Goal: Transaction & Acquisition: Book appointment/travel/reservation

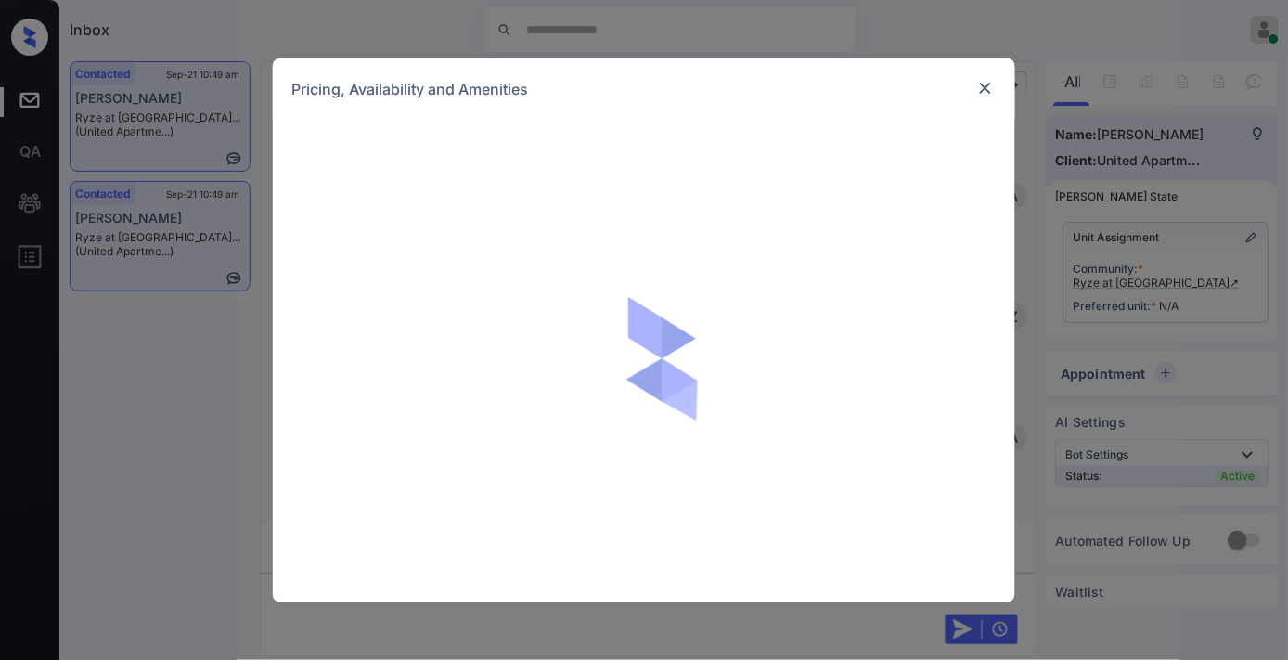
scroll to position [1031, 0]
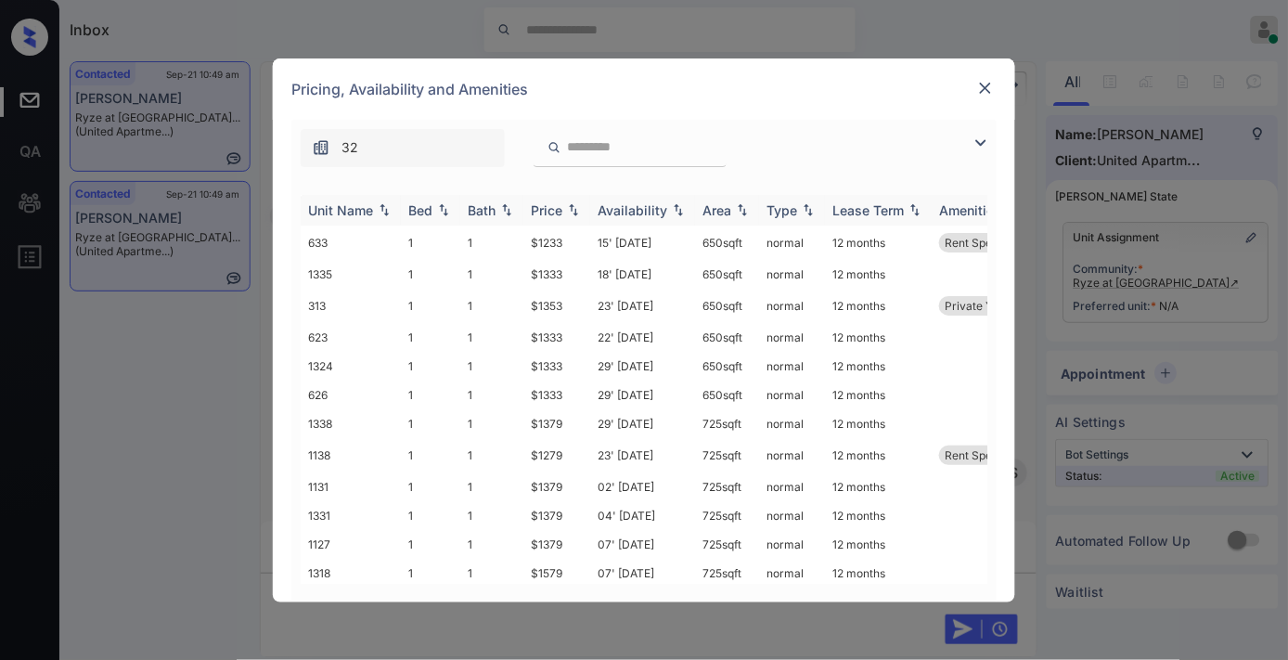
click at [571, 206] on img at bounding box center [573, 209] width 19 height 13
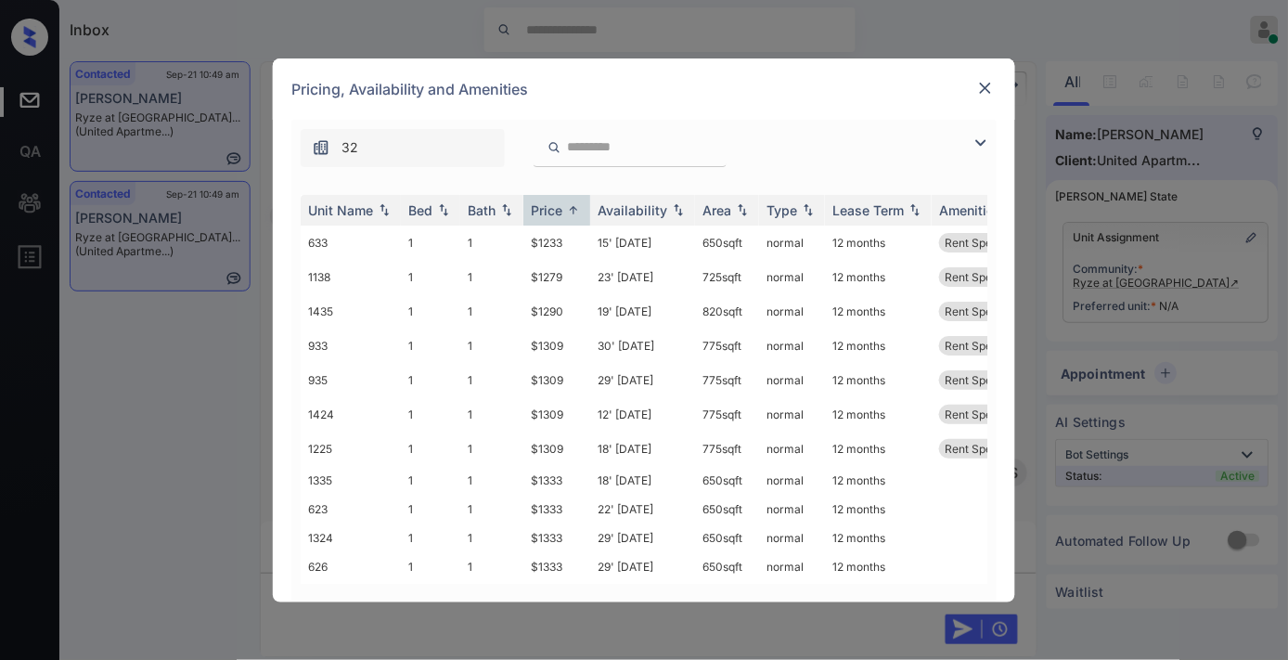
click at [974, 139] on img at bounding box center [981, 143] width 22 height 22
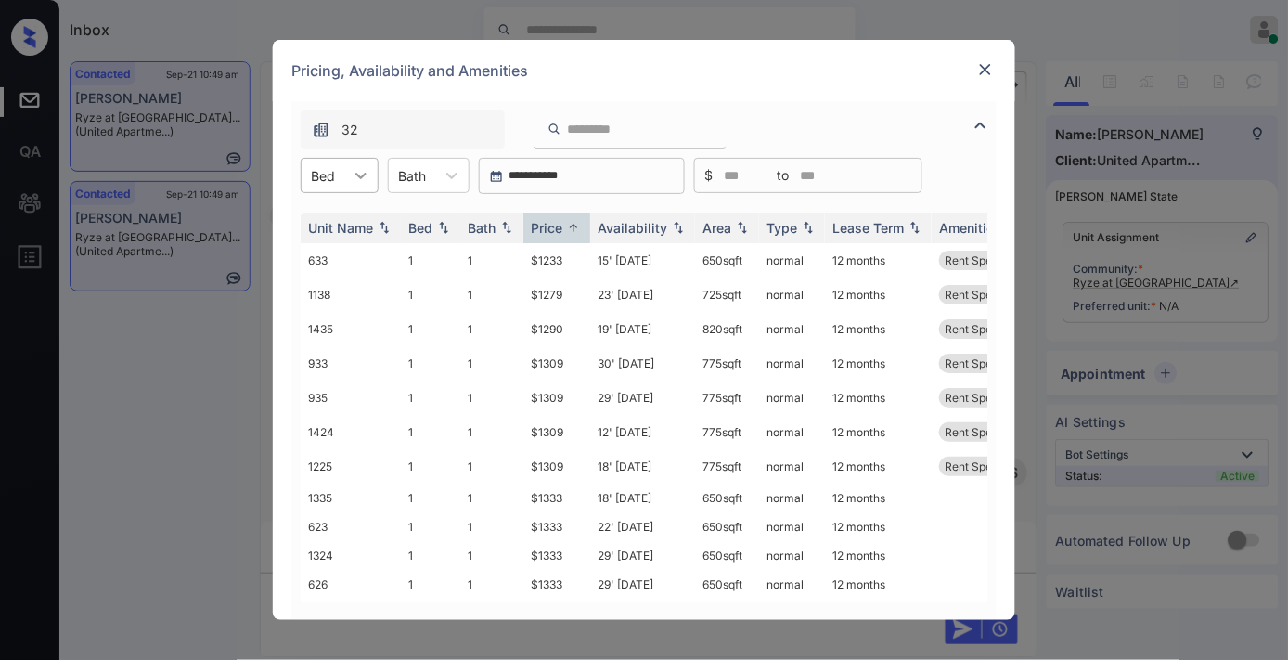
click at [360, 172] on icon at bounding box center [361, 175] width 19 height 19
drag, startPoint x: 346, startPoint y: 247, endPoint x: 355, endPoint y: 248, distance: 9.3
click at [353, 249] on div "2" at bounding box center [340, 254] width 78 height 33
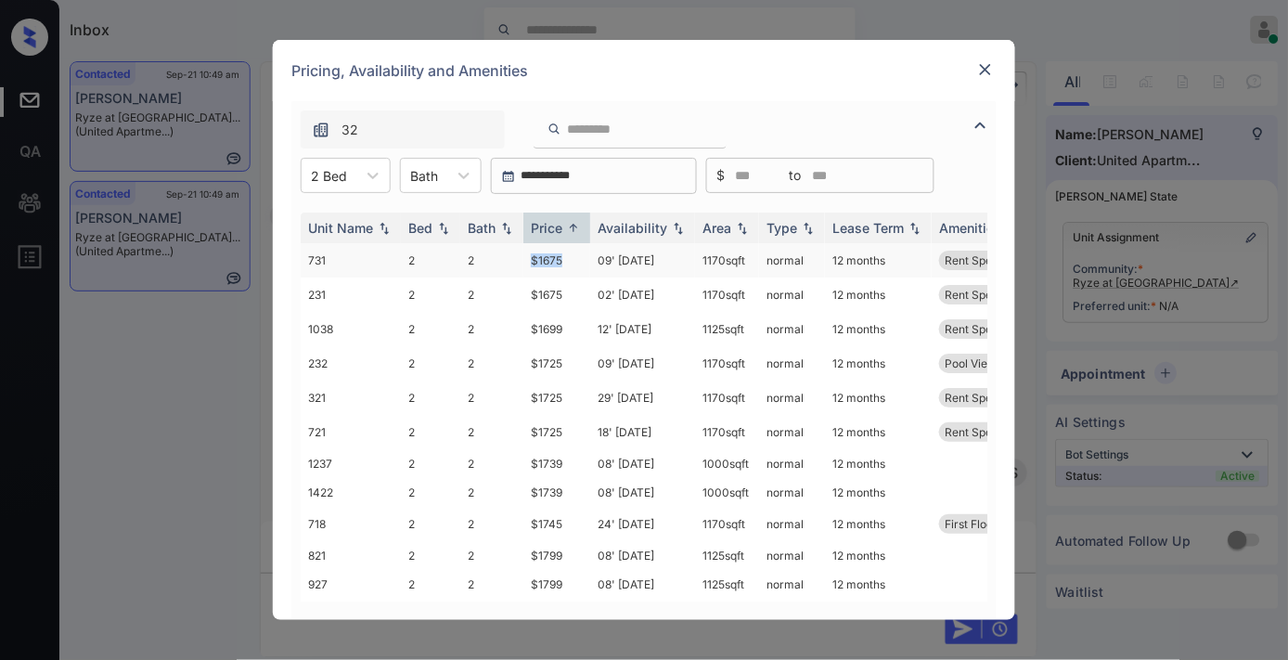
drag, startPoint x: 575, startPoint y: 252, endPoint x: 533, endPoint y: 254, distance: 42.7
click at [533, 254] on td "$1675" at bounding box center [556, 260] width 67 height 34
copy td "$1675"
click at [382, 171] on div at bounding box center [372, 175] width 33 height 33
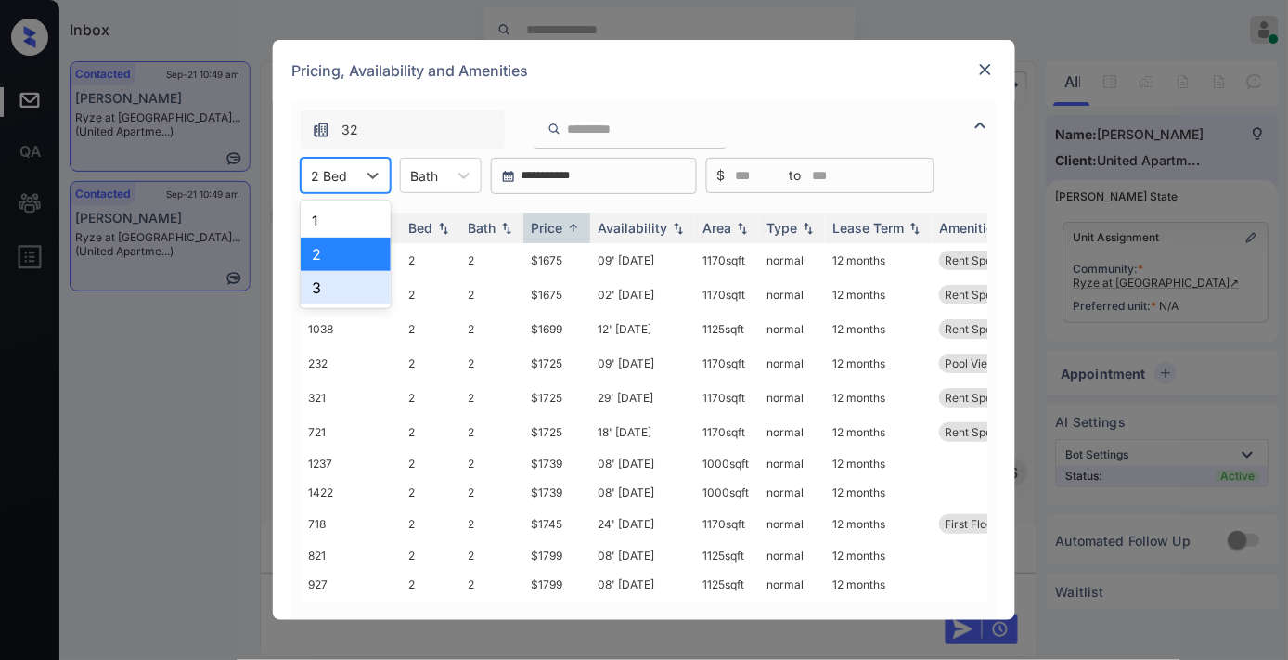
click at [353, 279] on div "3" at bounding box center [346, 287] width 90 height 33
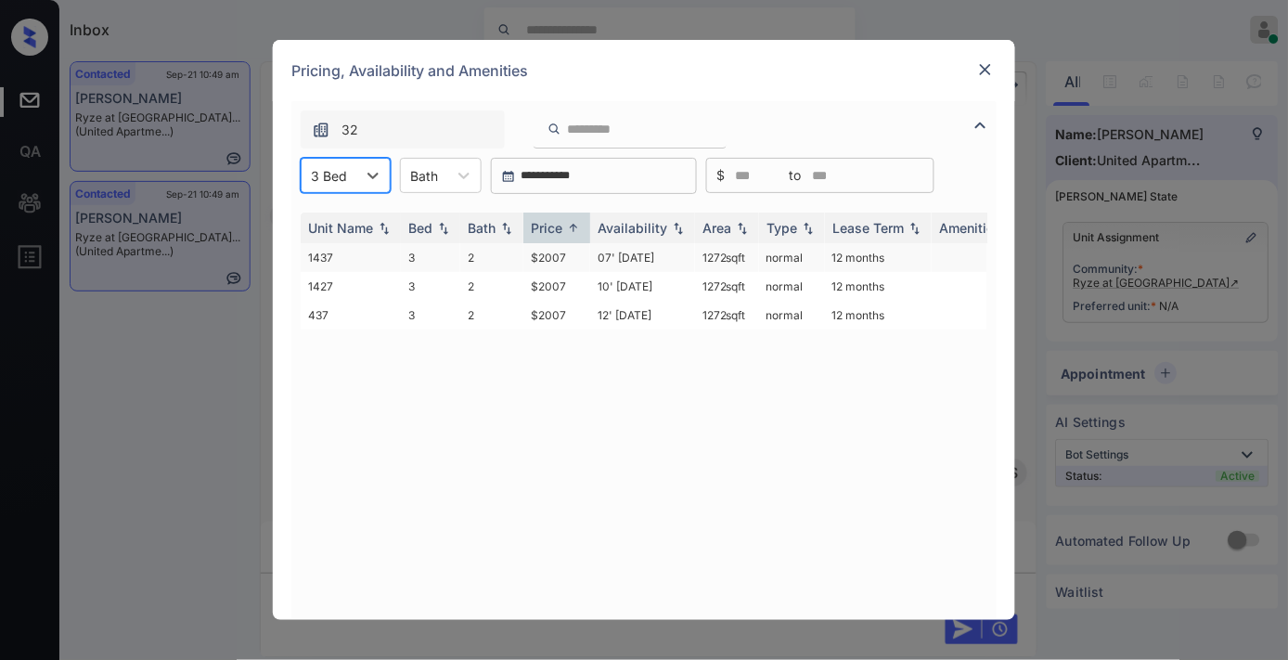
click at [545, 256] on td "$2007" at bounding box center [556, 257] width 67 height 29
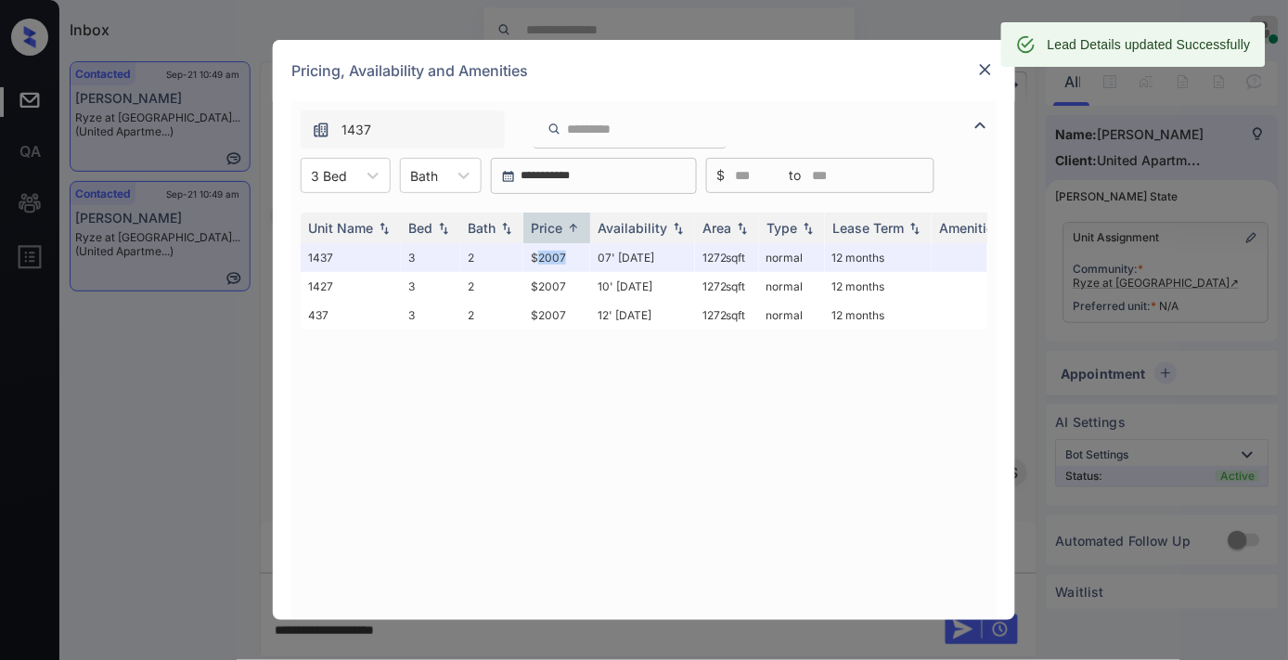
click at [984, 75] on img at bounding box center [985, 69] width 19 height 19
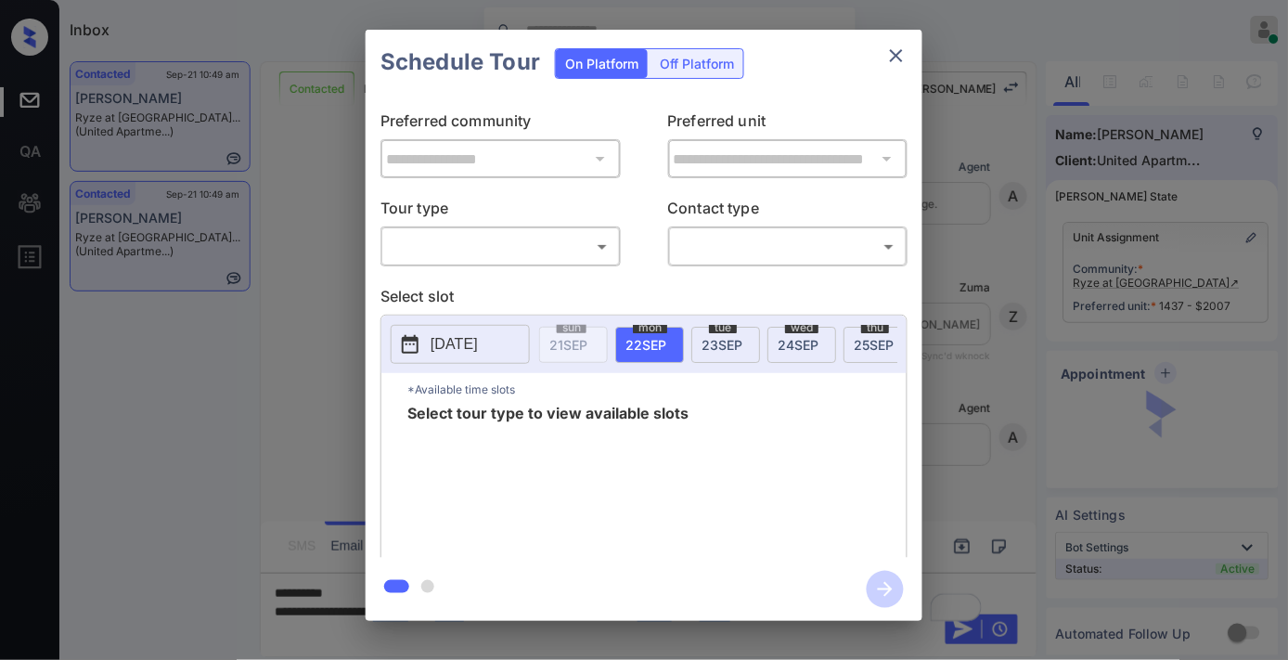
scroll to position [1031, 0]
click at [492, 225] on p "Tour type" at bounding box center [500, 212] width 240 height 30
click at [492, 235] on body "Inbox Samantha Soliven Online Set yourself offline Set yourself on break Profil…" at bounding box center [644, 330] width 1288 height 660
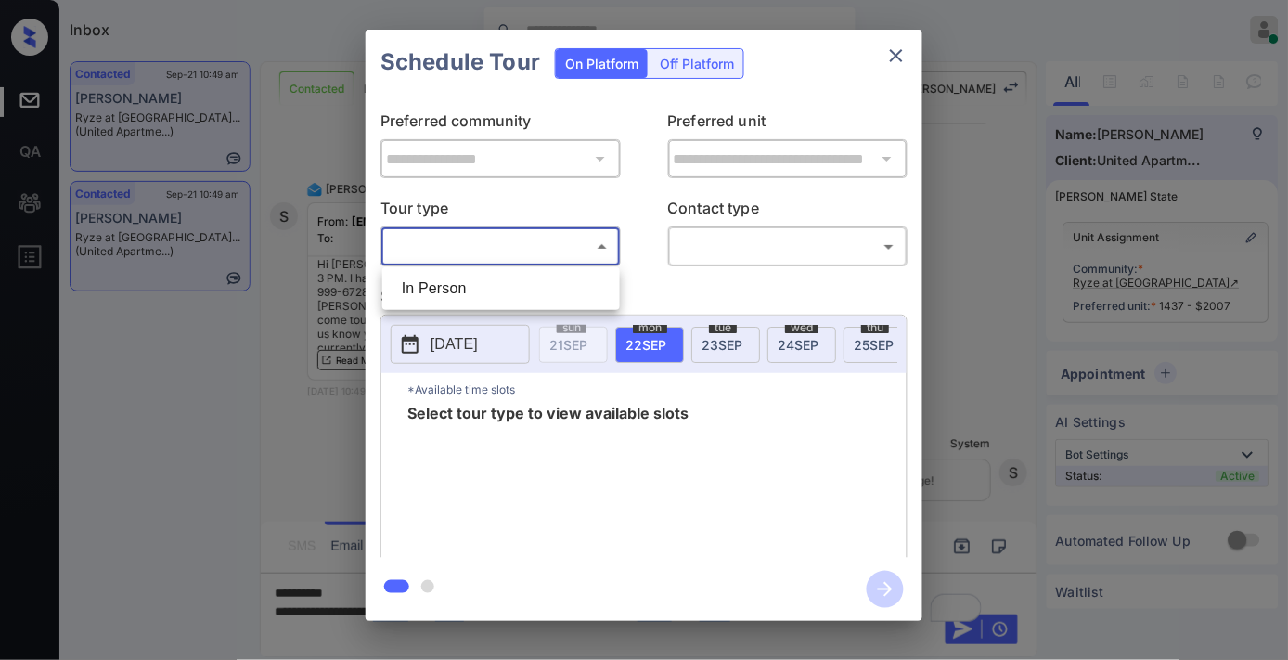
click at [499, 286] on li "In Person" at bounding box center [501, 288] width 228 height 33
type input "********"
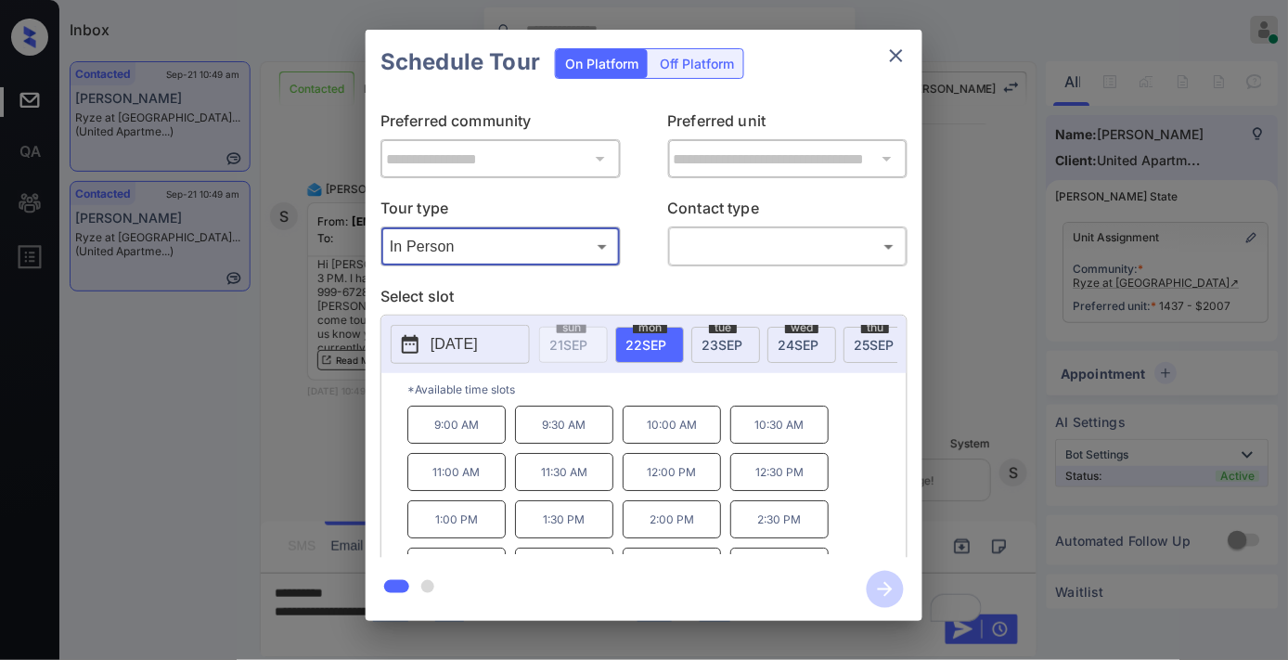
click at [900, 52] on icon "close" at bounding box center [896, 55] width 13 height 13
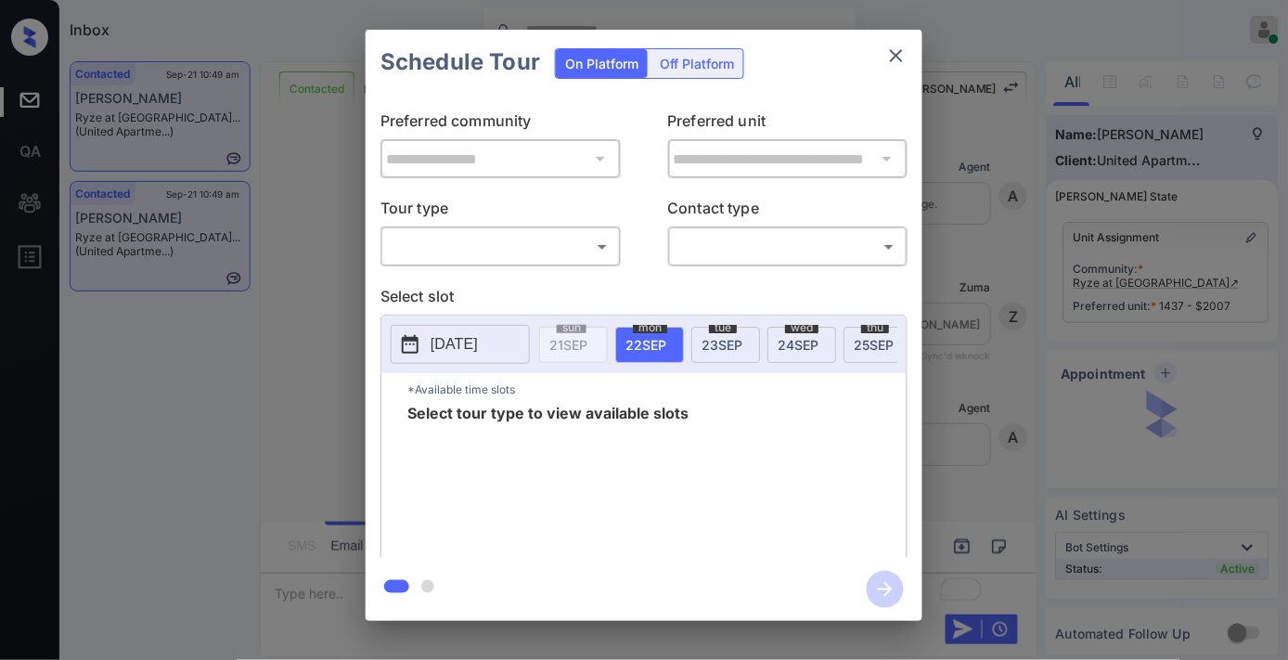
scroll to position [2284, 0]
click at [480, 266] on div "**********" at bounding box center [644, 326] width 557 height 463
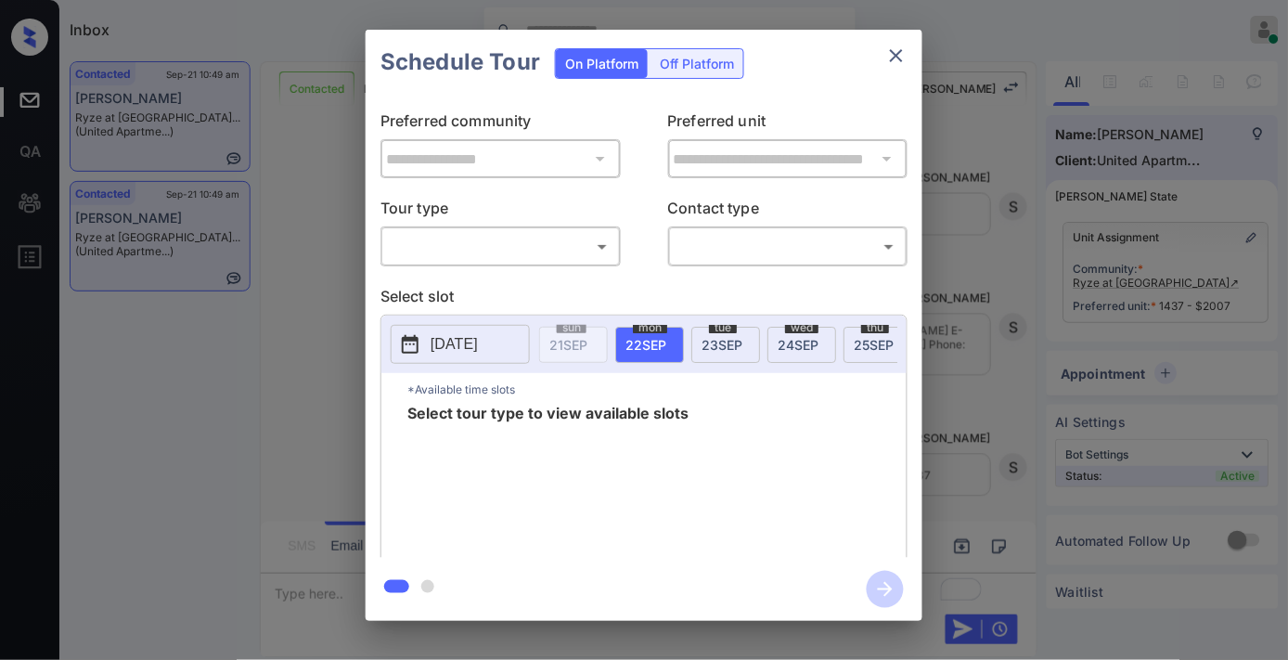
click at [483, 252] on body "Inbox Samantha Soliven Online Set yourself offline Set yourself on break Profil…" at bounding box center [644, 330] width 1288 height 660
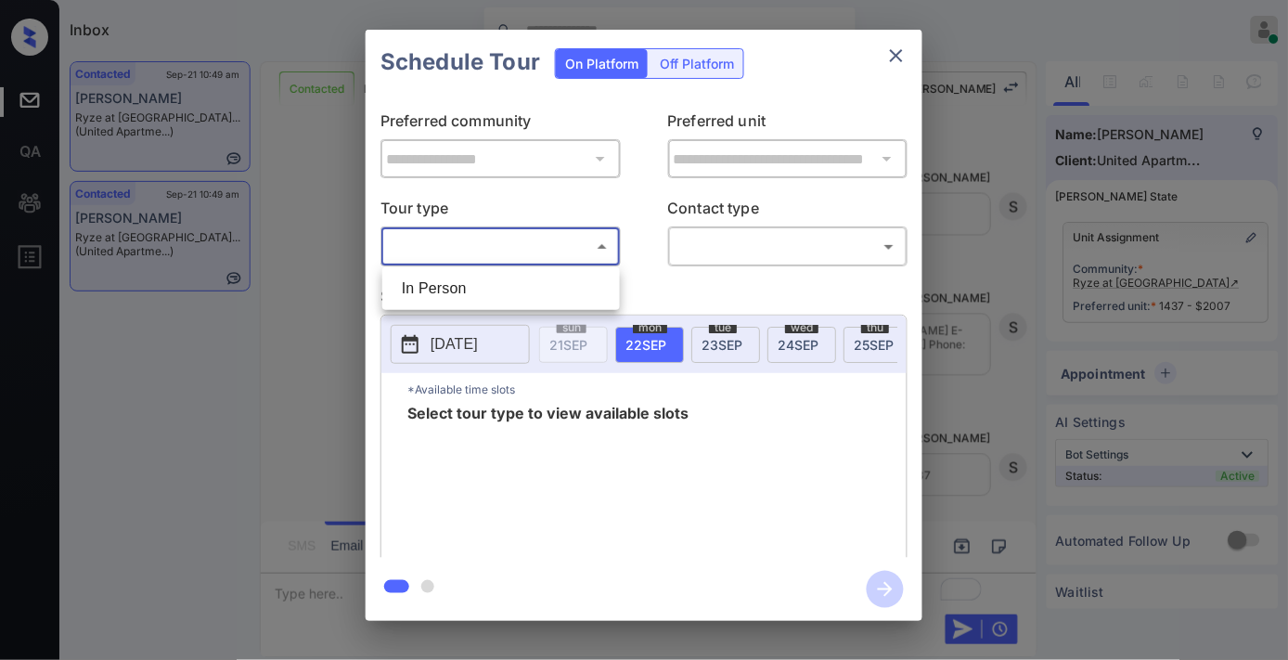
click at [485, 292] on li "In Person" at bounding box center [501, 288] width 228 height 33
type input "********"
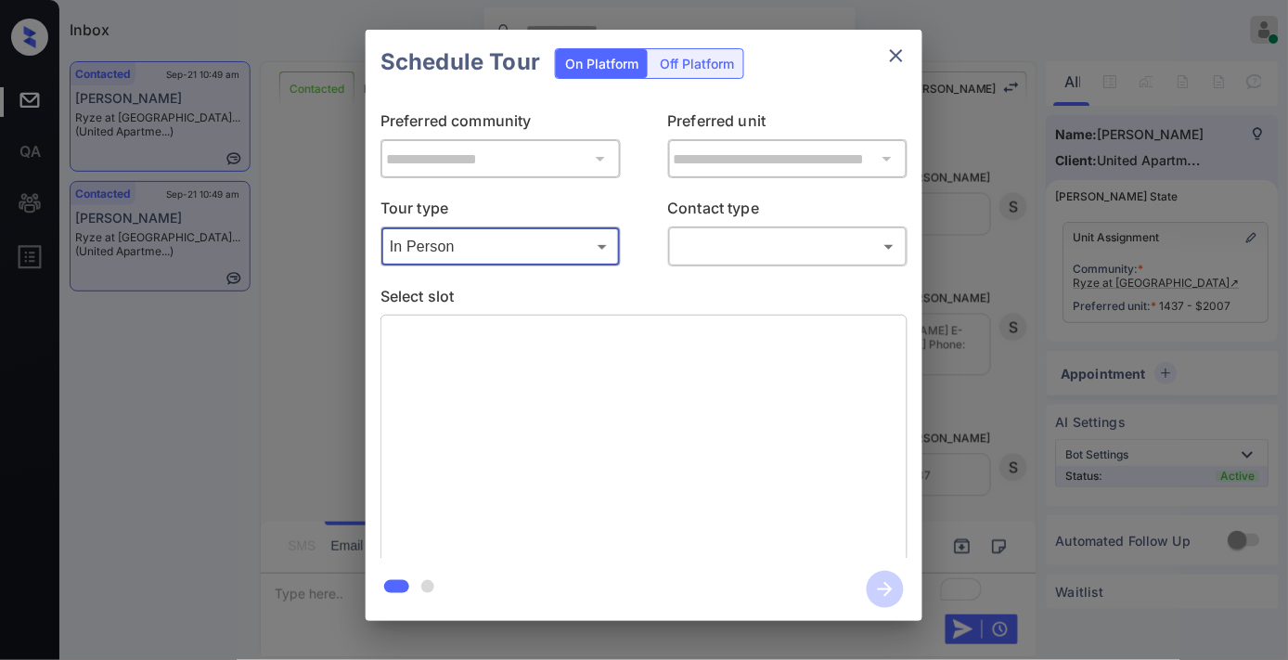
click at [781, 247] on body "Inbox [PERSON_NAME] Online Set yourself offline Set yourself on break Profile S…" at bounding box center [644, 330] width 1288 height 660
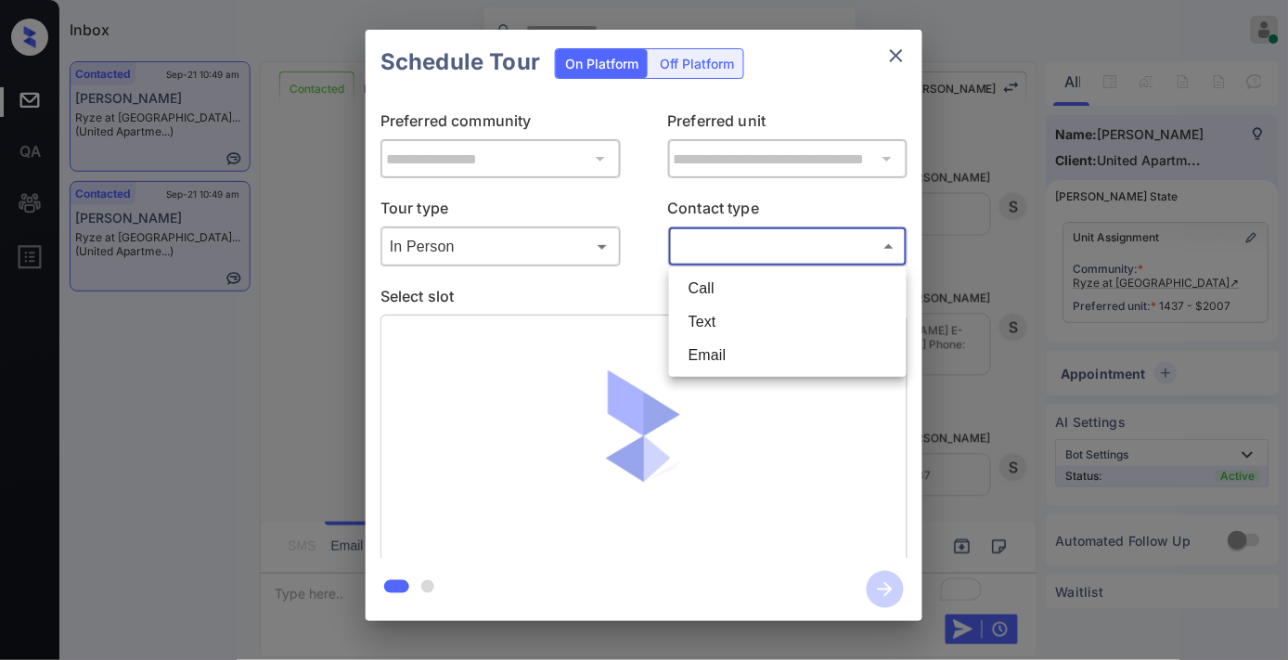
click at [750, 353] on li "Email" at bounding box center [788, 355] width 228 height 33
type input "*****"
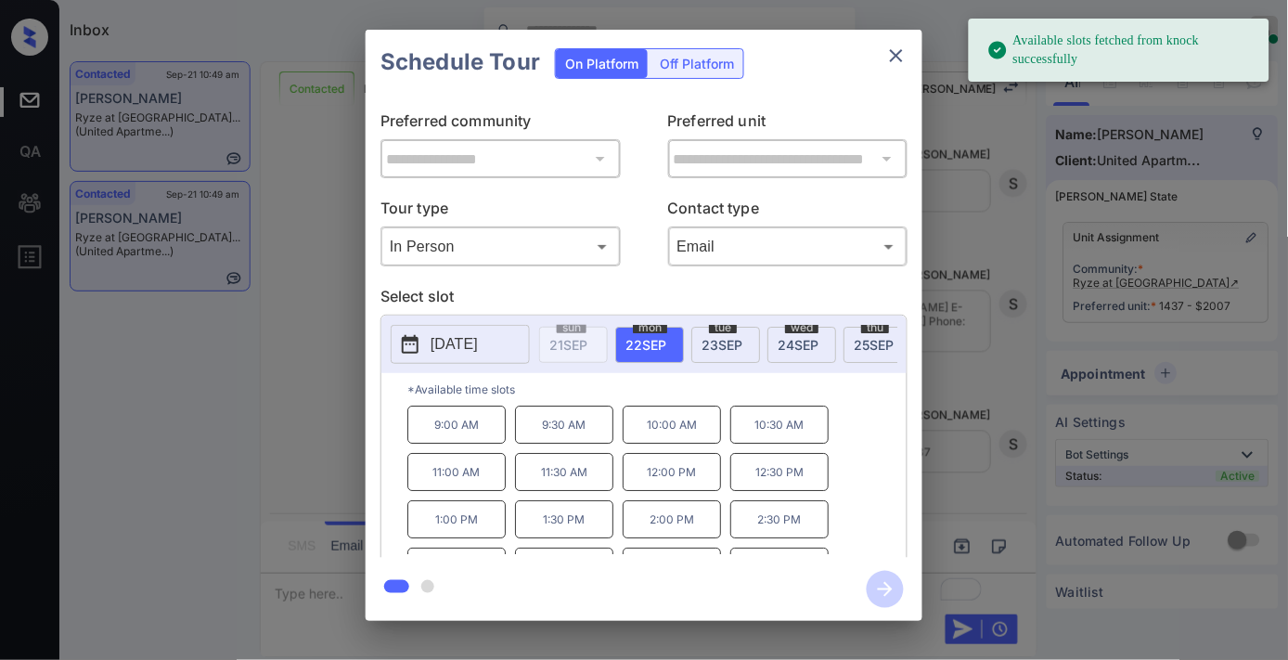
click at [432, 341] on p "[DATE]" at bounding box center [453, 344] width 47 height 22
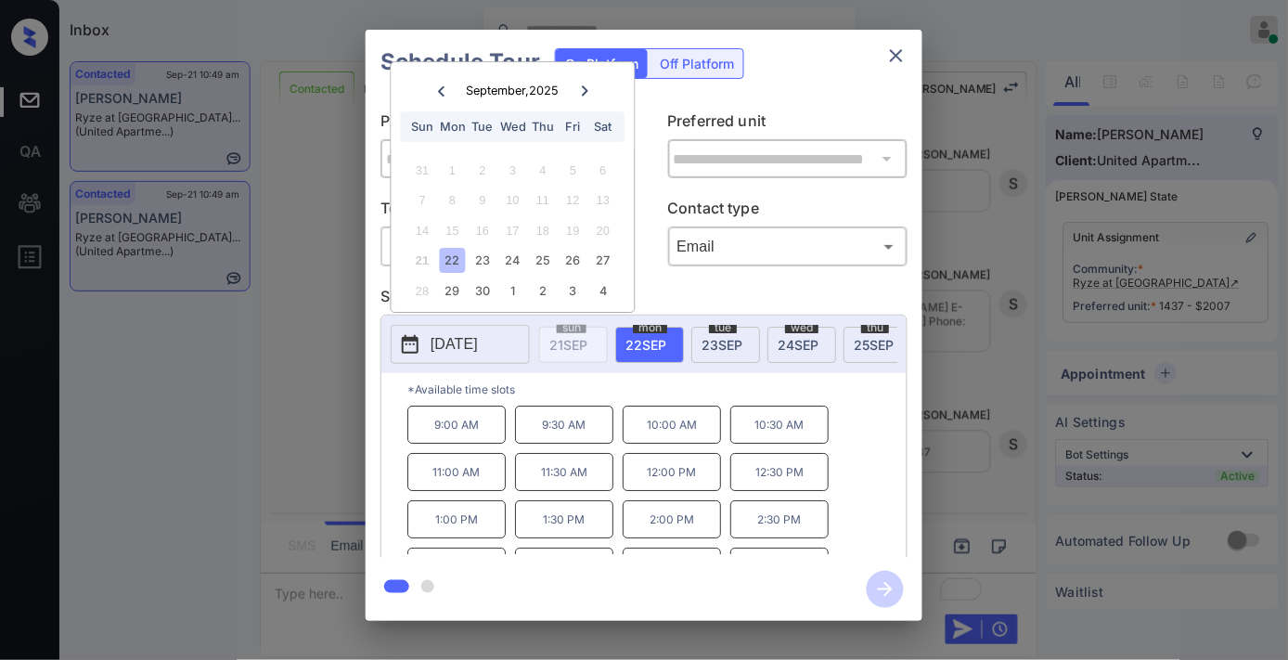
click at [456, 532] on p "1:00 PM" at bounding box center [456, 519] width 98 height 38
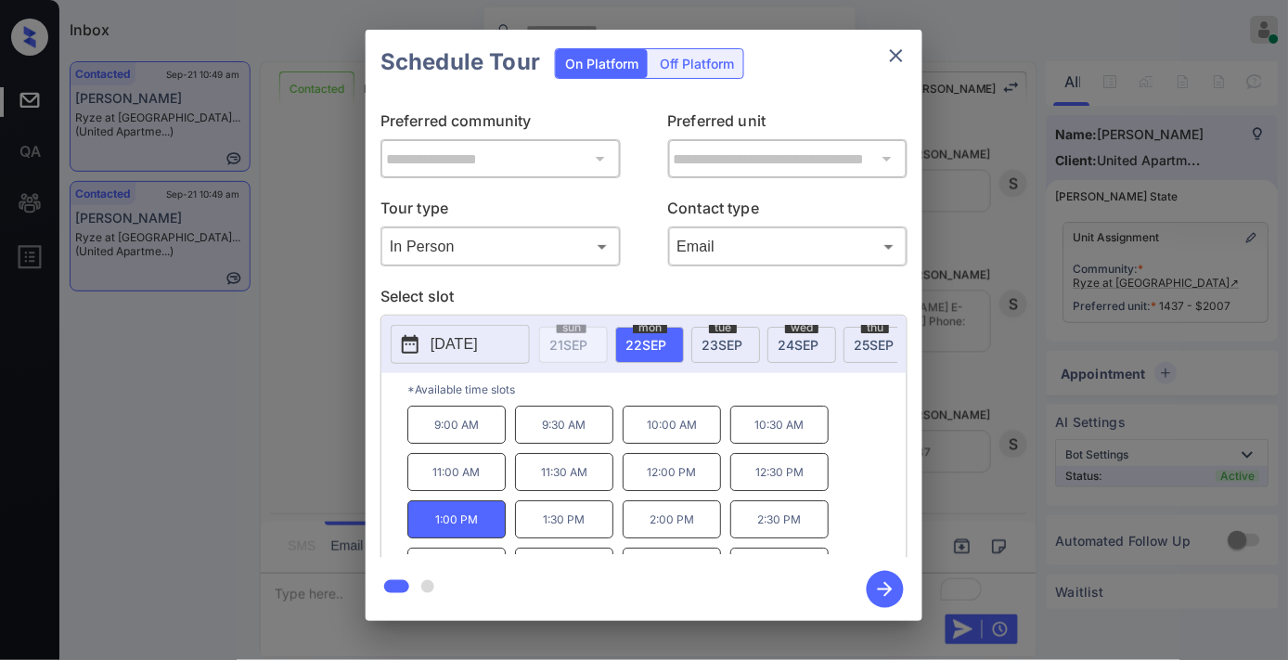
click at [883, 585] on icon "button" at bounding box center [885, 589] width 37 height 37
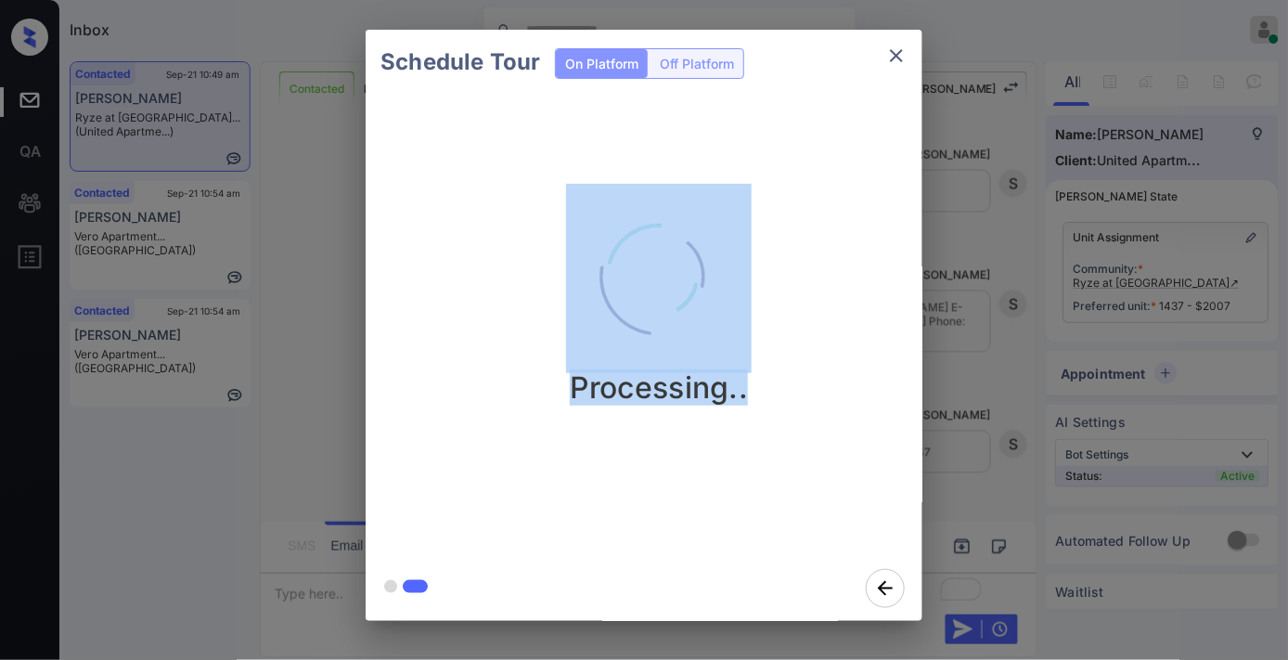
drag, startPoint x: 752, startPoint y: 390, endPoint x: 567, endPoint y: 224, distance: 249.0
click at [567, 224] on div "Processing.." at bounding box center [658, 295] width 557 height 222
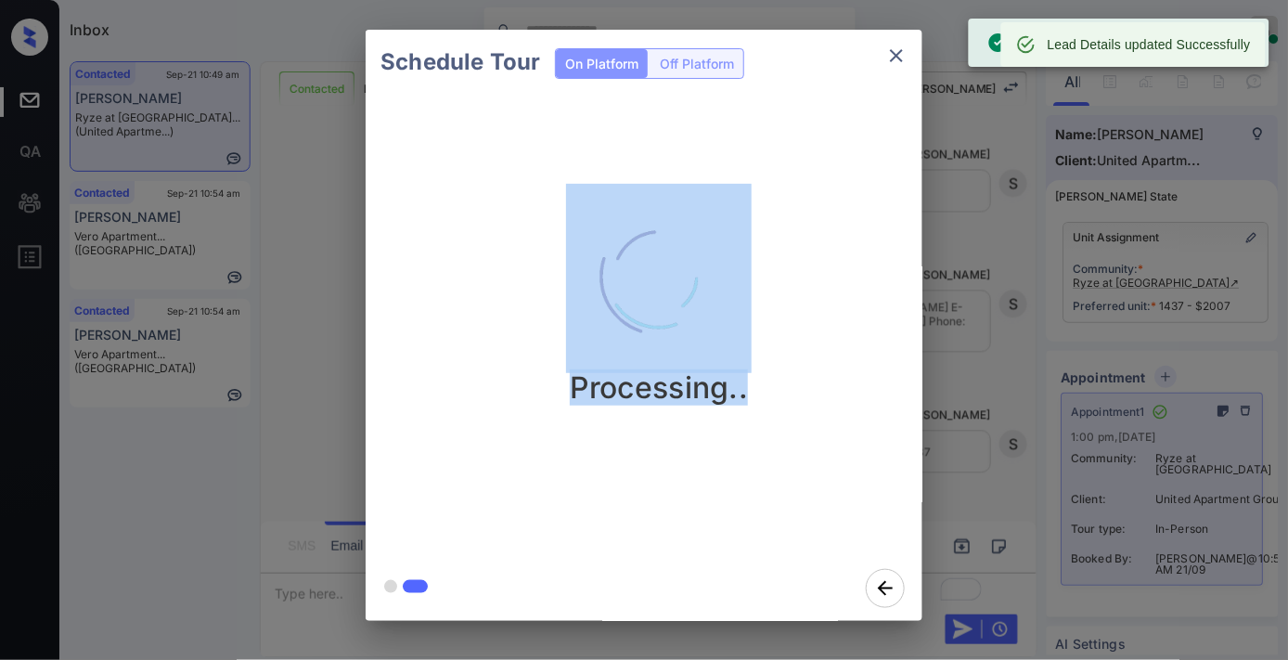
click at [657, 363] on img at bounding box center [659, 277] width 186 height 186
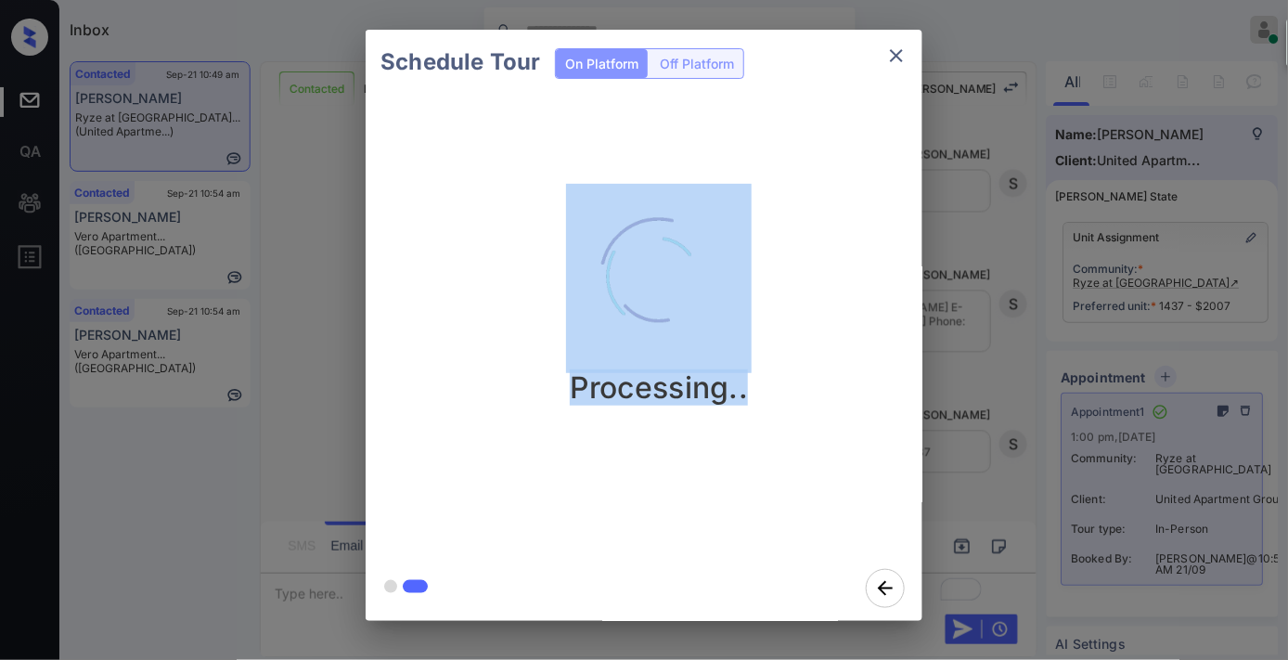
click at [552, 168] on div "Processing.." at bounding box center [659, 325] width 586 height 461
drag, startPoint x: 539, startPoint y: 141, endPoint x: 753, endPoint y: 413, distance: 346.2
click at [753, 413] on div "Processing.." at bounding box center [659, 325] width 586 height 461
click at [782, 373] on div "Processing.." at bounding box center [658, 295] width 557 height 222
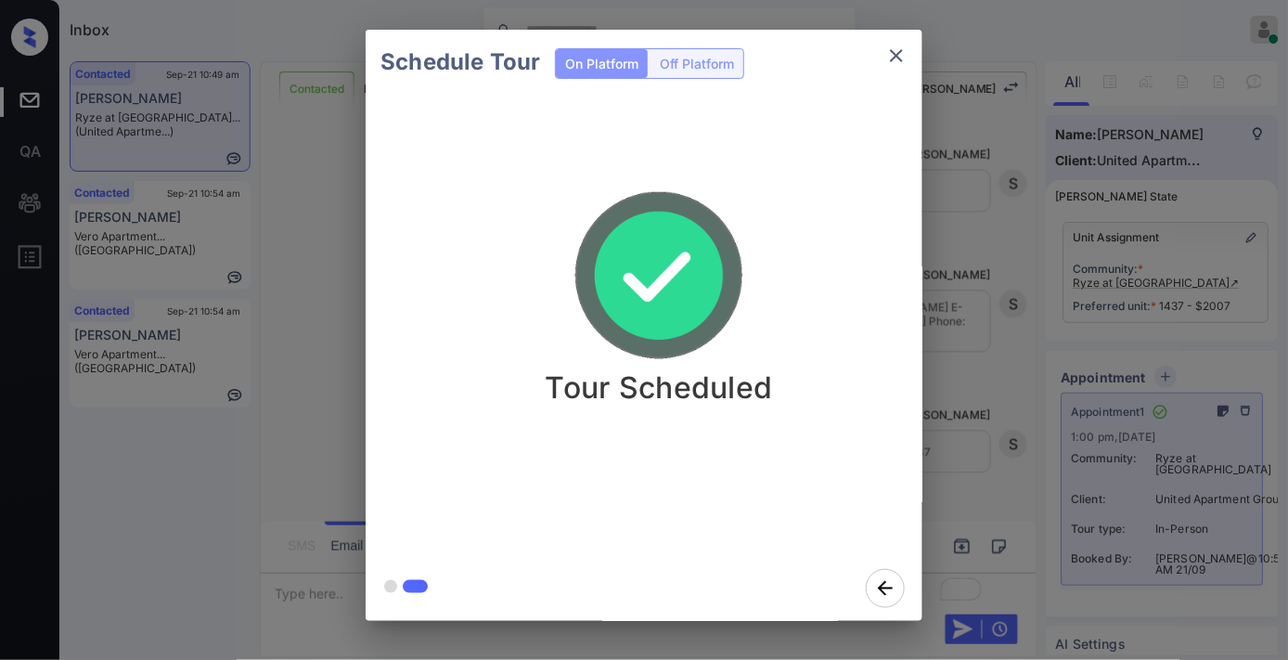
click at [893, 56] on icon "close" at bounding box center [896, 56] width 22 height 22
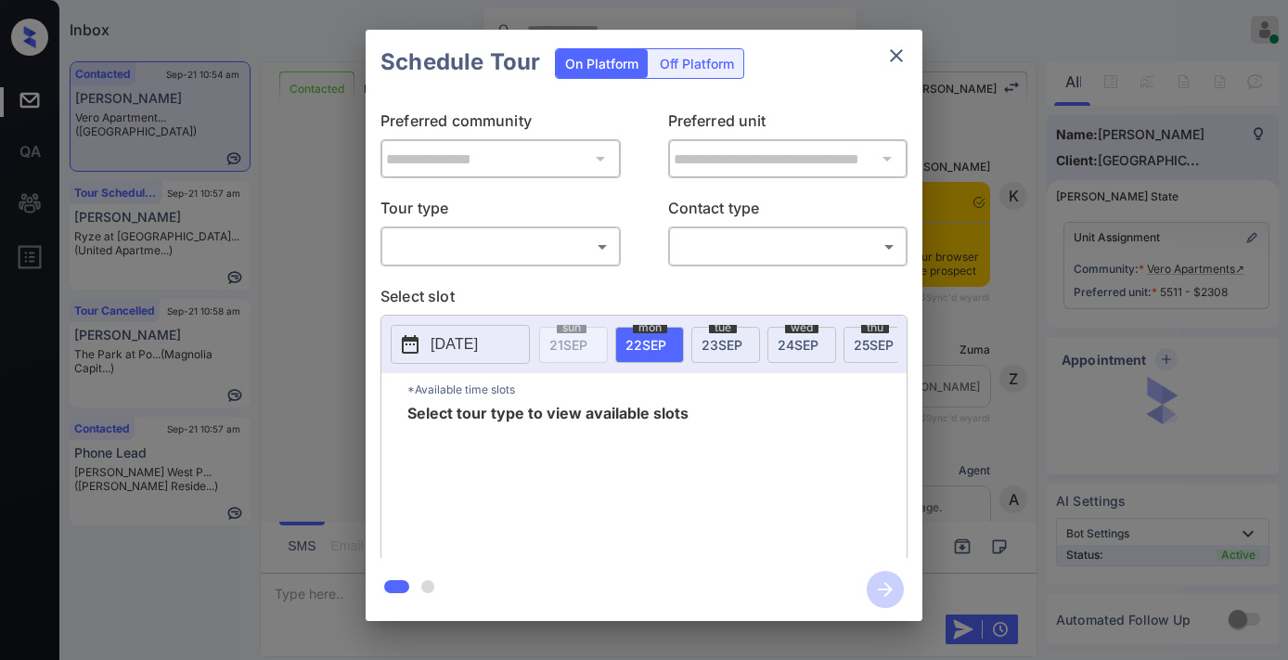
click at [544, 233] on body "Inbox Samantha Soliven Online Set yourself offline Set yourself on break Profil…" at bounding box center [644, 330] width 1288 height 660
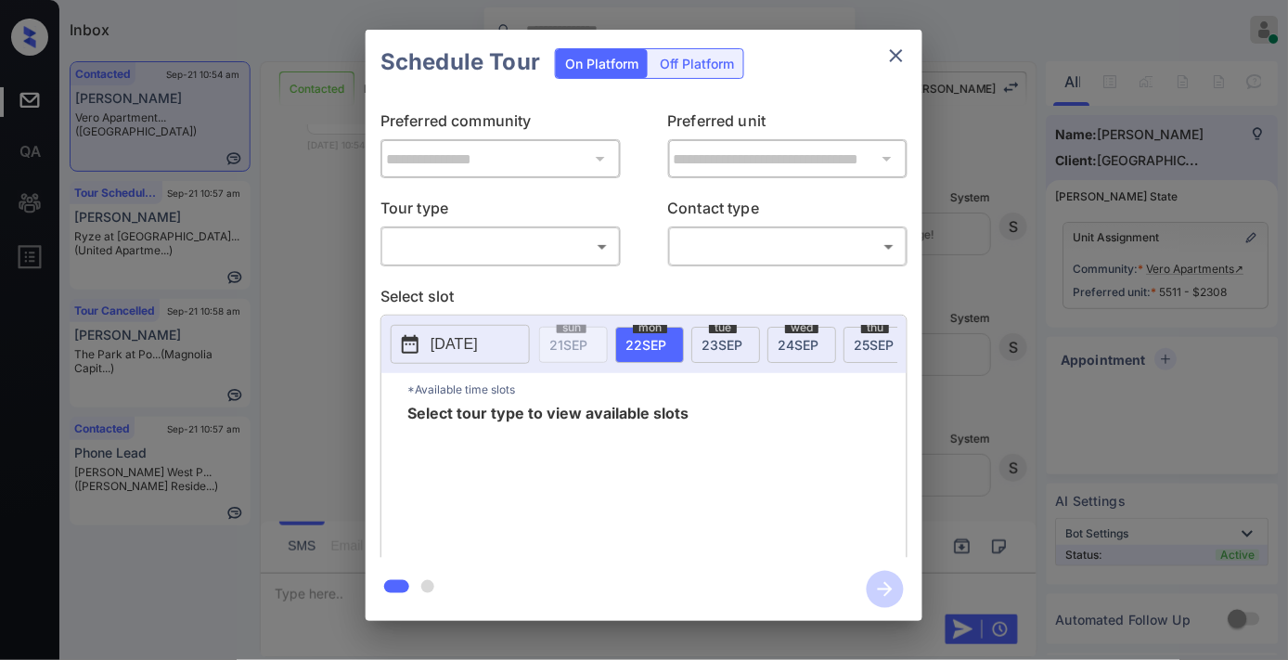
click at [517, 286] on p "Select slot" at bounding box center [643, 300] width 527 height 30
click at [540, 248] on body "Inbox Samantha Soliven Online Set yourself offline Set yourself on break Profil…" at bounding box center [644, 330] width 1288 height 660
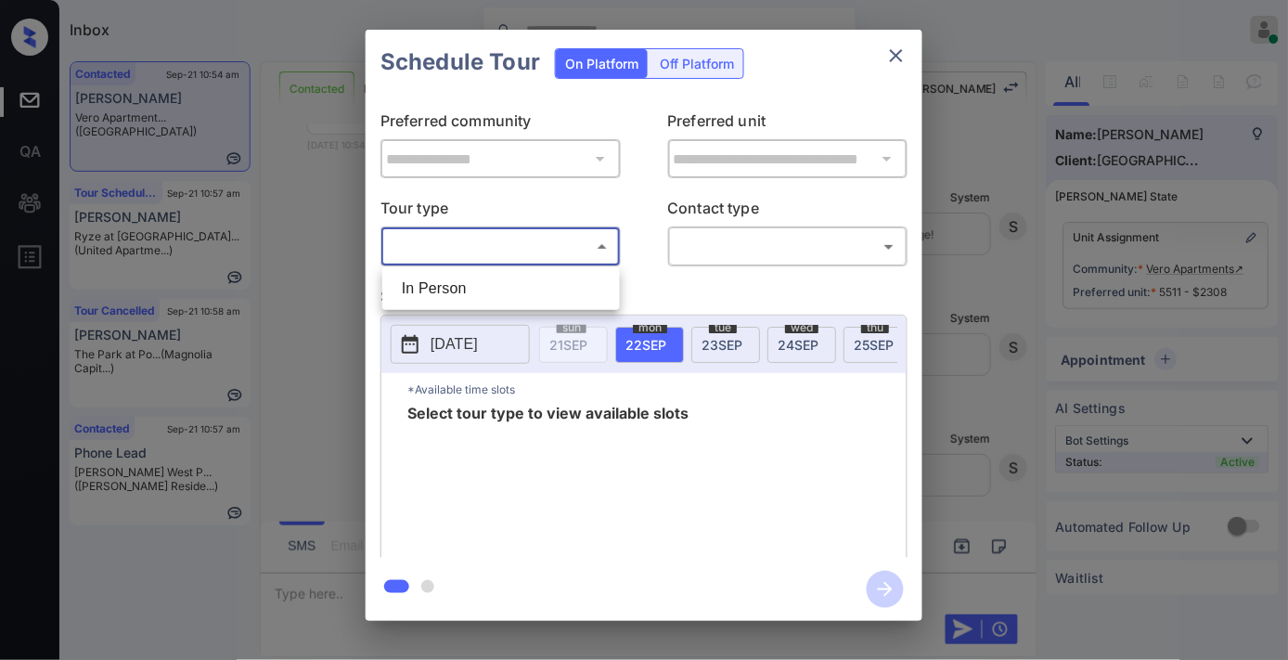
click at [520, 290] on li "In Person" at bounding box center [501, 288] width 228 height 33
type input "********"
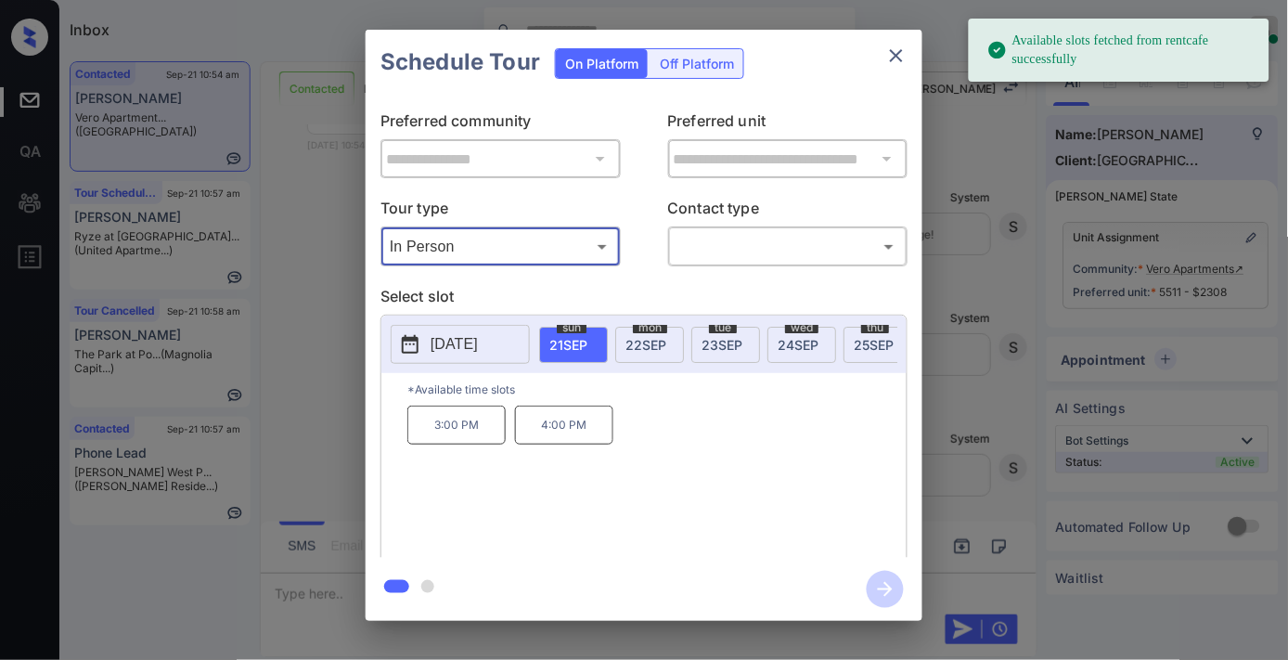
click at [440, 328] on button "2025-09-21" at bounding box center [460, 344] width 139 height 39
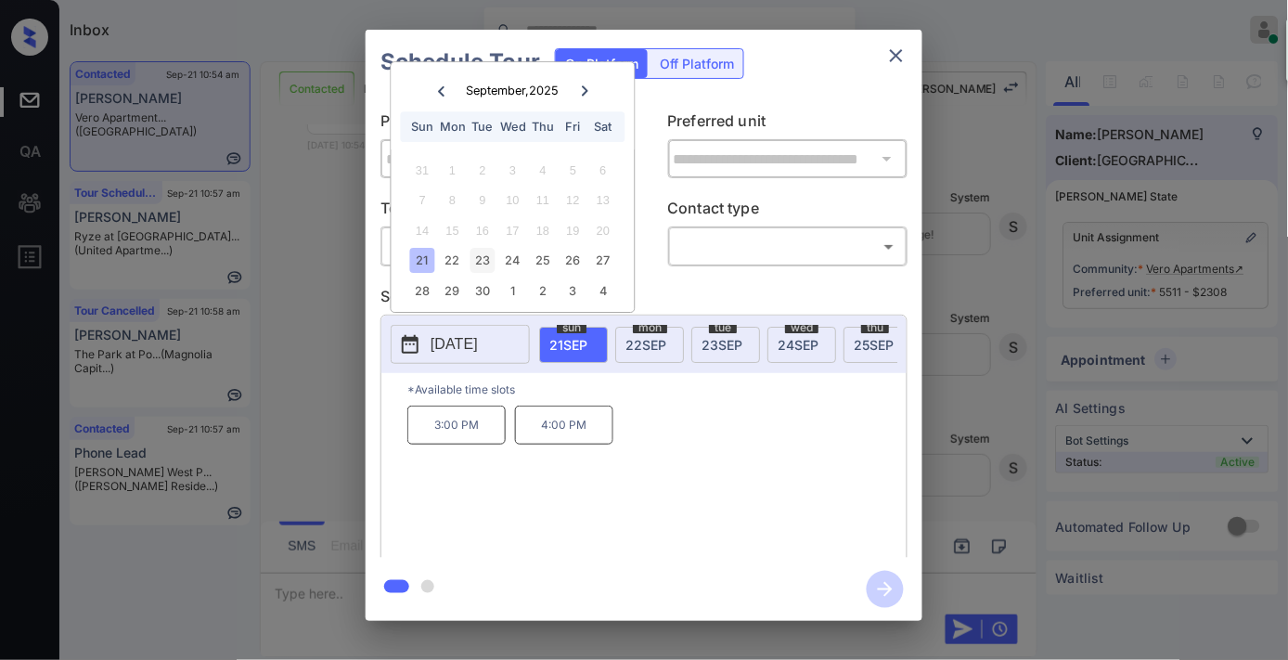
click at [480, 264] on div "23" at bounding box center [482, 261] width 25 height 25
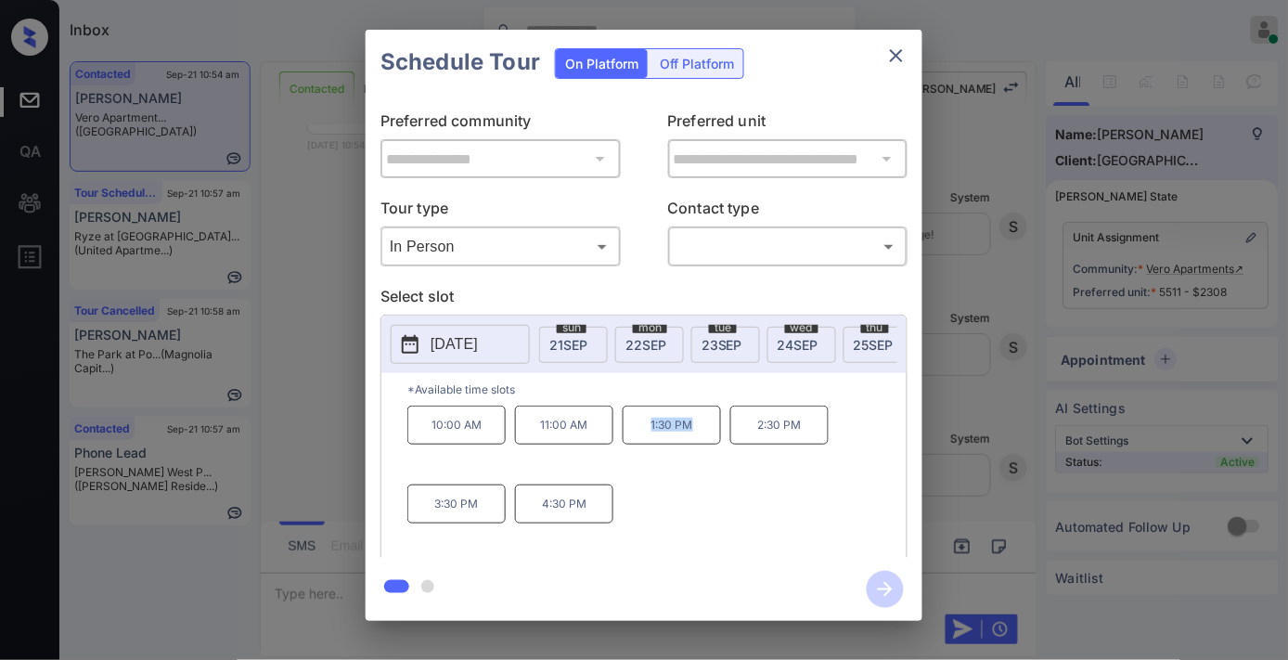
drag, startPoint x: 665, startPoint y: 438, endPoint x: 620, endPoint y: 429, distance: 46.4
click at [620, 429] on div "10:00 AM 11:00 AM 1:30 PM 2:30 PM 3:30 PM 4:30 PM" at bounding box center [656, 479] width 499 height 148
copy p "1:30 PM"
click at [895, 60] on icon "close" at bounding box center [896, 56] width 22 height 22
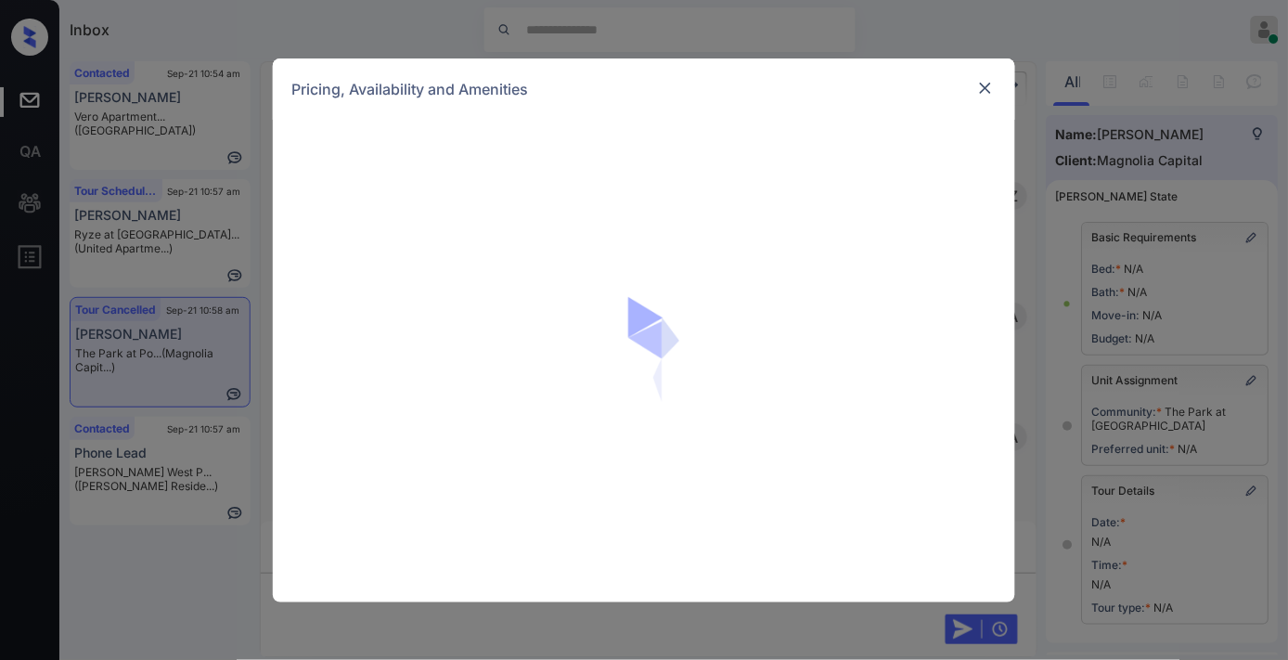
scroll to position [11063, 0]
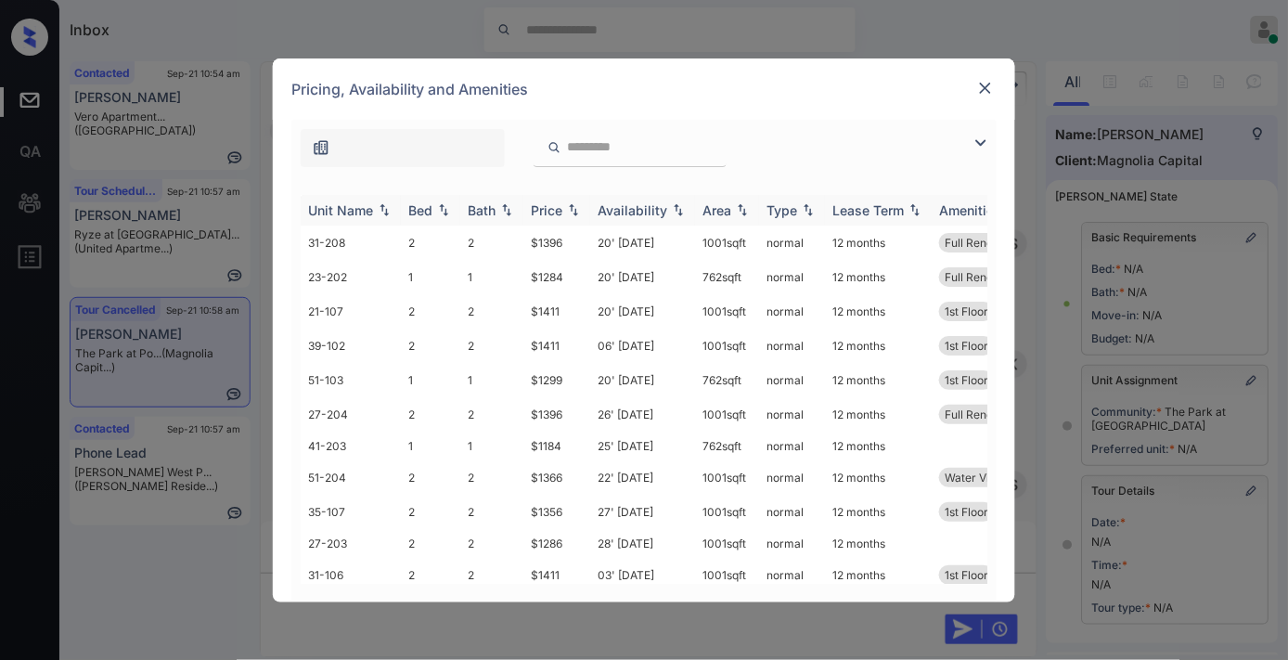
click at [552, 211] on div "Price" at bounding box center [547, 210] width 32 height 16
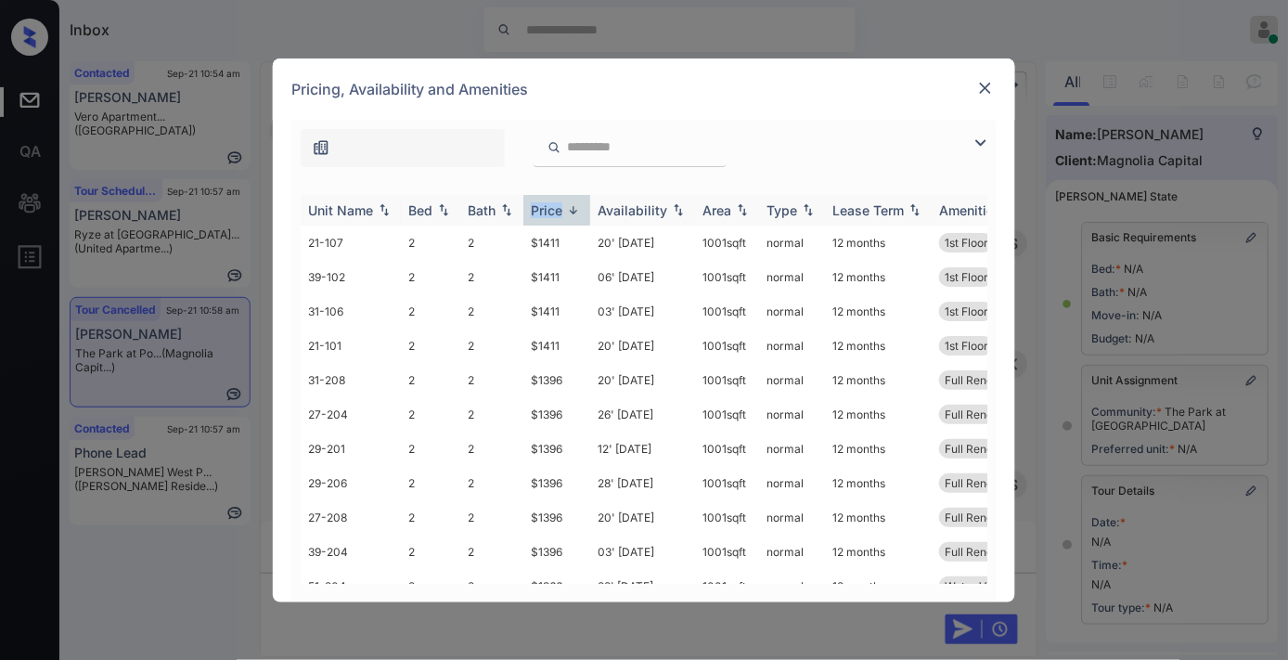
click at [552, 211] on div "Price" at bounding box center [547, 210] width 32 height 16
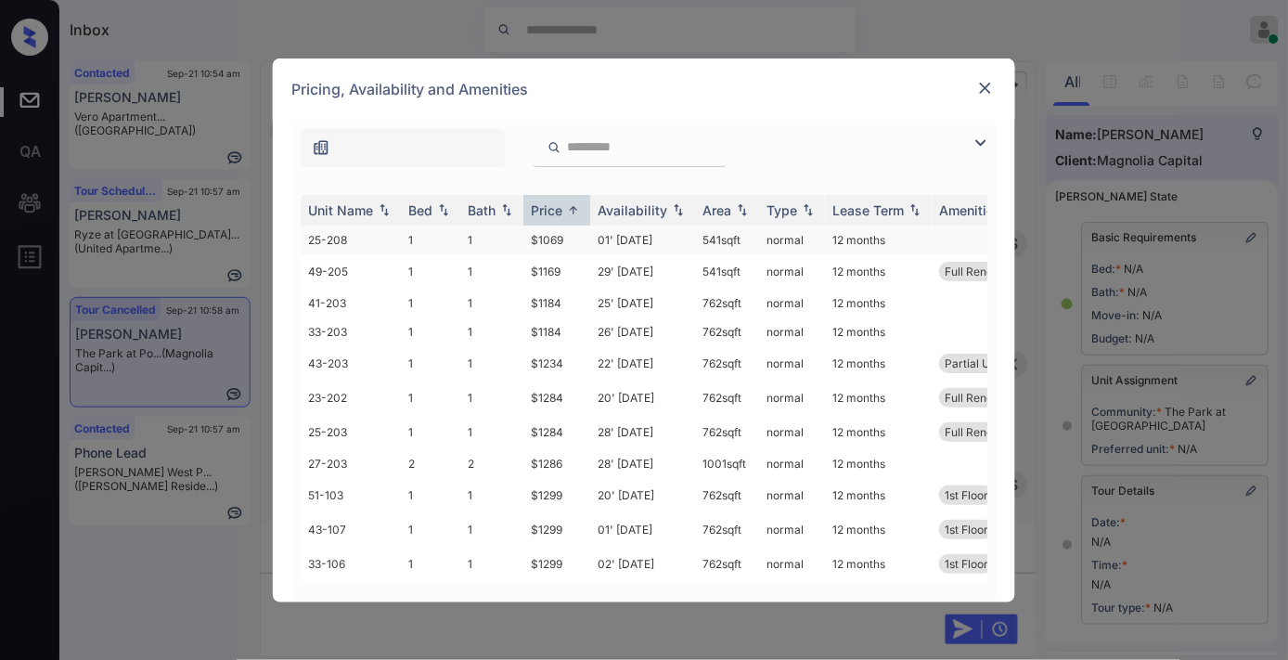
click at [558, 241] on td "$1069" at bounding box center [556, 239] width 67 height 29
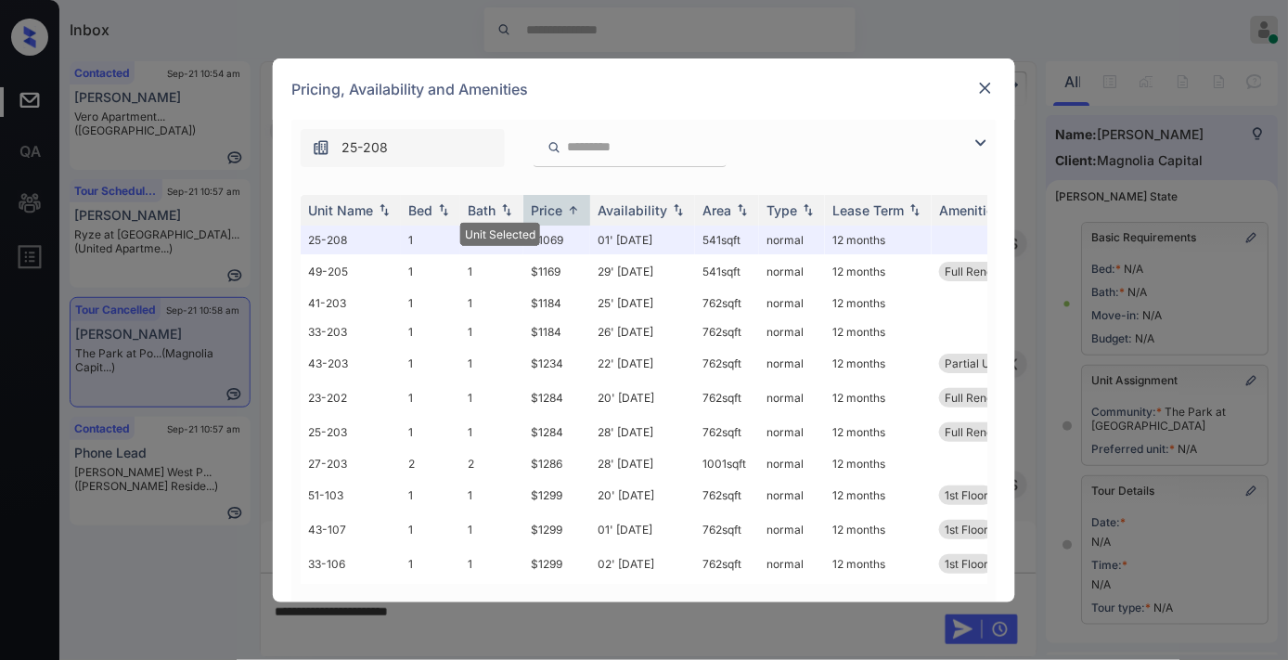
click at [975, 82] on div at bounding box center [985, 88] width 22 height 22
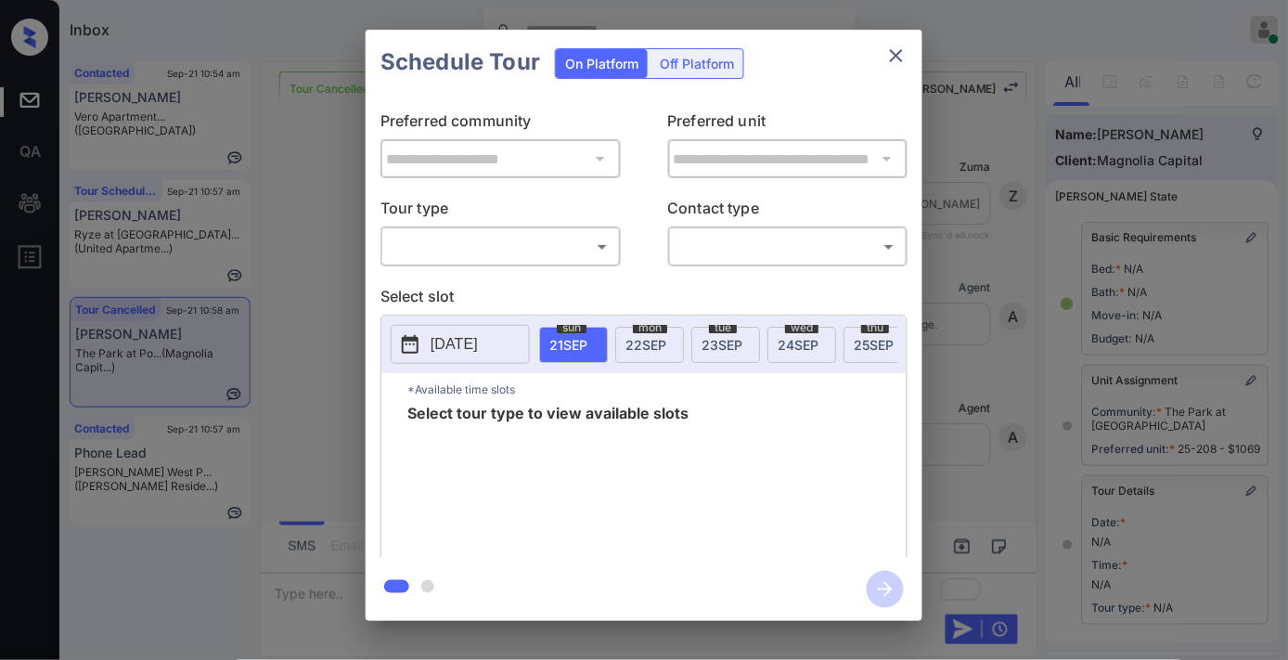
scroll to position [103, 0]
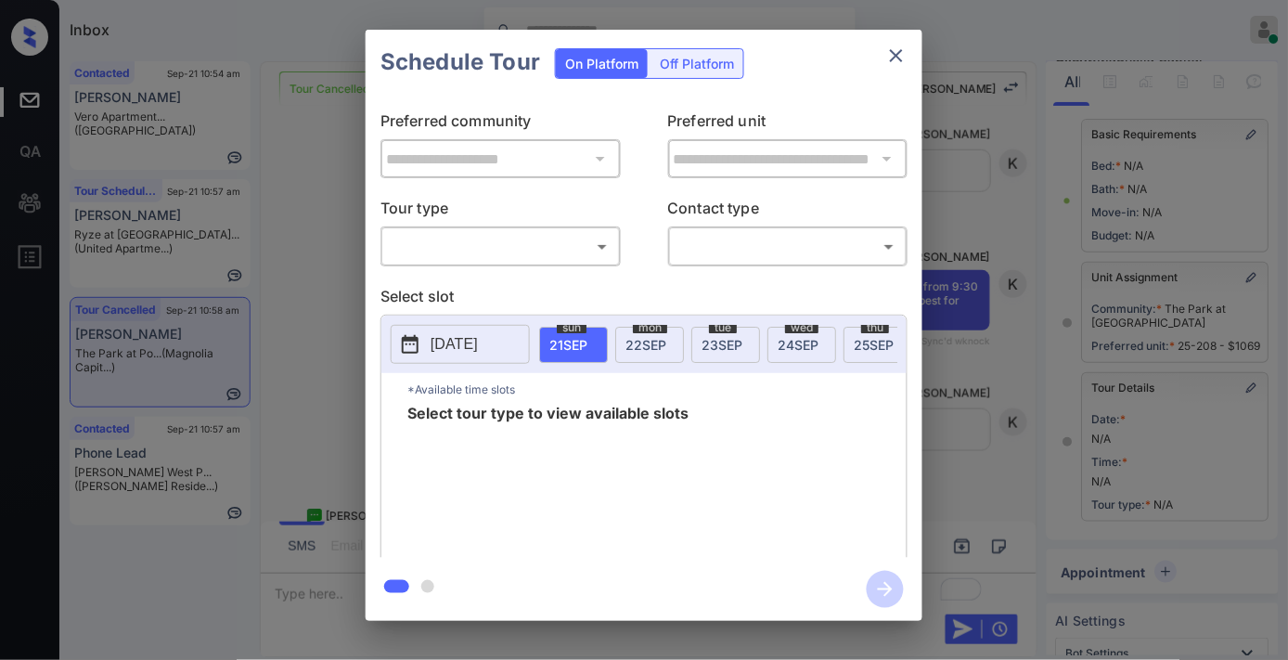
click at [526, 258] on body "Inbox Samantha Soliven Online Set yourself offline Set yourself on break Profil…" at bounding box center [644, 330] width 1288 height 660
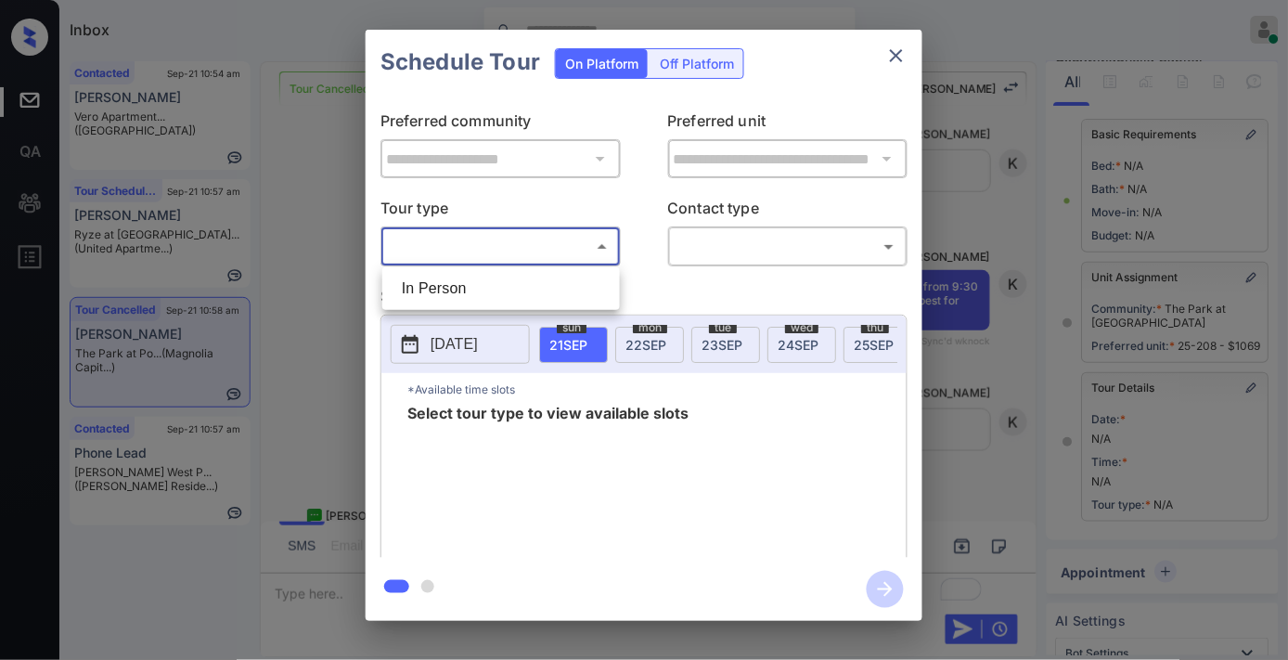
click at [525, 297] on li "In Person" at bounding box center [501, 288] width 228 height 33
type input "********"
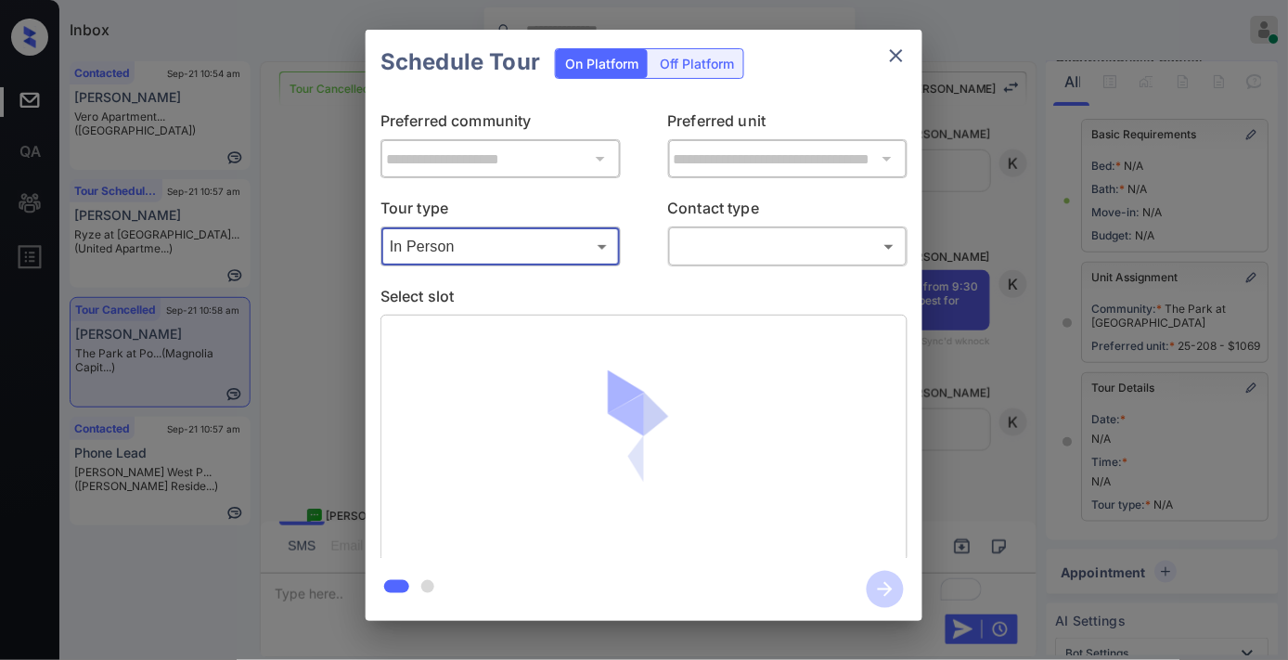
click at [703, 235] on body "Inbox Samantha Soliven Online Set yourself offline Set yourself on break Profil…" at bounding box center [644, 330] width 1288 height 660
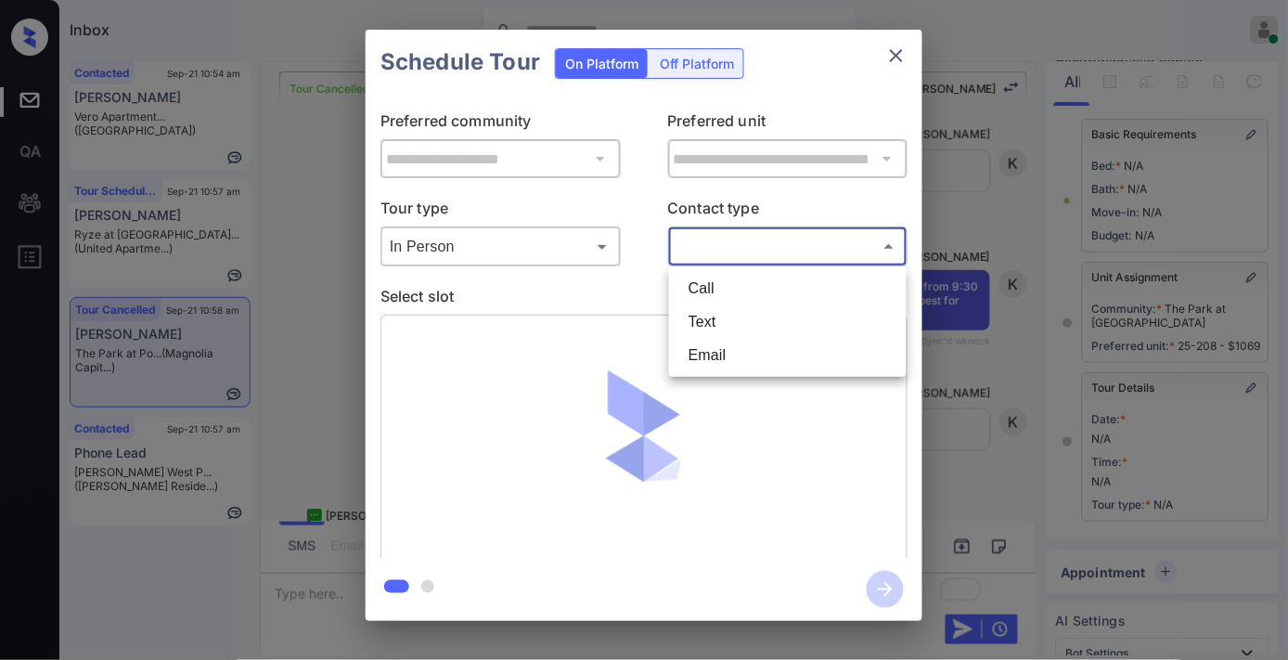
click at [728, 315] on li "Text" at bounding box center [788, 321] width 228 height 33
type input "****"
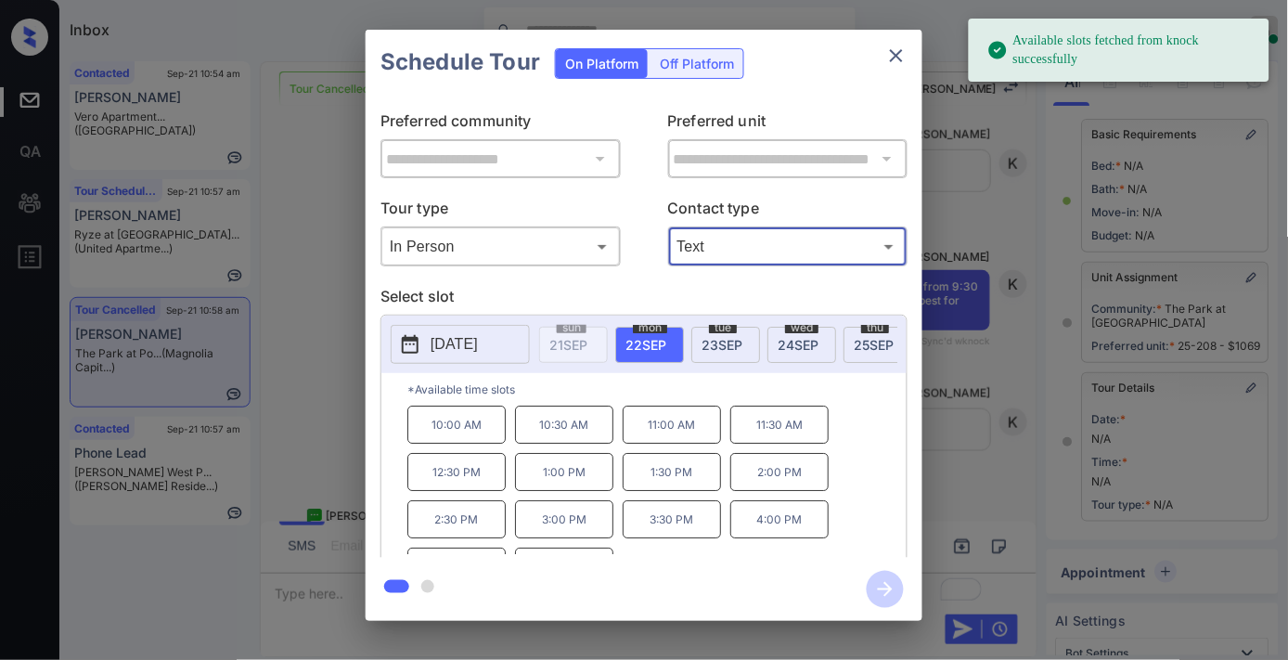
click at [469, 347] on p "[DATE]" at bounding box center [453, 344] width 47 height 22
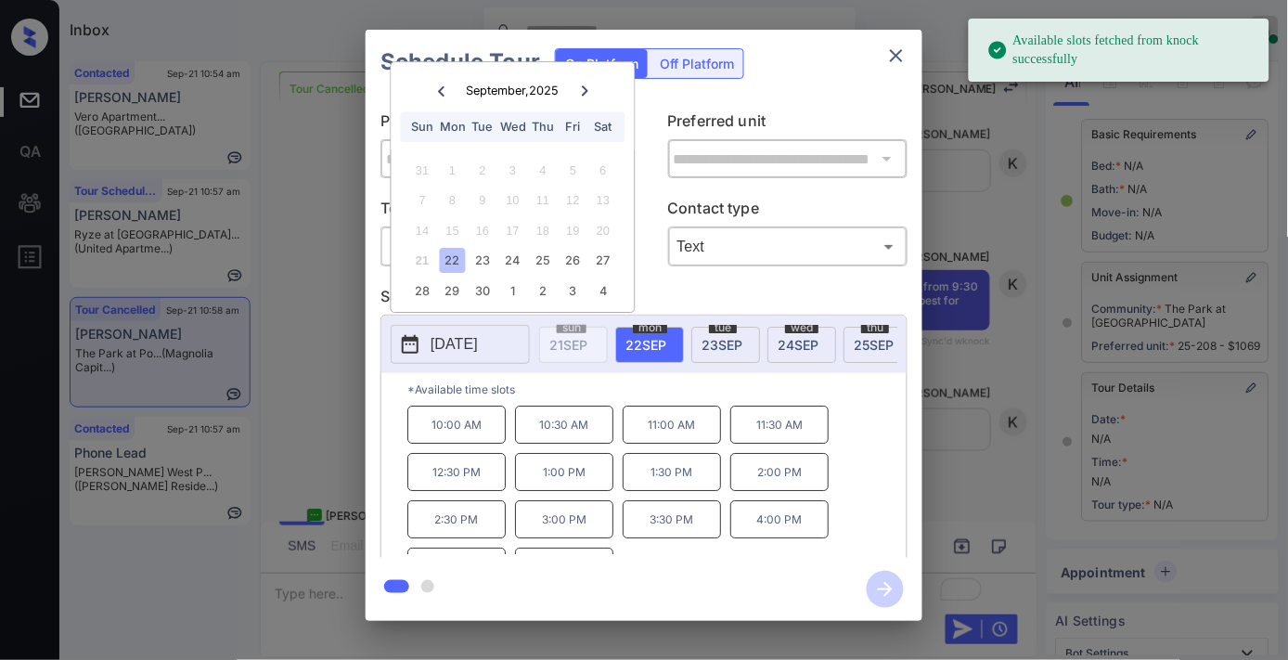
click at [575, 93] on div at bounding box center [584, 90] width 25 height 23
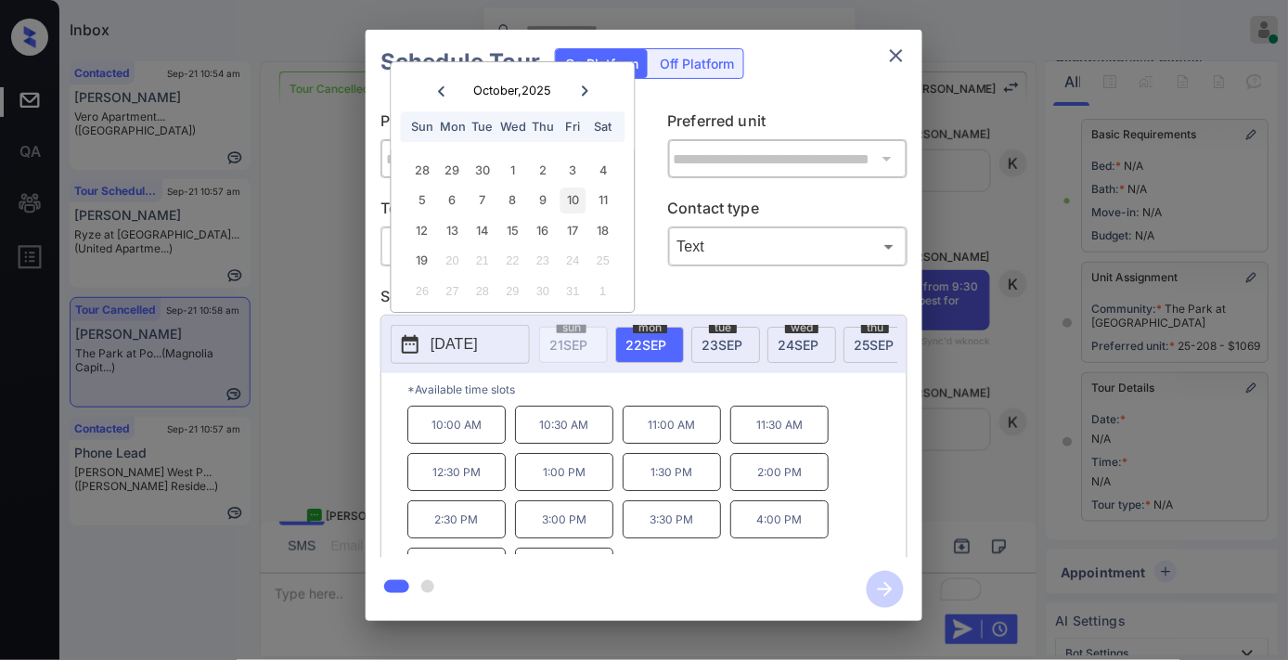
click at [569, 199] on div "10" at bounding box center [572, 200] width 25 height 25
click at [679, 420] on p "10:30 AM" at bounding box center [672, 424] width 98 height 38
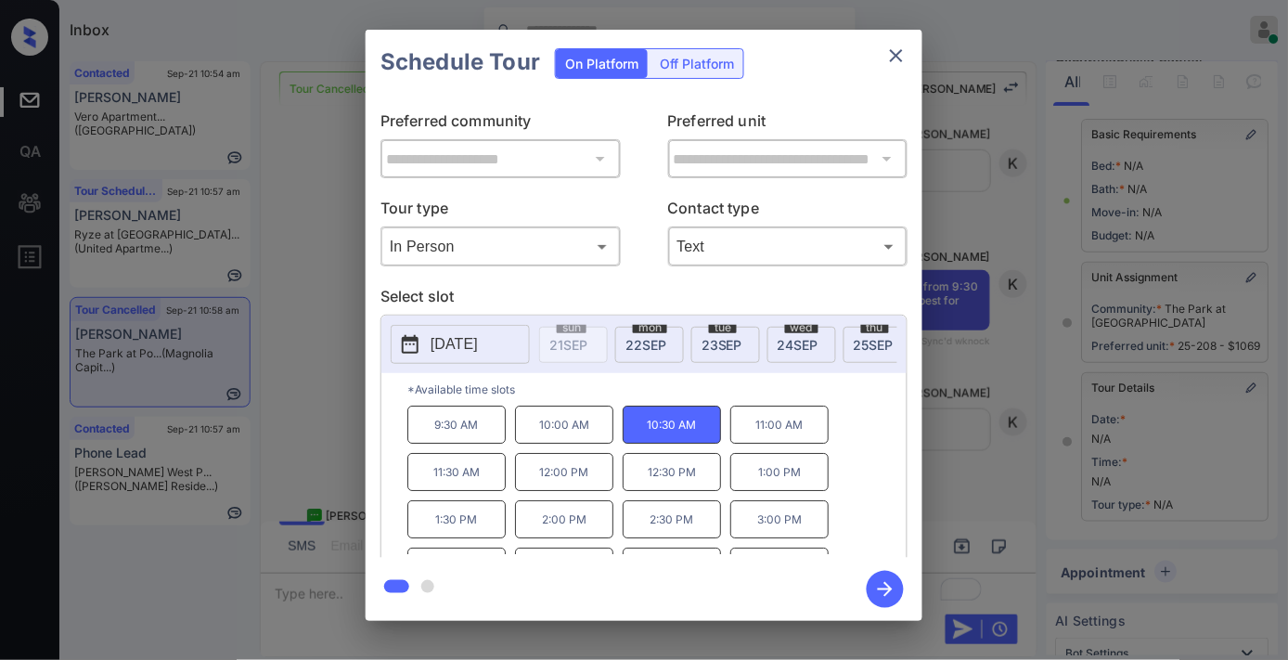
click at [888, 589] on icon "button" at bounding box center [885, 589] width 15 height 15
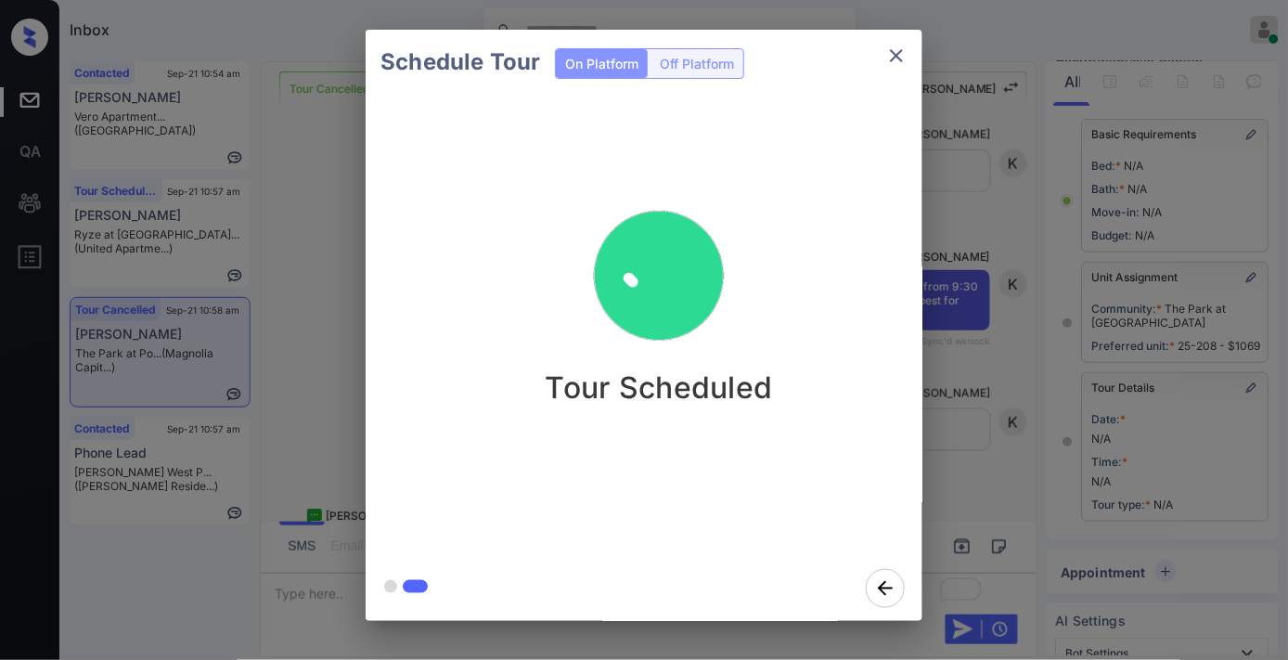
click at [726, 251] on img at bounding box center [659, 277] width 186 height 186
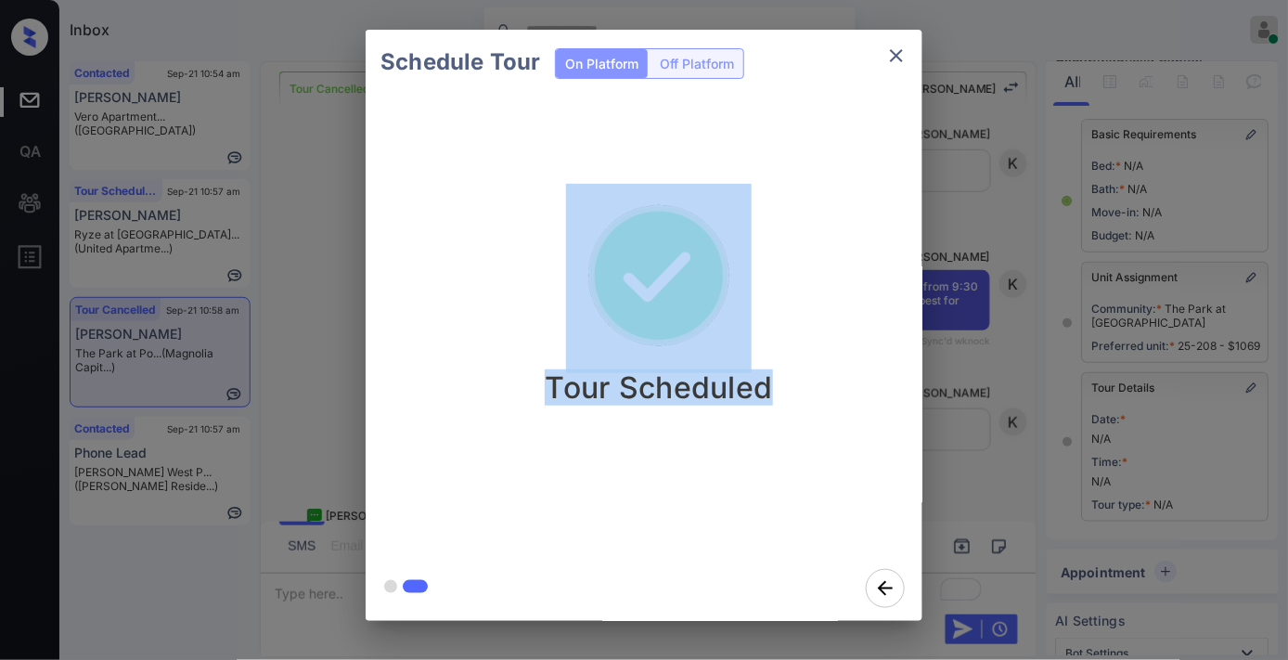
drag, startPoint x: 776, startPoint y: 381, endPoint x: 583, endPoint y: 225, distance: 248.7
click at [583, 225] on div "Tour Scheduled" at bounding box center [658, 295] width 557 height 222
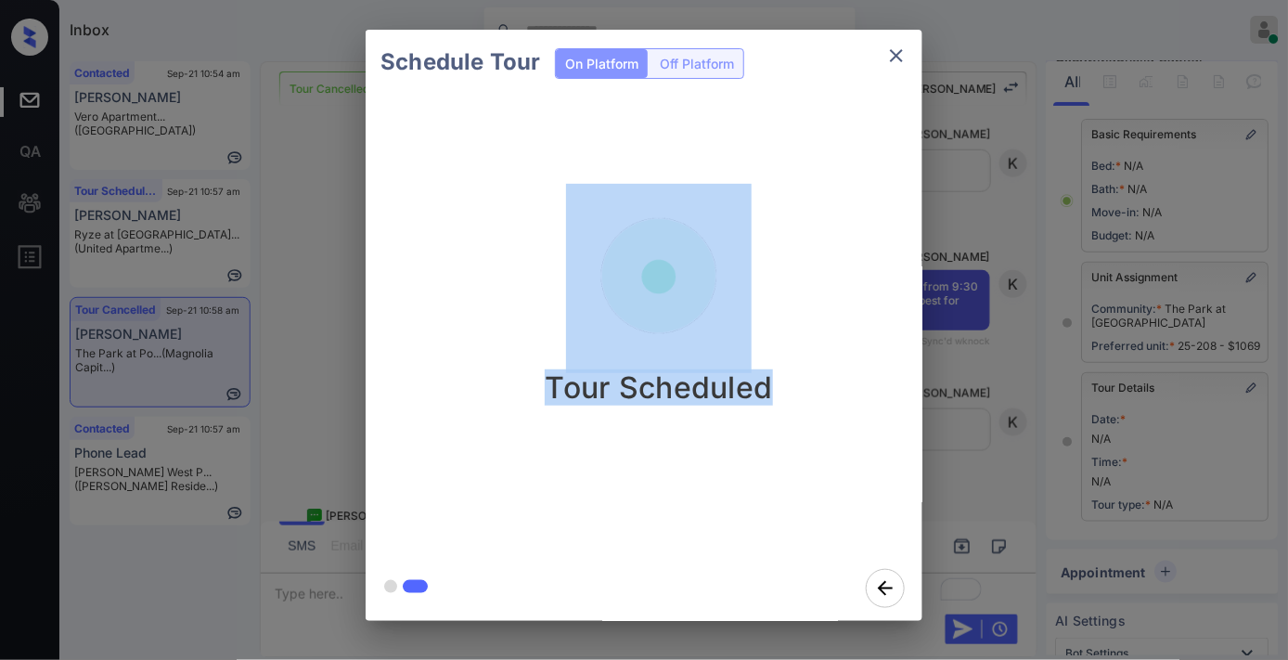
drag, startPoint x: 645, startPoint y: 243, endPoint x: 724, endPoint y: 152, distance: 120.4
click at [724, 152] on div "Tour Scheduled" at bounding box center [659, 325] width 586 height 461
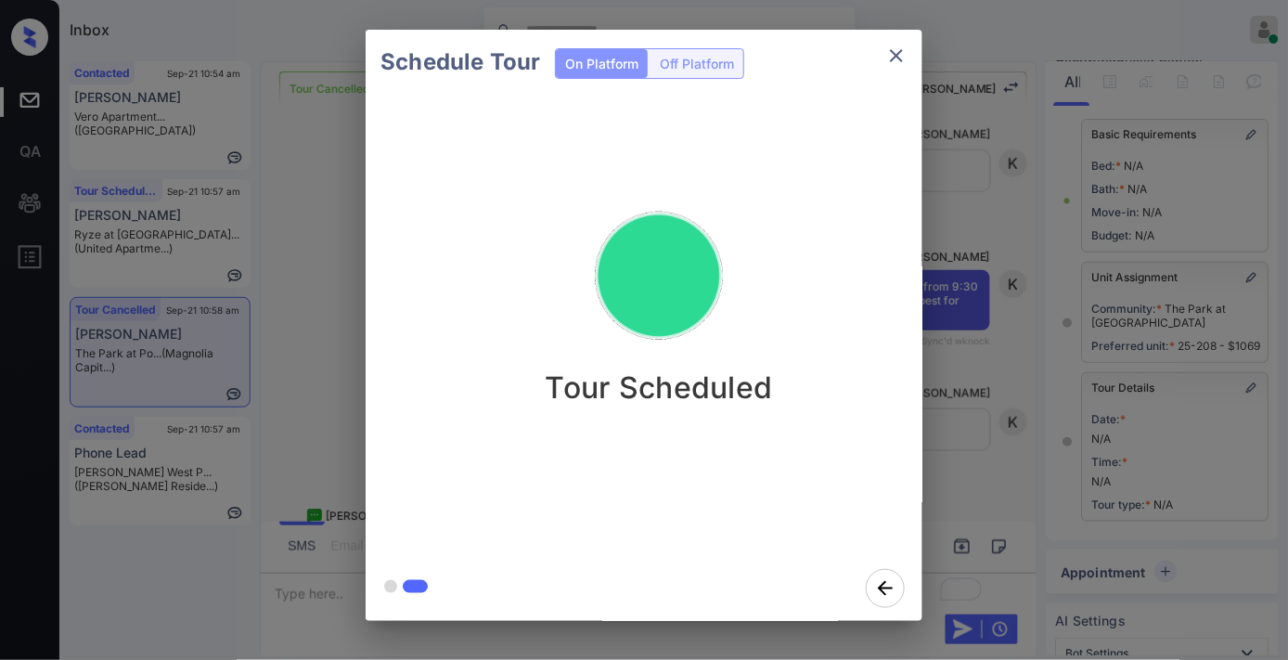
click at [678, 275] on img at bounding box center [659, 277] width 186 height 186
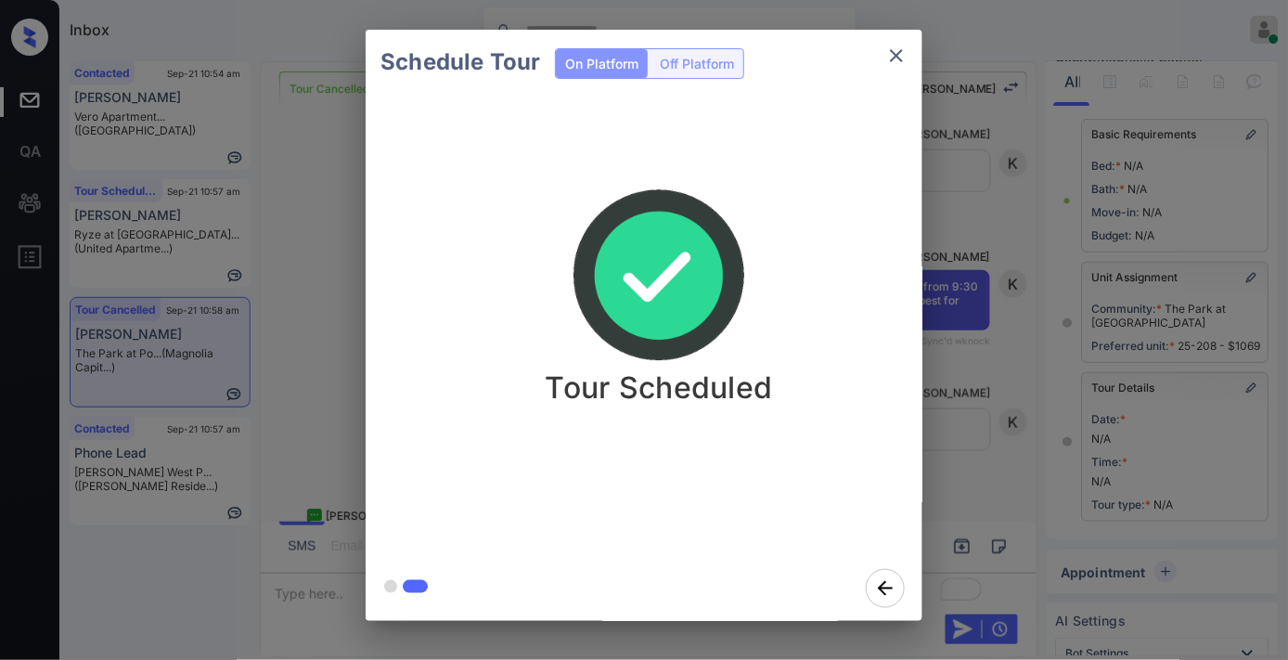
click at [901, 49] on icon "close" at bounding box center [896, 56] width 22 height 22
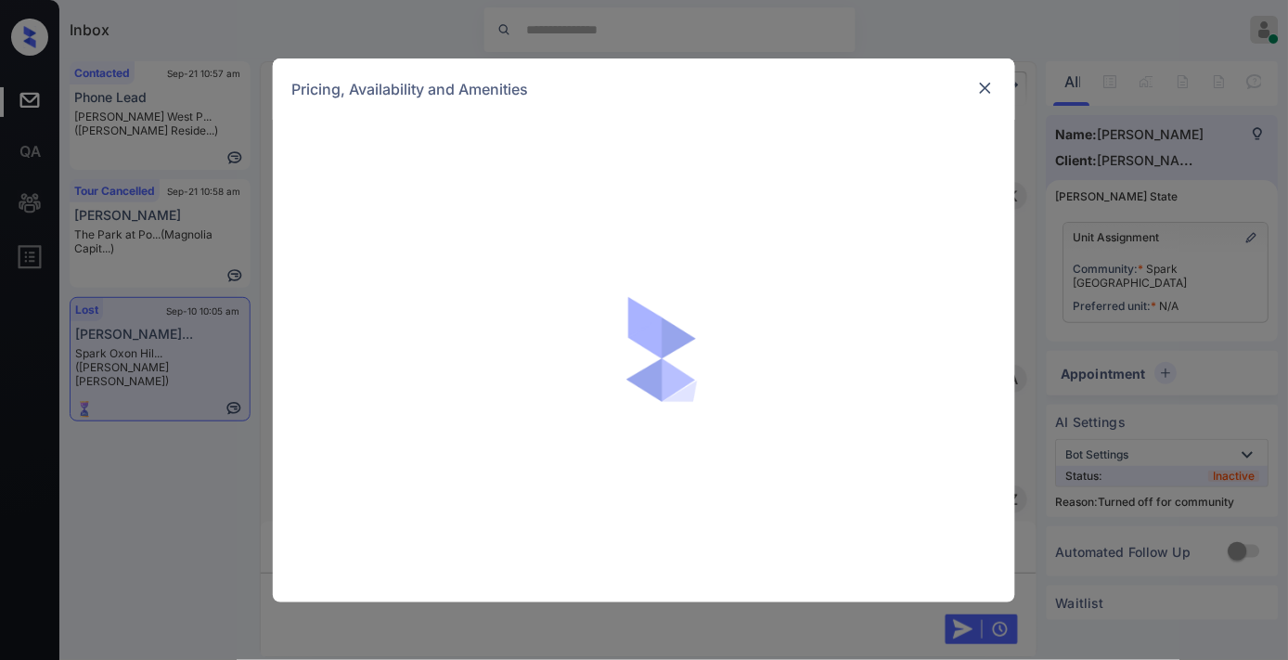
scroll to position [9632, 0]
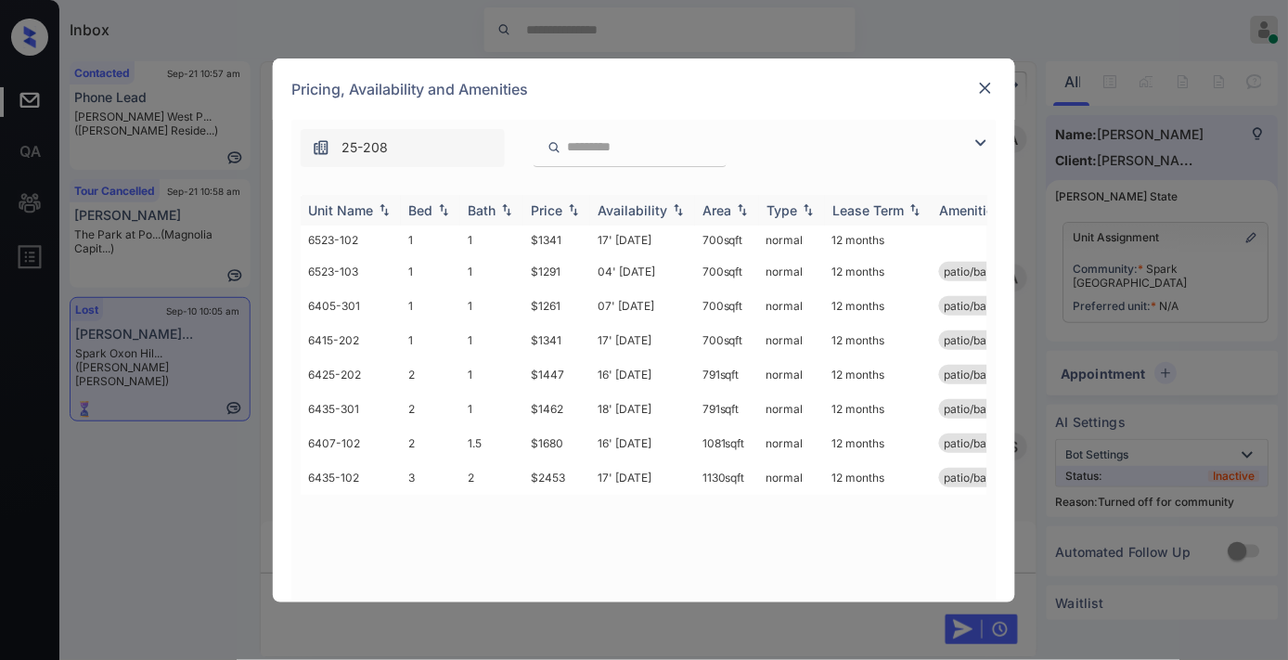
click at [566, 210] on img at bounding box center [573, 209] width 19 height 13
click at [571, 473] on td "$2453" at bounding box center [556, 477] width 67 height 34
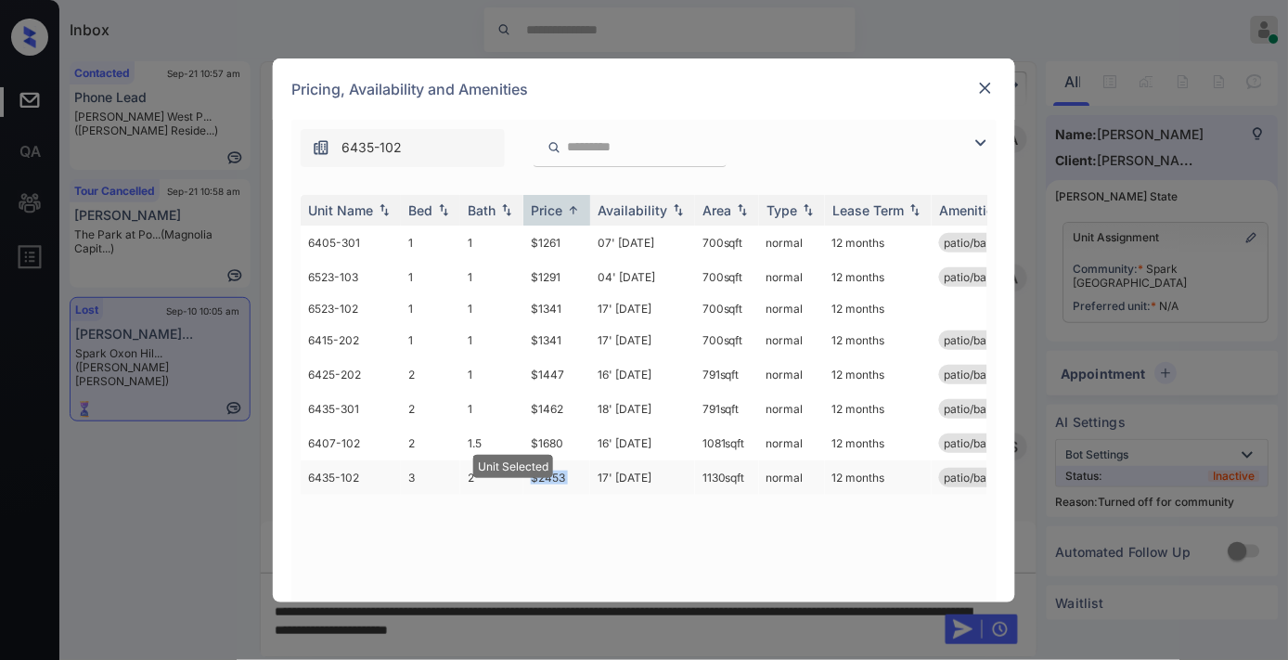
click at [571, 473] on td "$2453" at bounding box center [556, 477] width 67 height 34
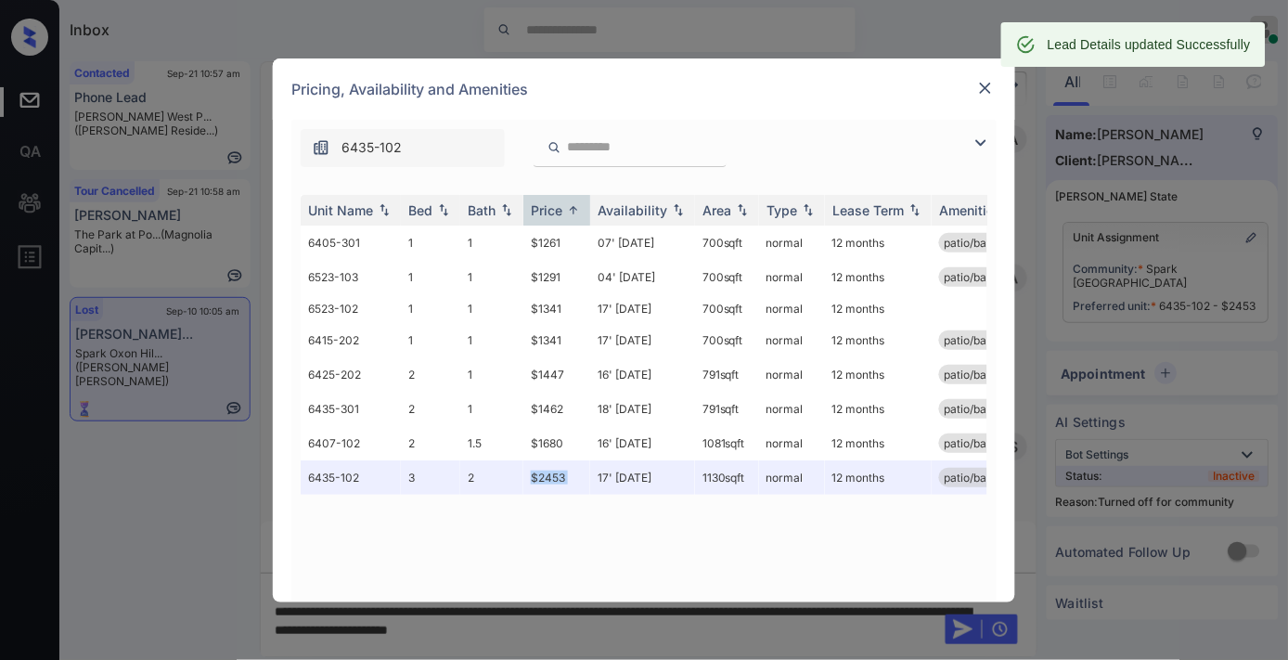
click at [998, 84] on div "Pricing, Availability and Amenities" at bounding box center [644, 88] width 742 height 61
click at [985, 85] on img at bounding box center [985, 88] width 19 height 19
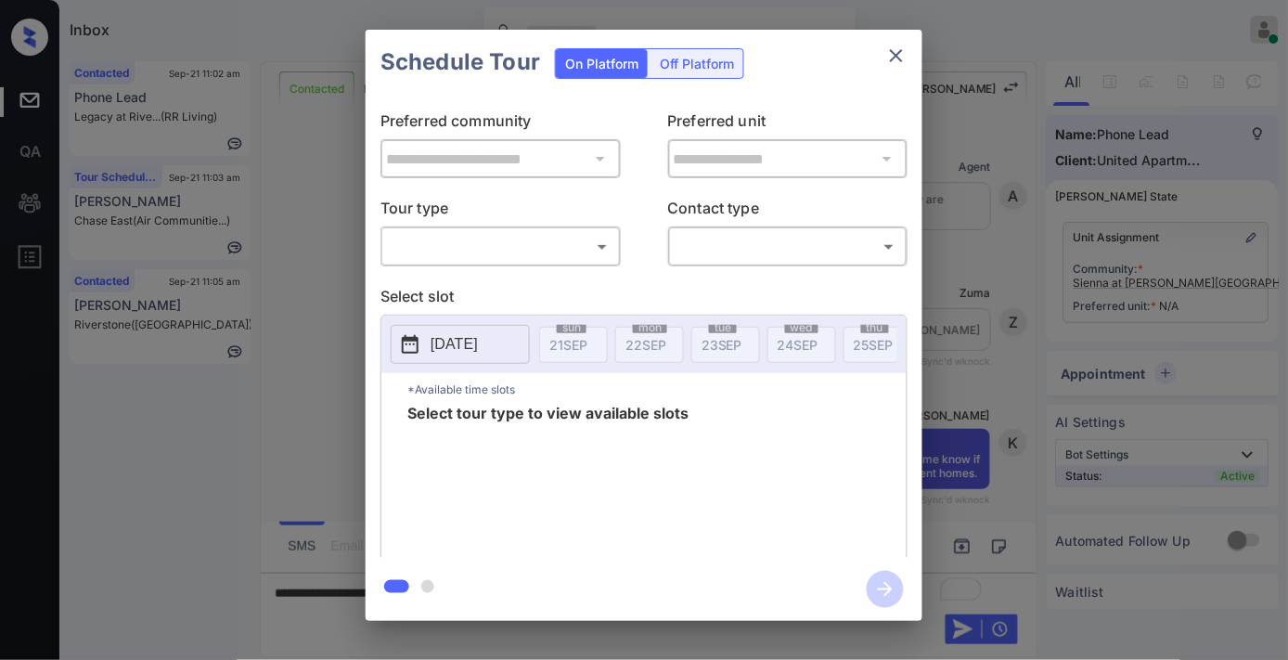
scroll to position [1914, 0]
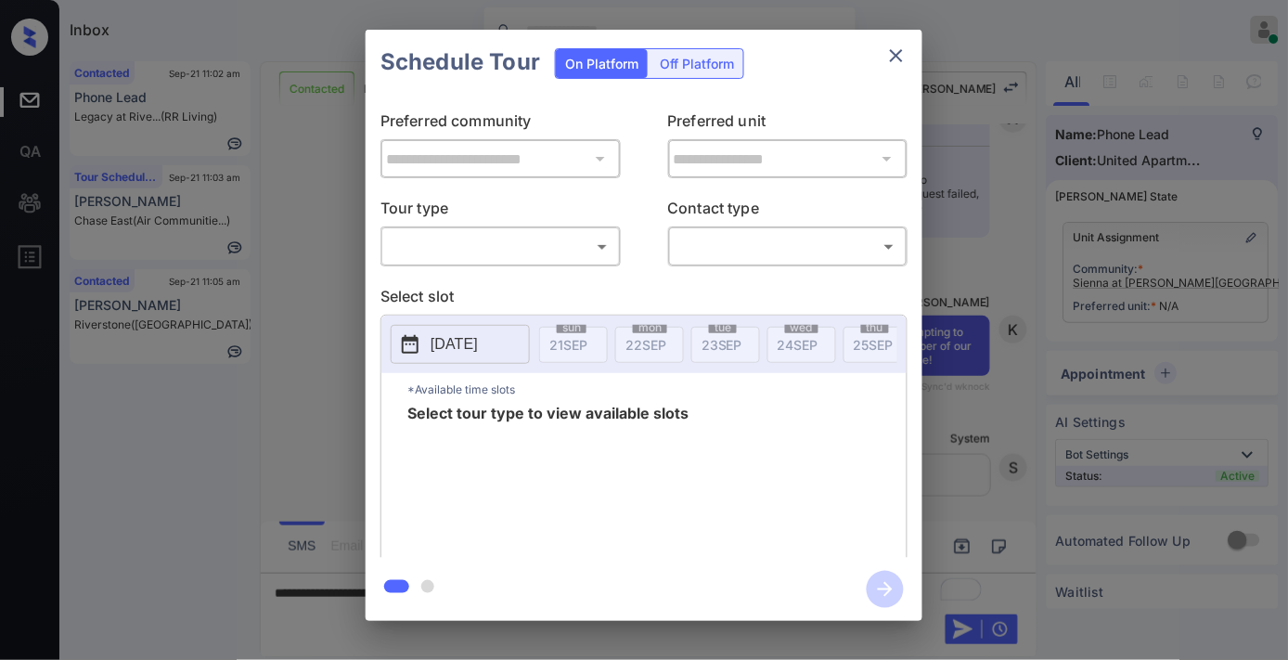
click at [901, 50] on icon "close" at bounding box center [896, 55] width 13 height 13
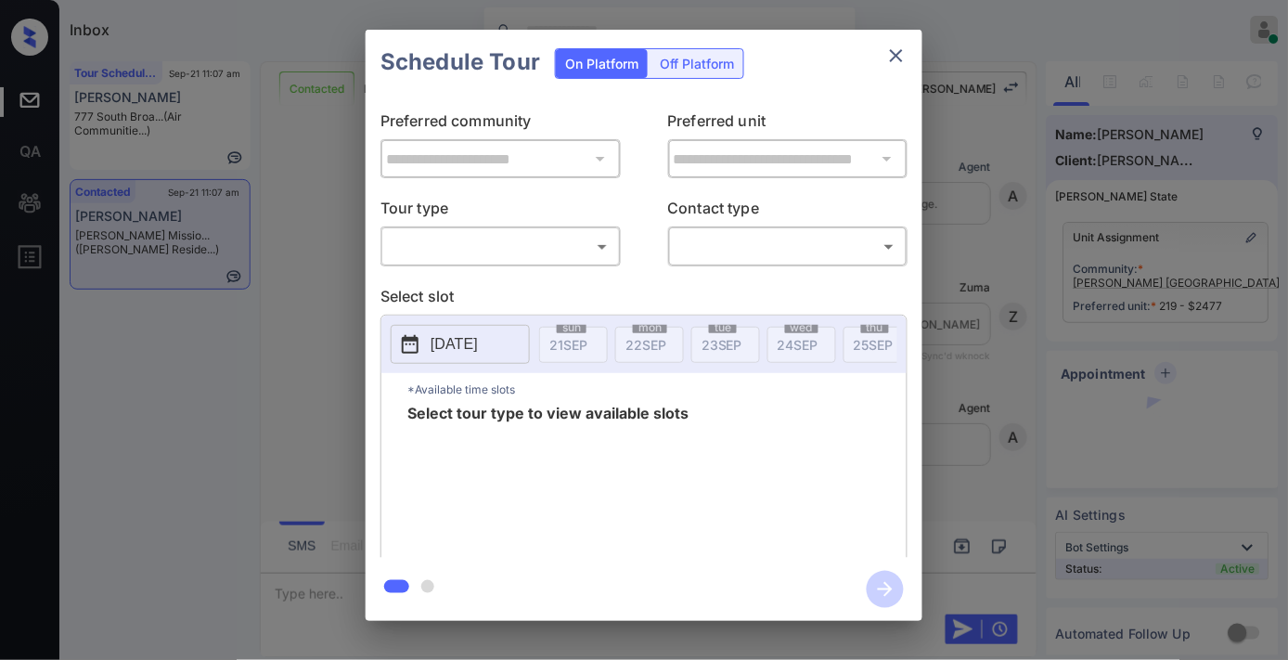
scroll to position [1807, 0]
click at [569, 244] on body "Inbox [PERSON_NAME] Online Set yourself offline Set yourself on break Profile S…" at bounding box center [644, 330] width 1288 height 660
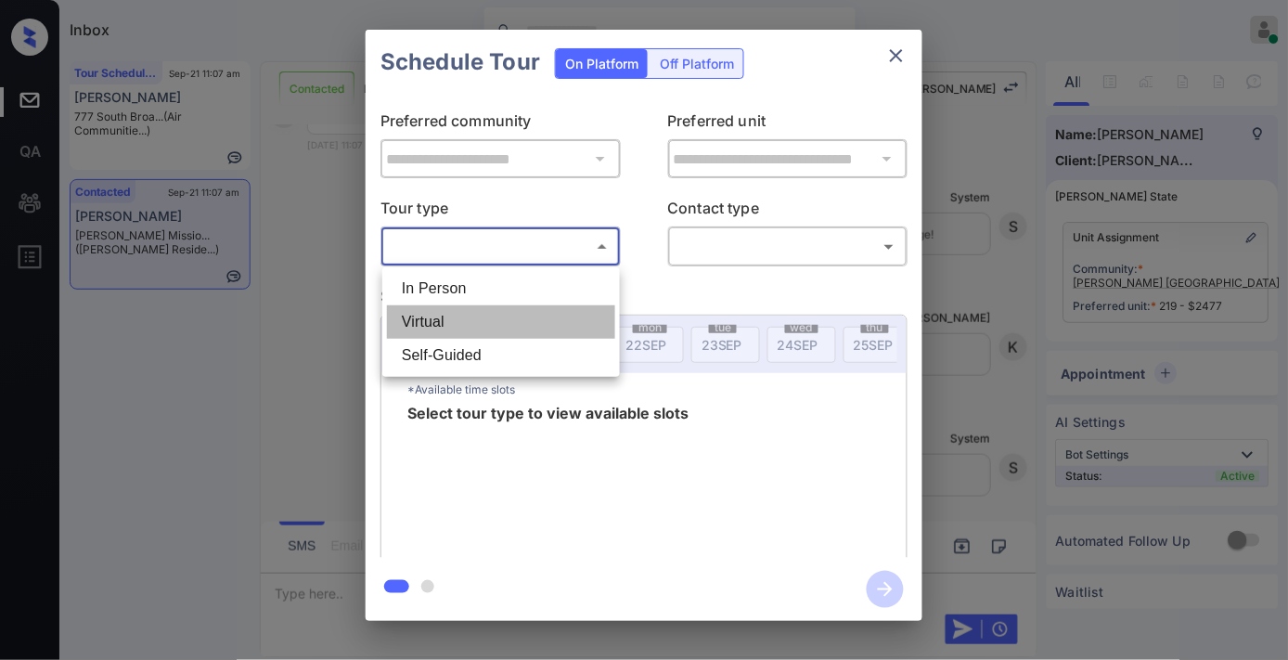
click at [553, 307] on li "Virtual" at bounding box center [501, 321] width 228 height 33
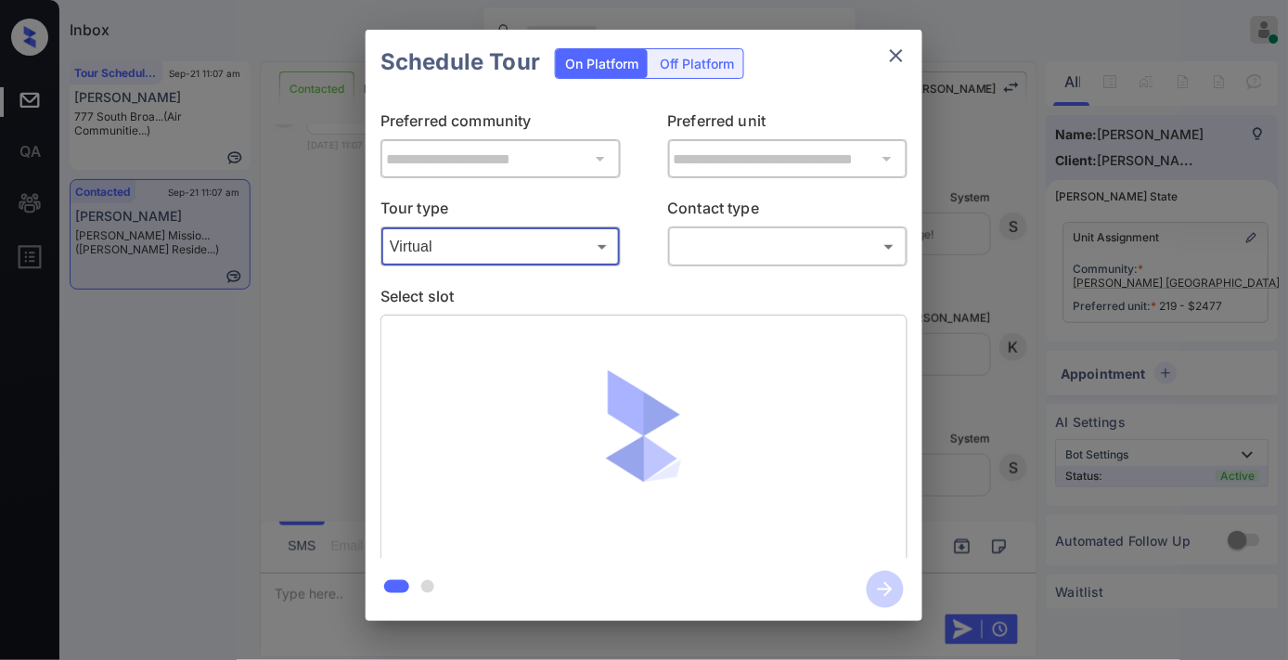
click at [561, 239] on body "Inbox [PERSON_NAME] Online Set yourself offline Set yourself on break Profile S…" at bounding box center [644, 330] width 1288 height 660
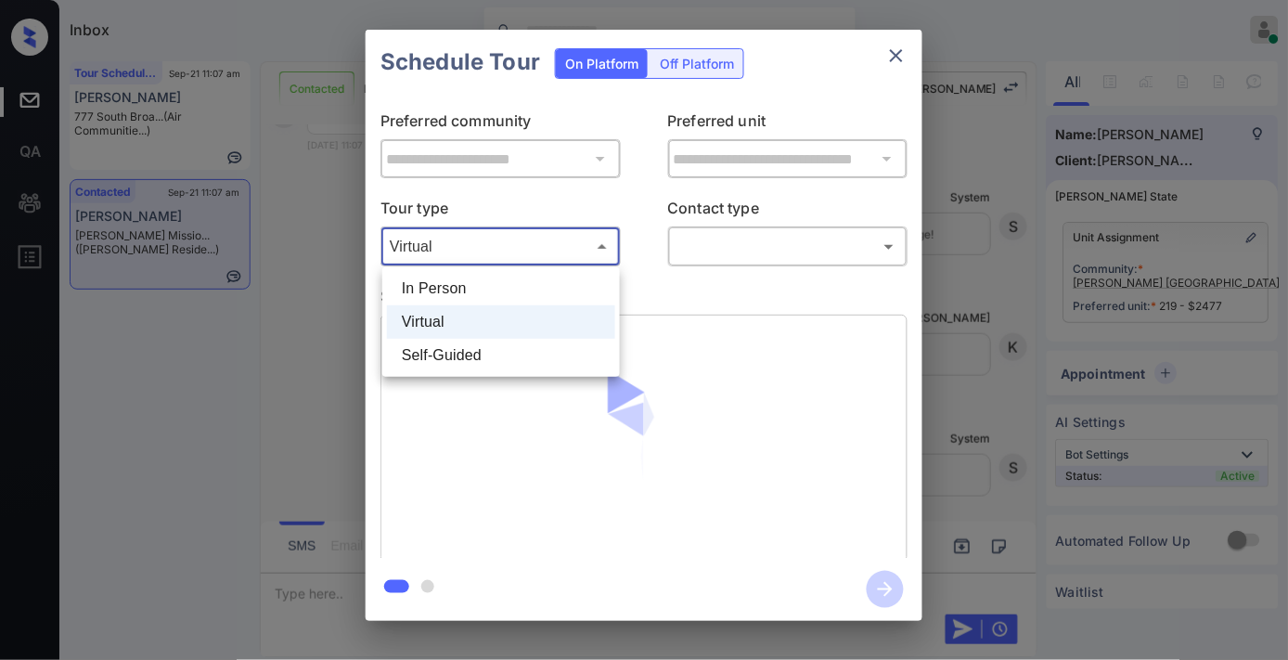
click at [544, 285] on li "In Person" at bounding box center [501, 288] width 228 height 33
type input "********"
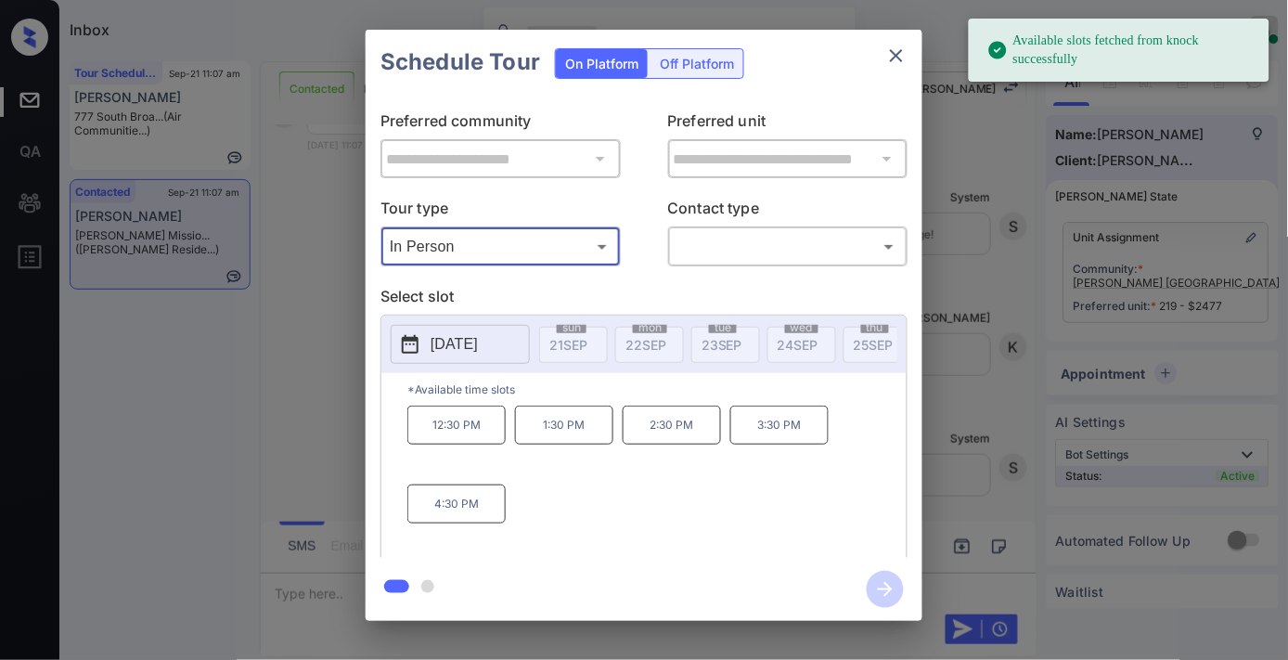
click at [473, 351] on p "2025-10-01" at bounding box center [453, 344] width 47 height 22
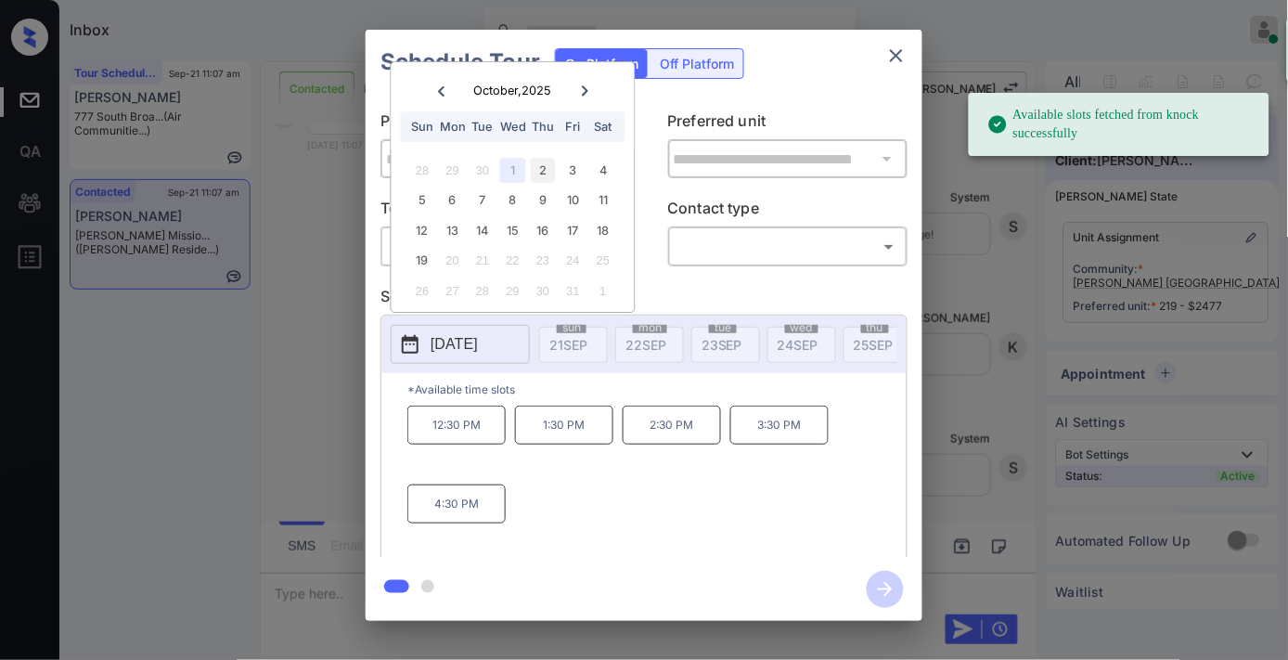
click at [550, 173] on div "2" at bounding box center [543, 170] width 25 height 25
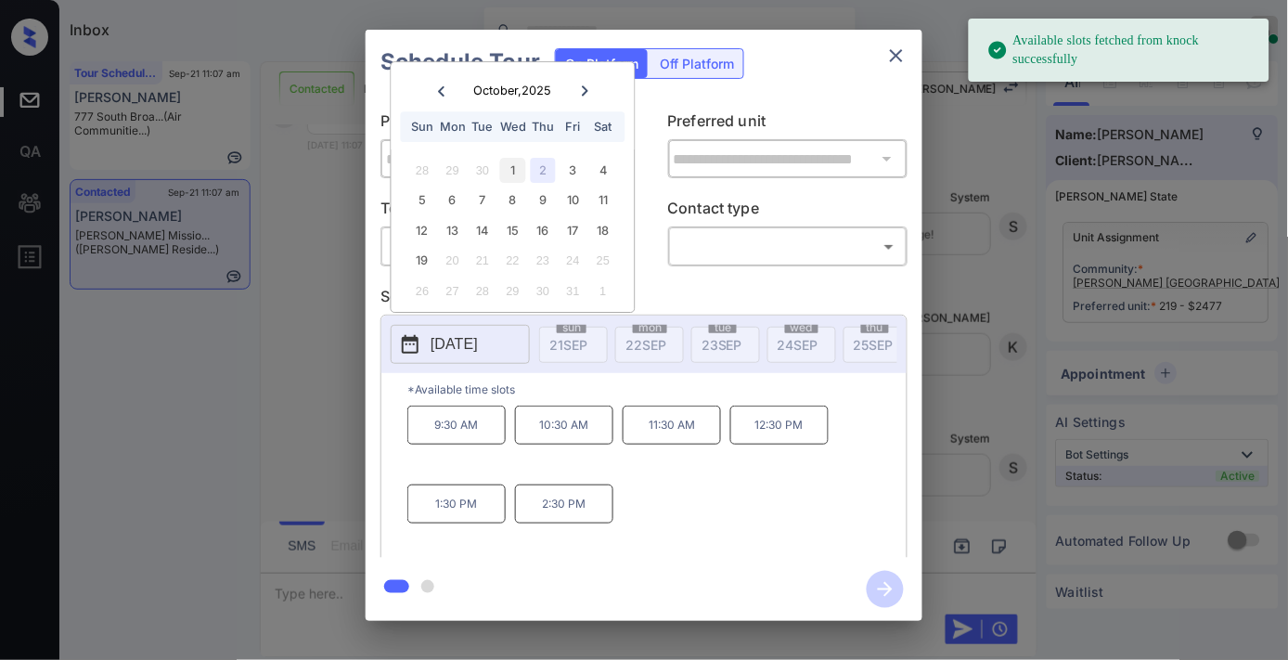
click at [516, 172] on div "1" at bounding box center [512, 170] width 25 height 25
click at [893, 56] on icon "close" at bounding box center [896, 56] width 22 height 22
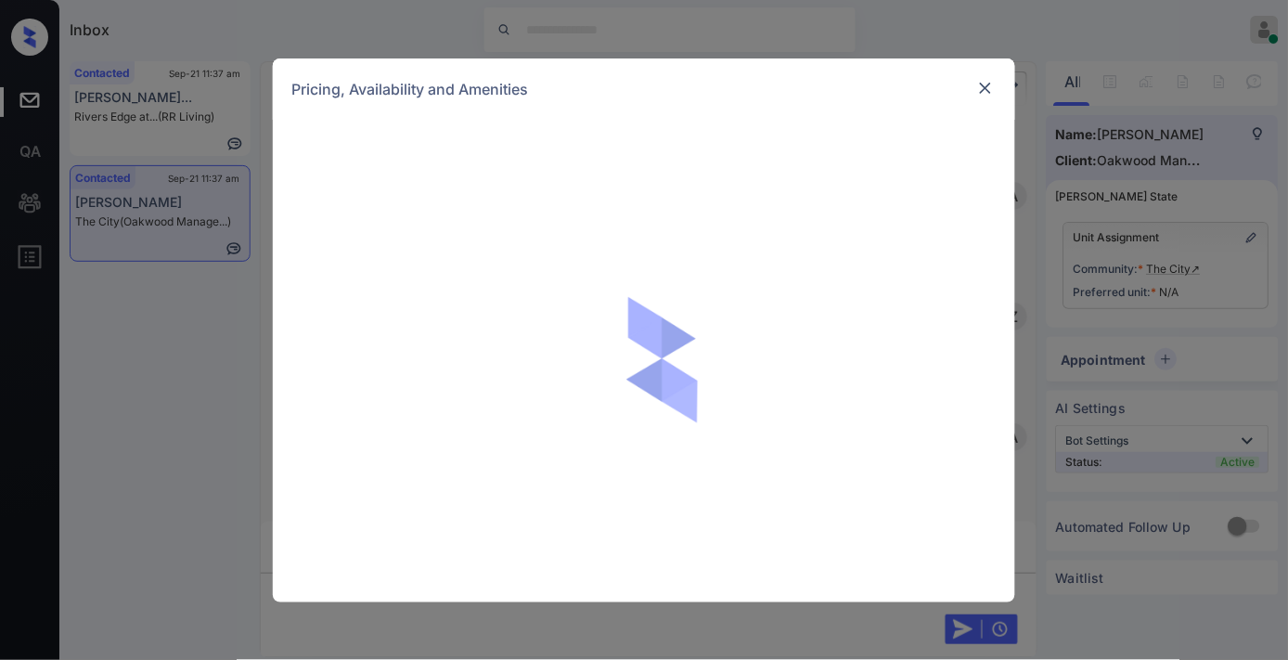
scroll to position [2568, 0]
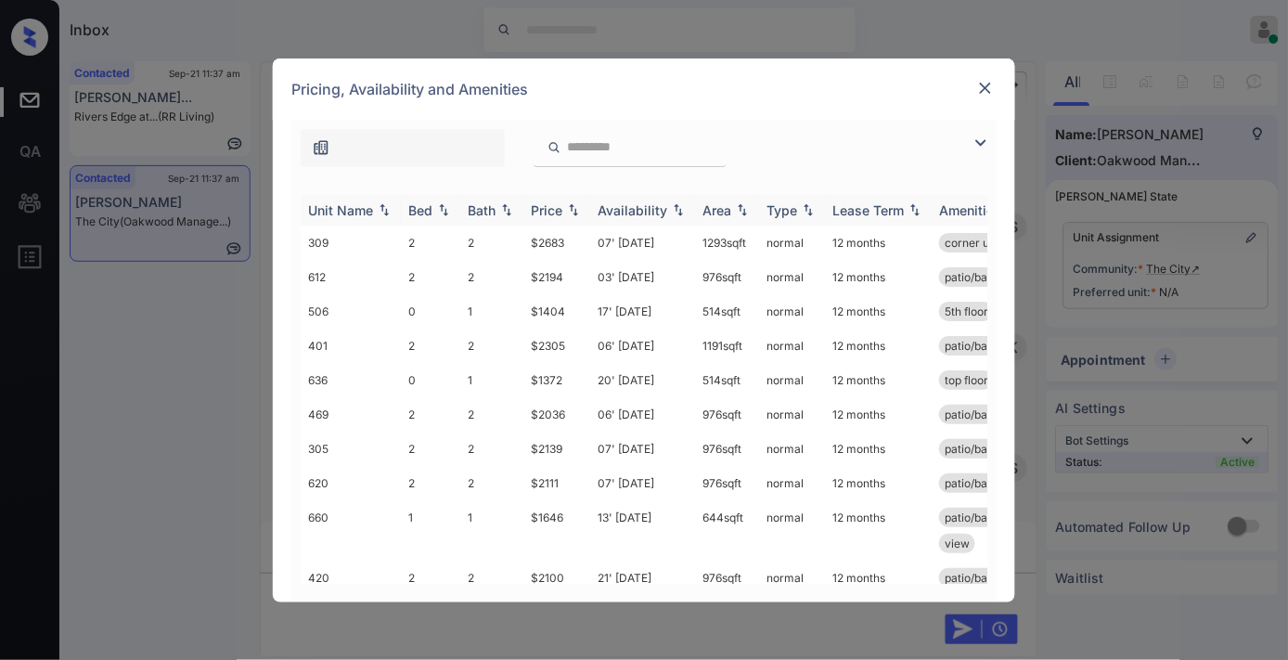
click at [575, 206] on img at bounding box center [573, 209] width 19 height 13
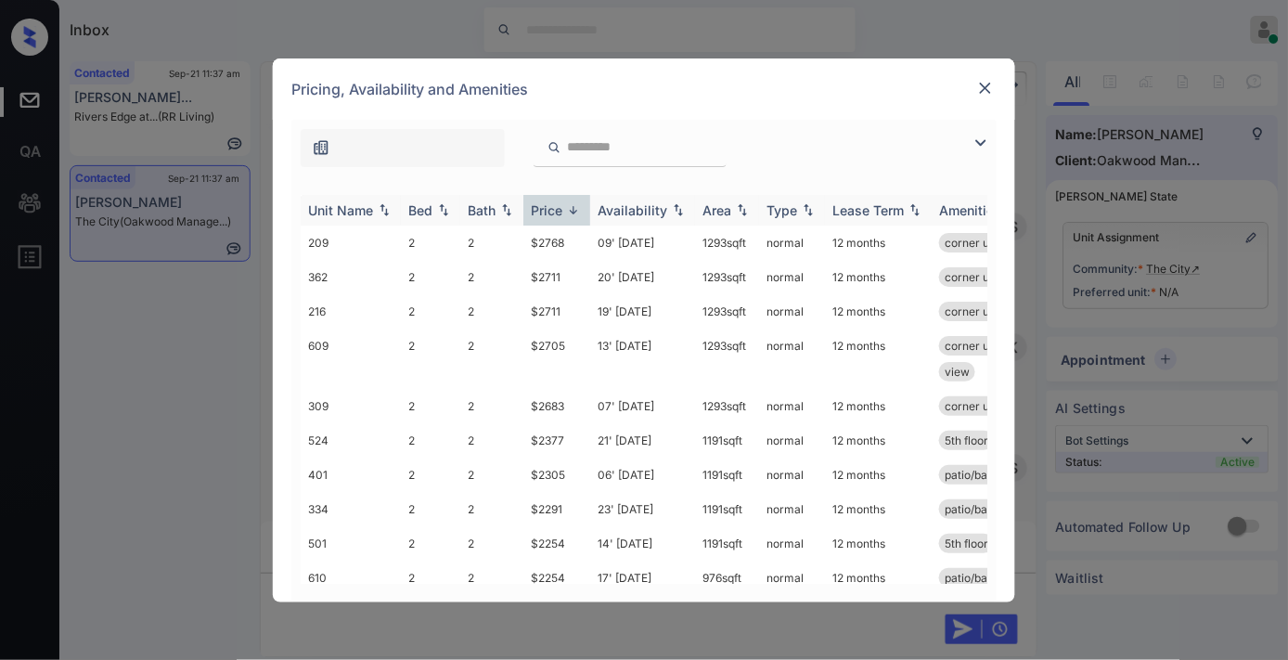
click at [575, 206] on img at bounding box center [573, 210] width 19 height 14
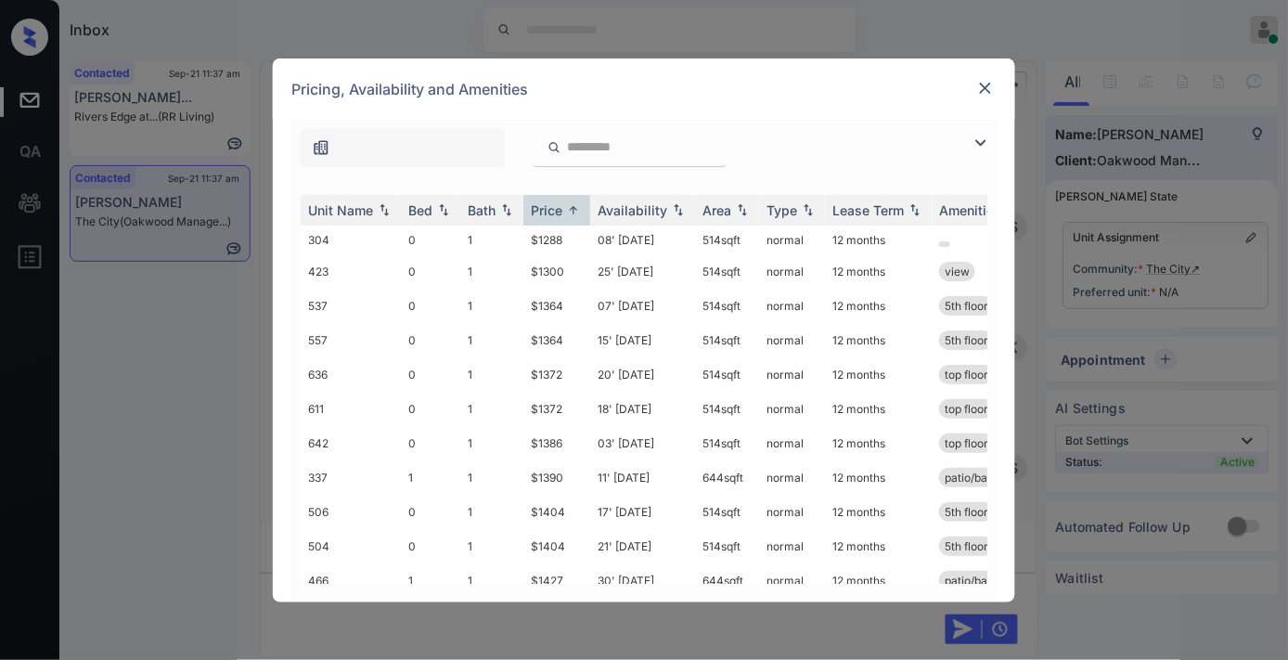
click at [982, 139] on img at bounding box center [981, 143] width 22 height 22
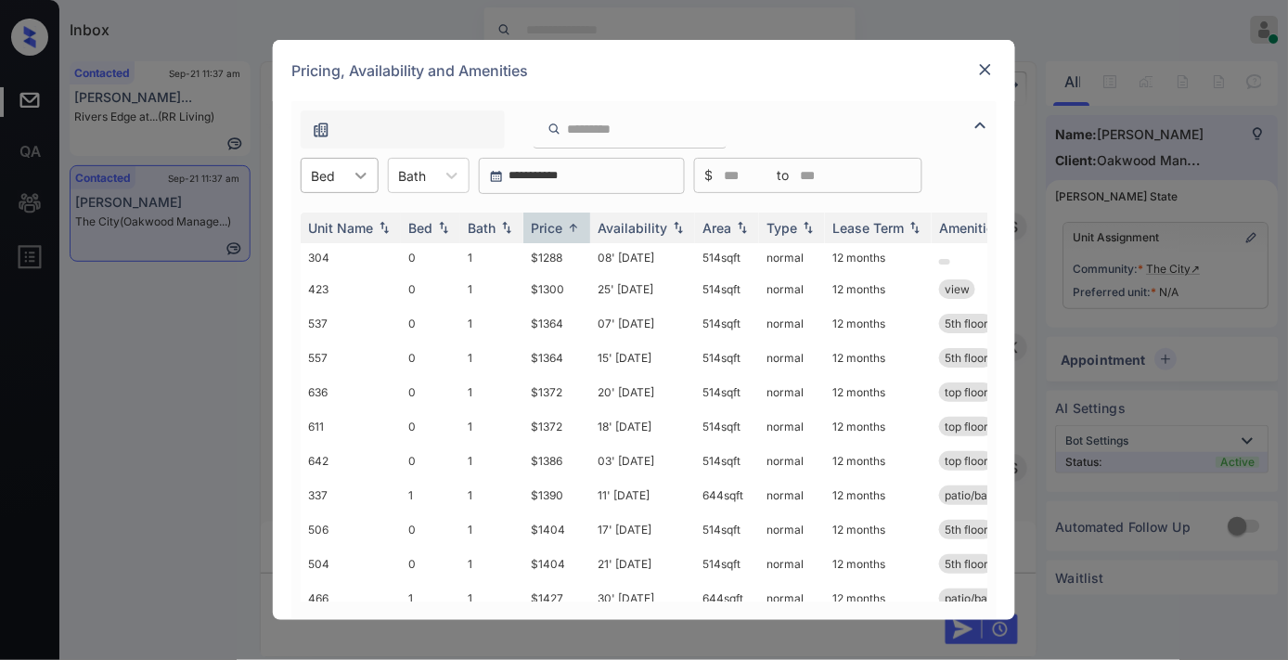
click at [359, 187] on div at bounding box center [360, 175] width 33 height 33
click at [366, 290] on div "2" at bounding box center [340, 287] width 78 height 33
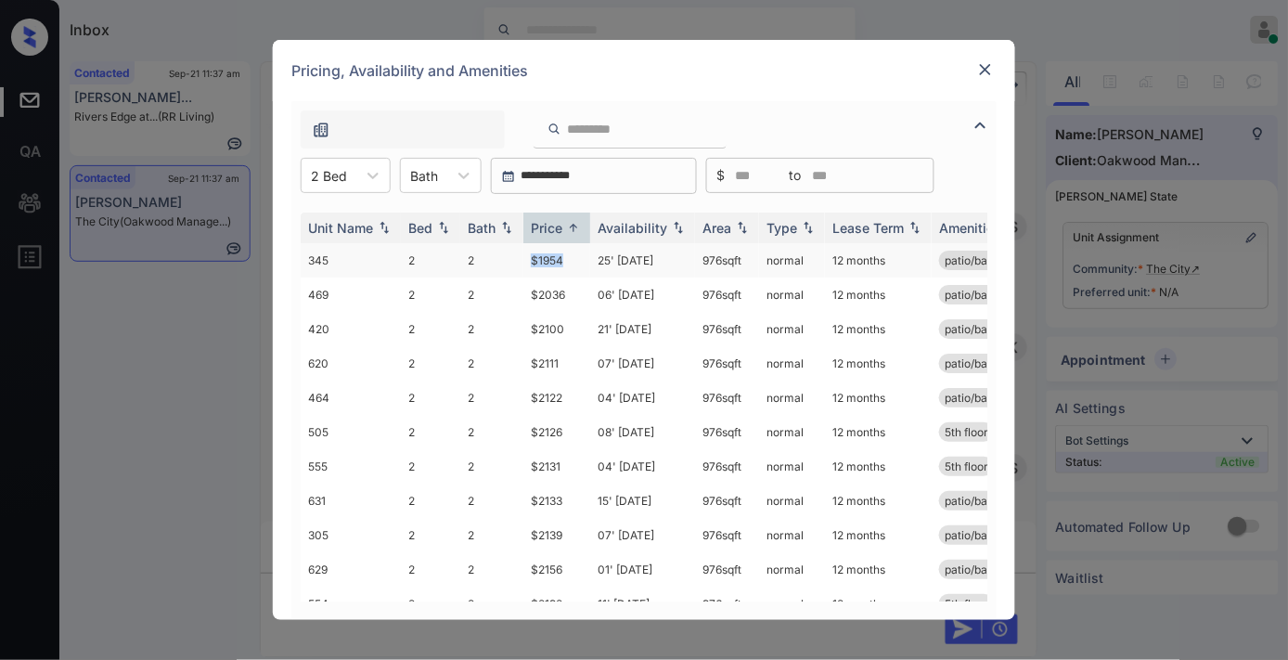
drag, startPoint x: 577, startPoint y: 249, endPoint x: 508, endPoint y: 251, distance: 69.6
click at [508, 251] on tr "345 2 2 $1954 25' May 25 976 sqft normal 12 months patio/balcony" at bounding box center [786, 260] width 970 height 34
copy tr "$1954"
click at [587, 258] on td "$1954" at bounding box center [556, 260] width 67 height 34
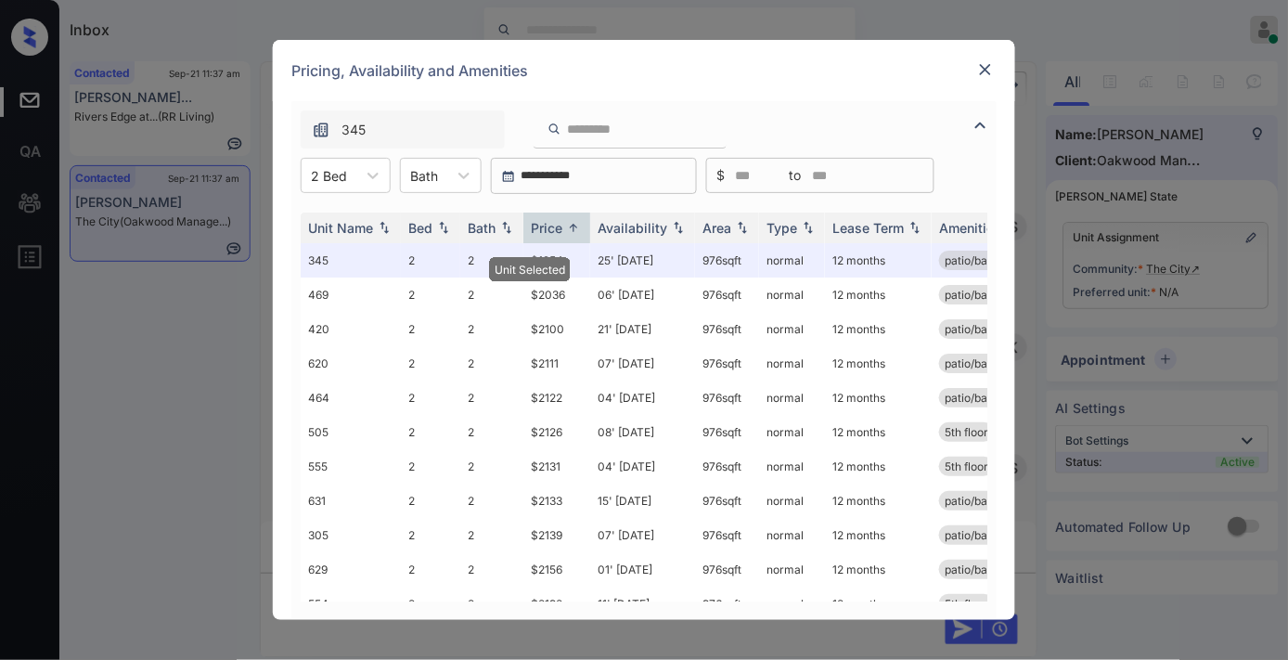
click at [984, 71] on img at bounding box center [985, 69] width 19 height 19
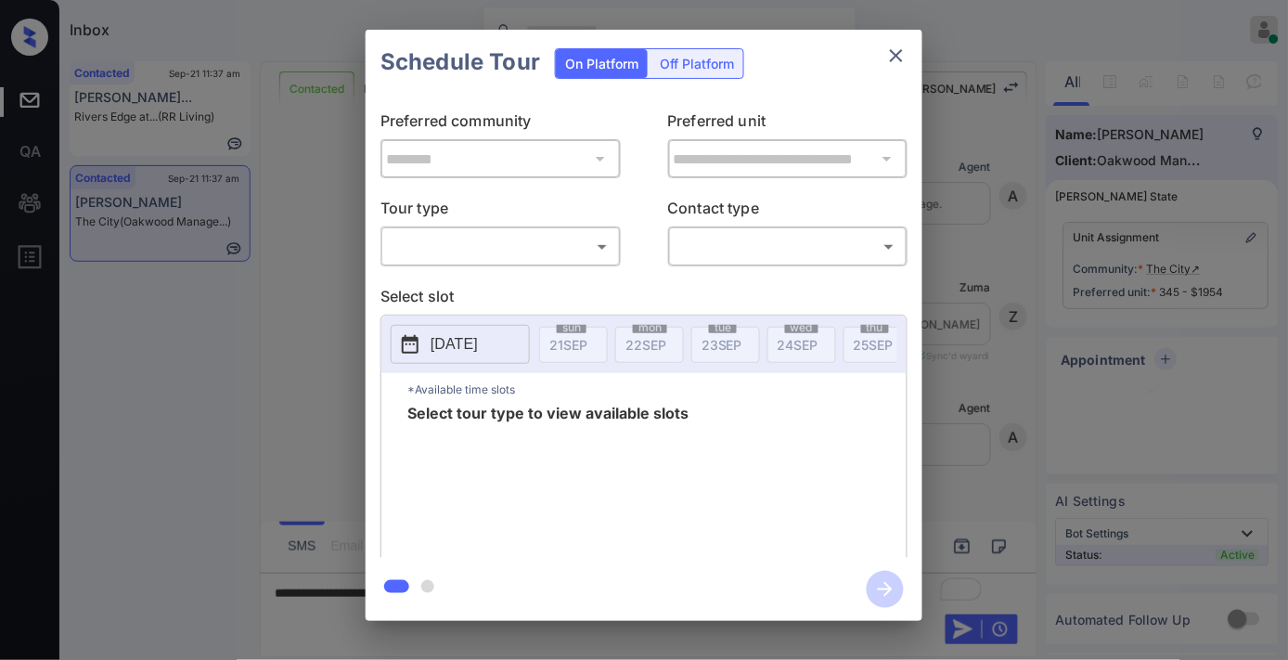
click at [529, 245] on body "Inbox Samantha Soliven Online Set yourself offline Set yourself on break Profil…" at bounding box center [644, 330] width 1288 height 660
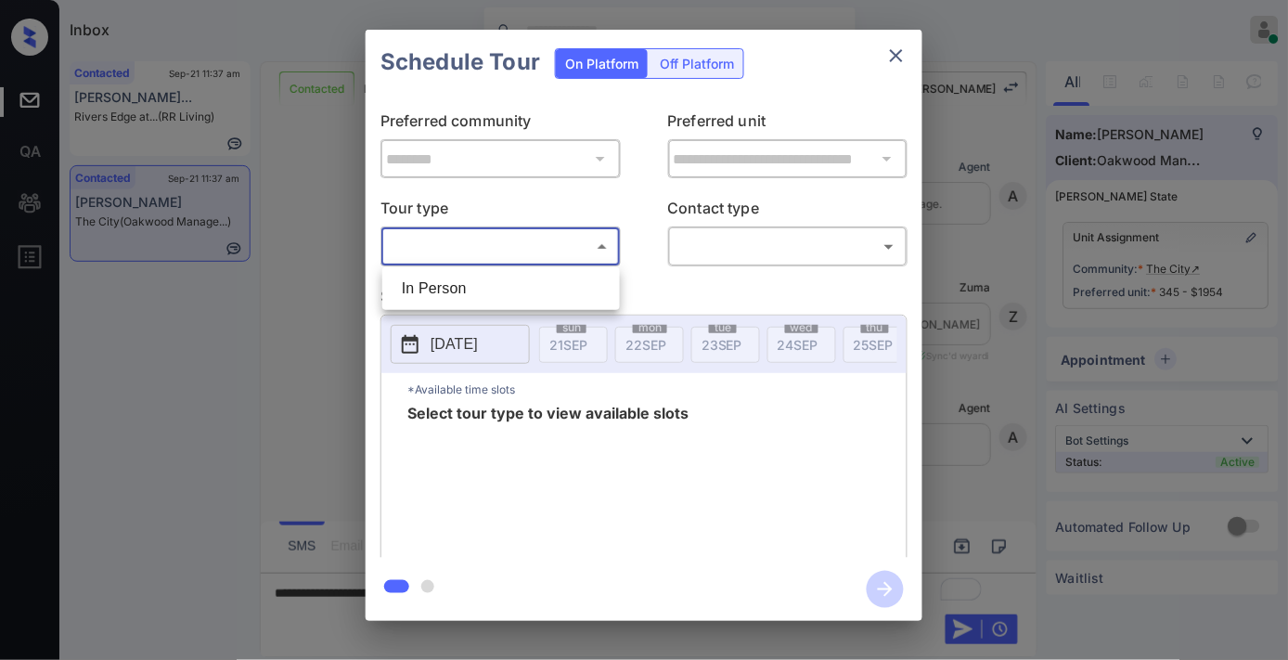
scroll to position [1968, 0]
click at [527, 279] on li "In Person" at bounding box center [501, 288] width 228 height 33
type input "********"
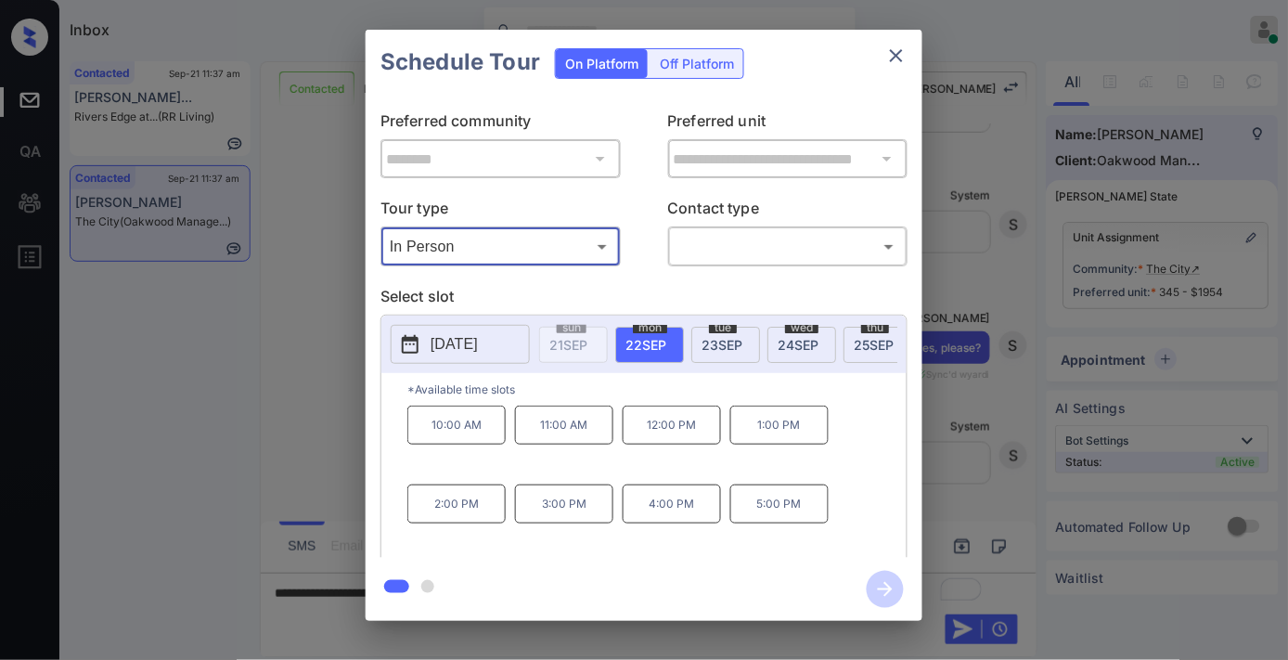
click at [477, 341] on p "2025-09-22" at bounding box center [453, 344] width 47 height 22
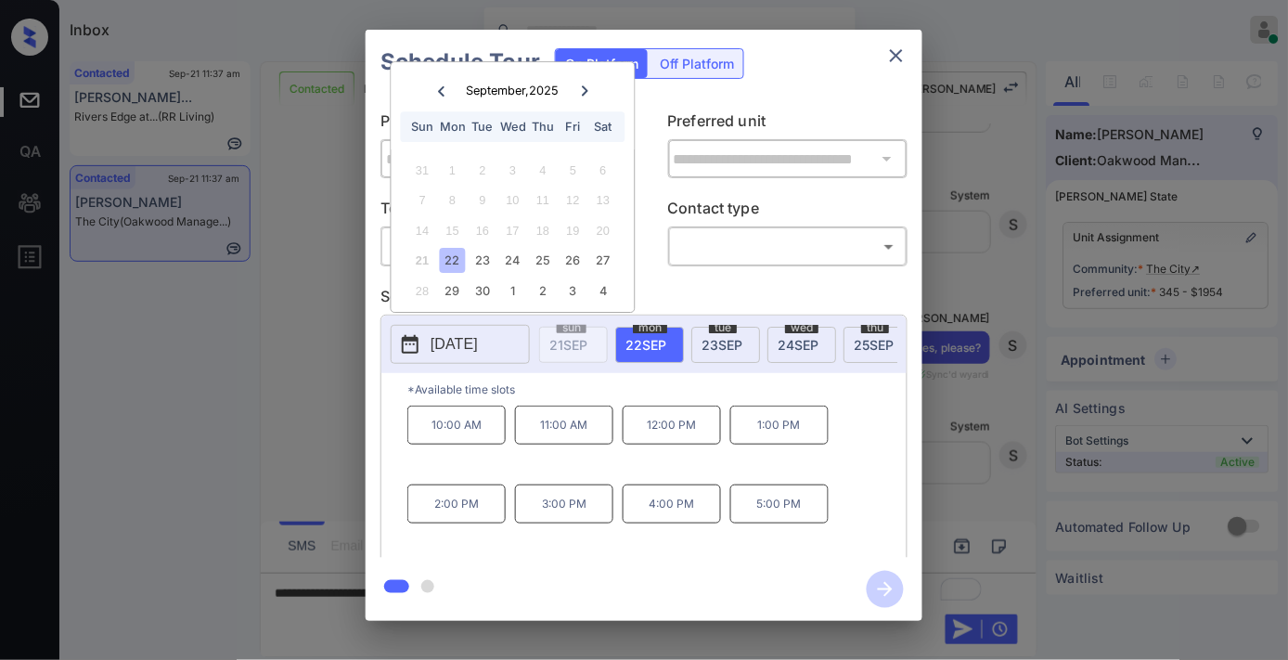
click at [589, 90] on icon at bounding box center [584, 90] width 11 height 11
click at [443, 96] on div at bounding box center [441, 90] width 25 height 23
click at [907, 54] on button "close" at bounding box center [896, 55] width 37 height 37
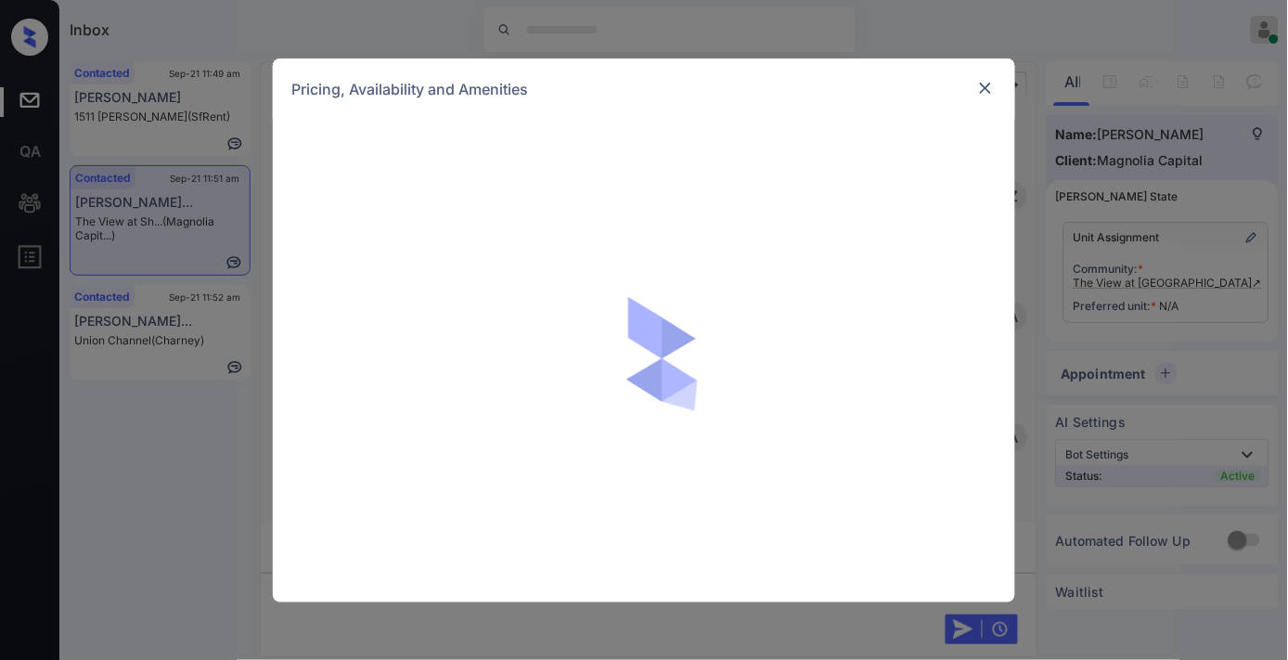
scroll to position [1293, 0]
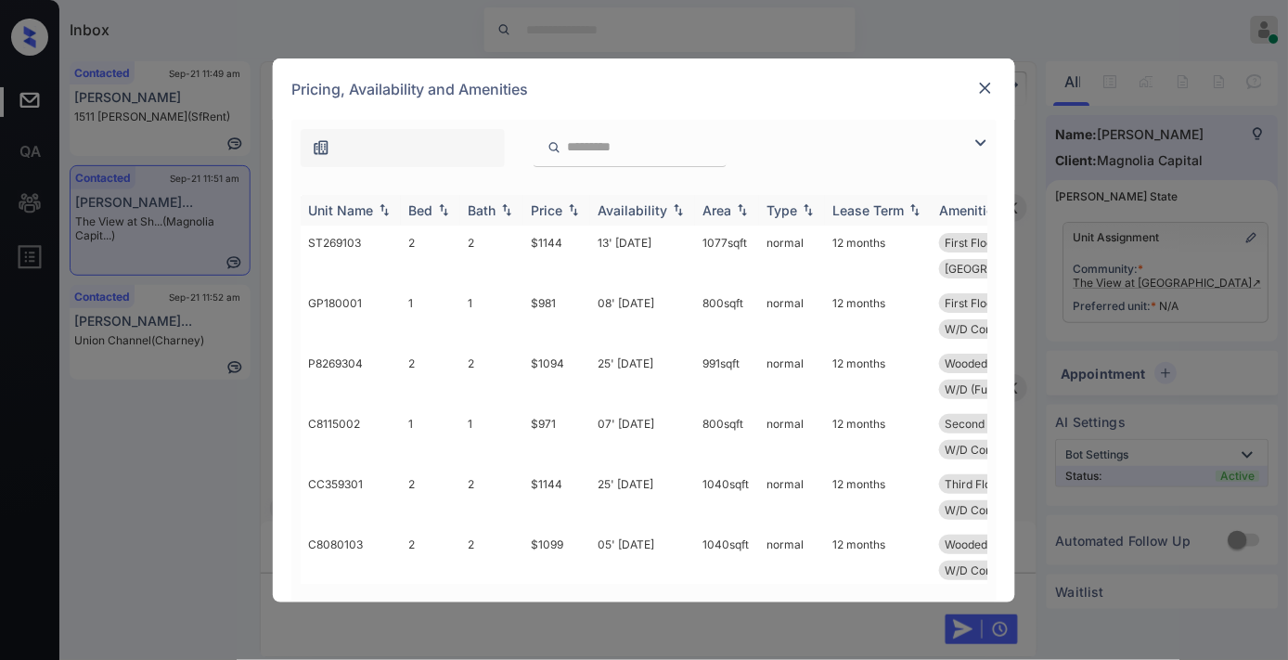
click at [572, 204] on img at bounding box center [573, 209] width 19 height 13
click at [566, 238] on td "$865" at bounding box center [556, 255] width 67 height 60
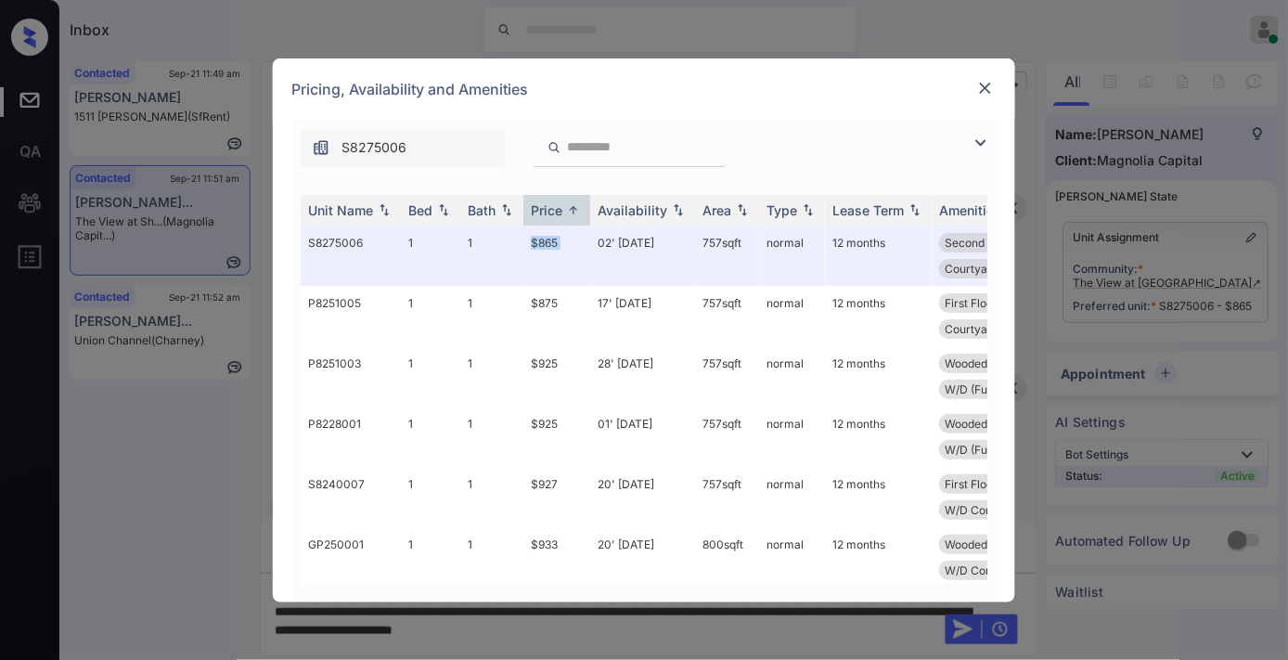
click at [991, 87] on img at bounding box center [985, 88] width 19 height 19
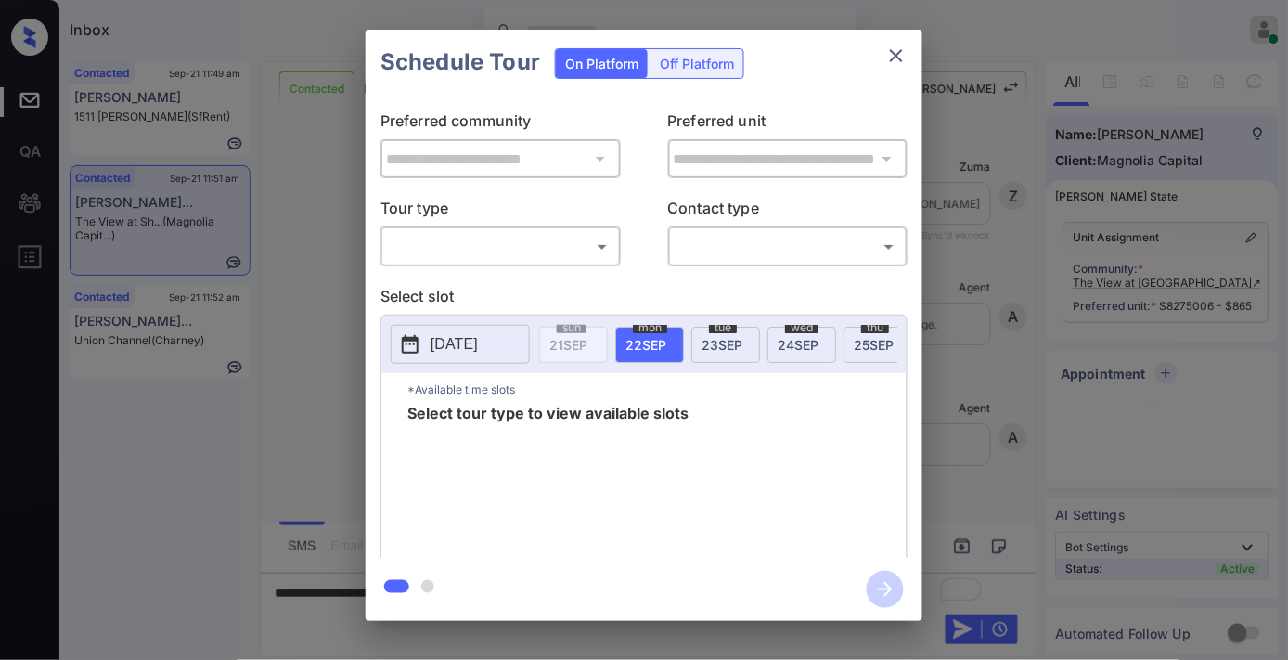
scroll to position [1880, 0]
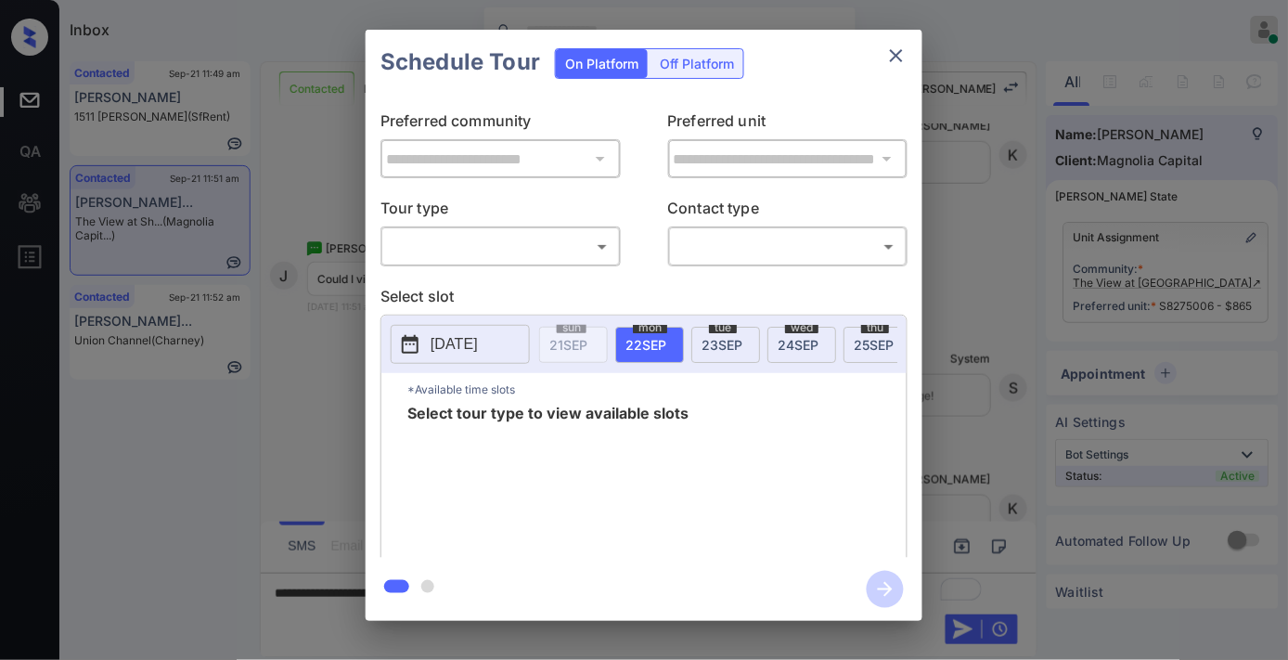
click at [503, 245] on body "Inbox Samantha Soliven Online Set yourself offline Set yourself on break Profil…" at bounding box center [644, 330] width 1288 height 660
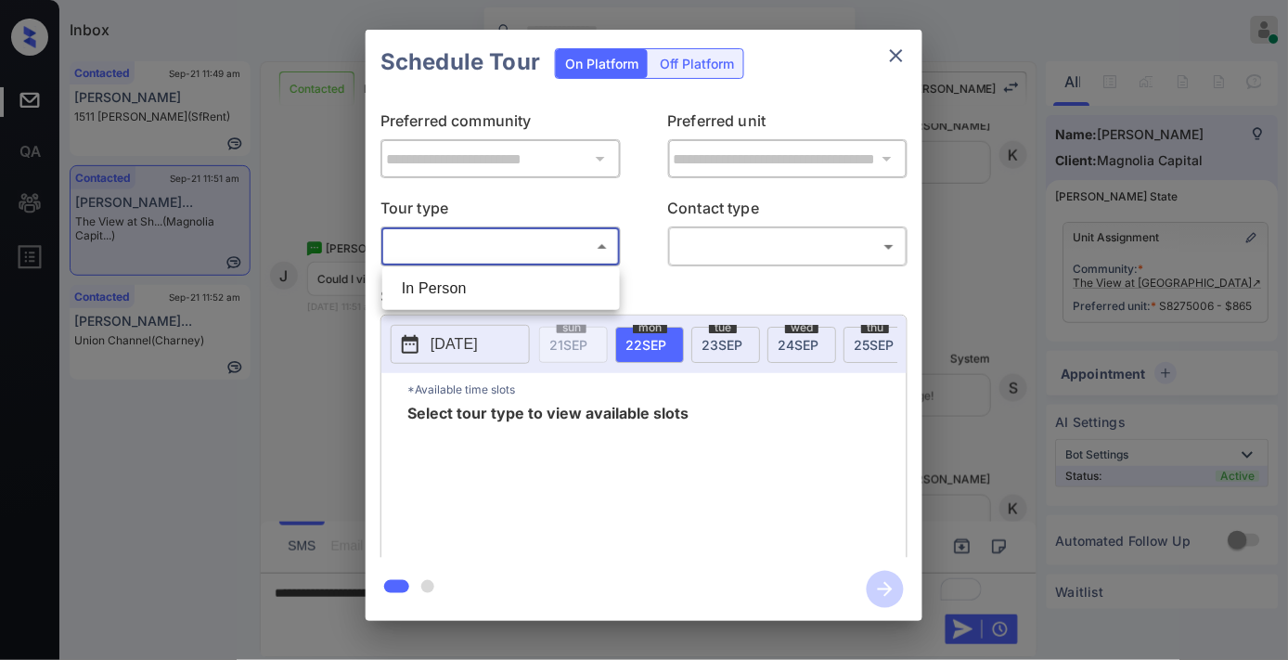
click at [498, 286] on li "In Person" at bounding box center [501, 288] width 228 height 33
type input "********"
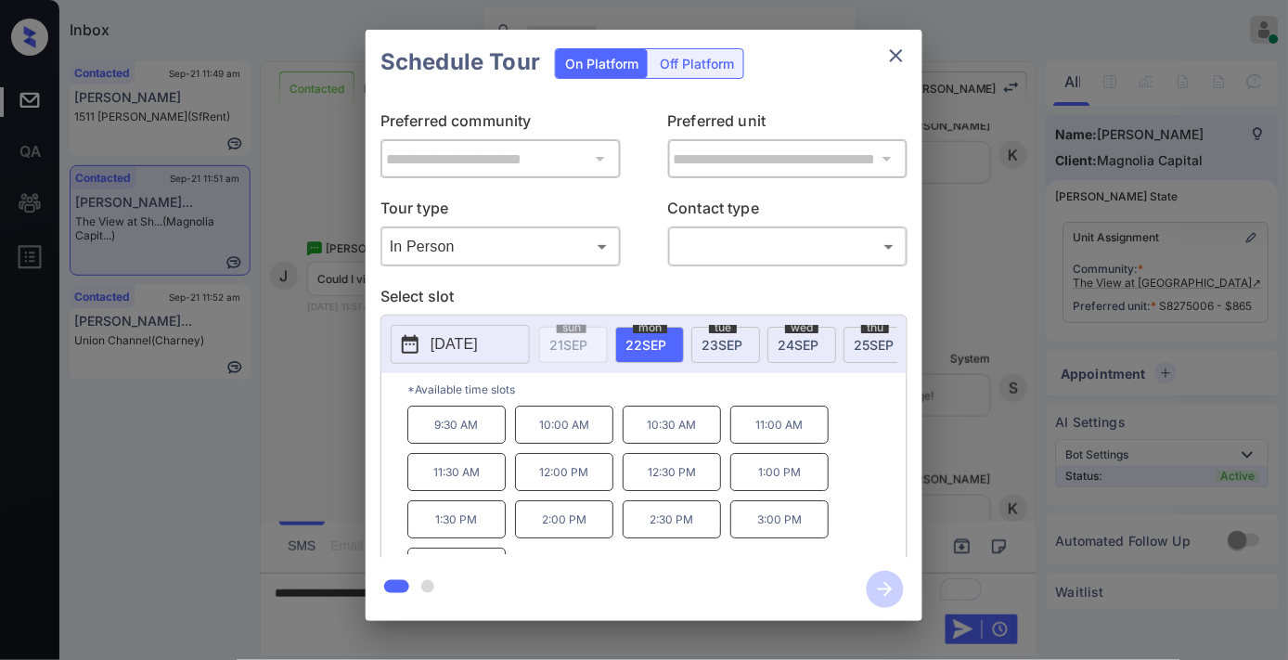
click at [742, 338] on span "23 SEP" at bounding box center [721, 345] width 41 height 16
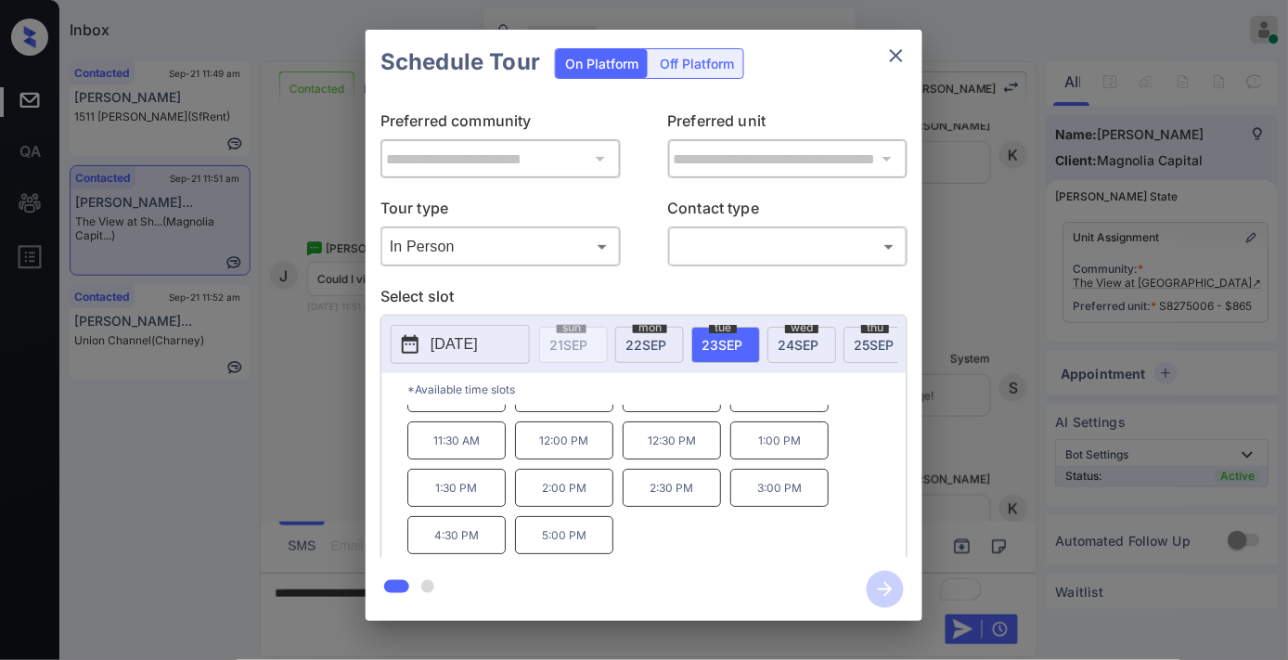
scroll to position [0, 0]
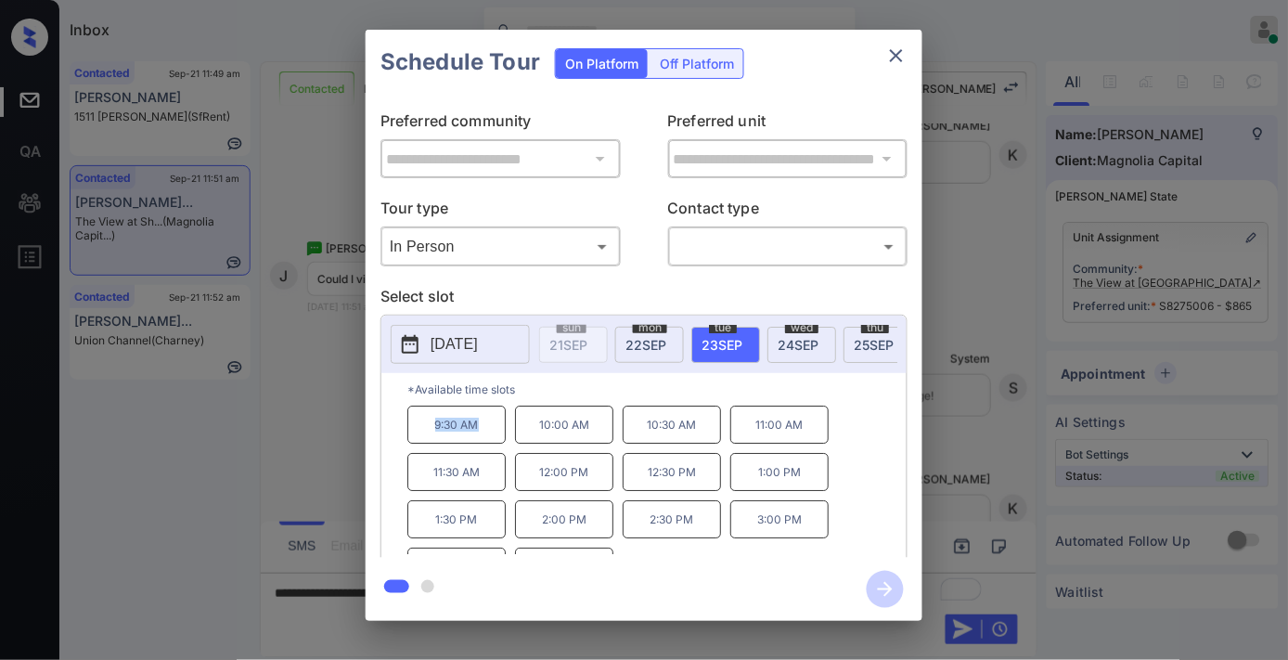
drag, startPoint x: 488, startPoint y: 438, endPoint x: 401, endPoint y: 434, distance: 87.3
click at [401, 434] on div "*Available time slots 9:30 AM 10:00 AM 10:30 AM 11:00 AM 11:30 AM 12:00 PM 12:3…" at bounding box center [643, 468] width 525 height 190
copy p "9:30 AM"
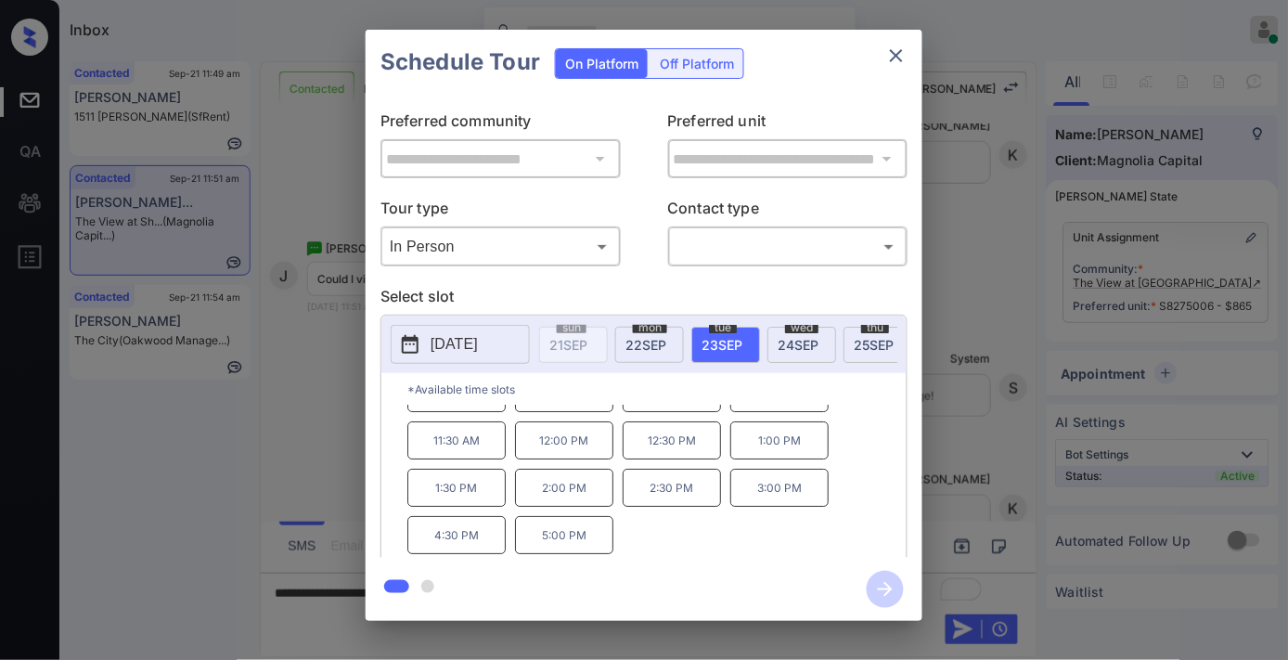
click at [885, 53] on icon "close" at bounding box center [896, 56] width 22 height 22
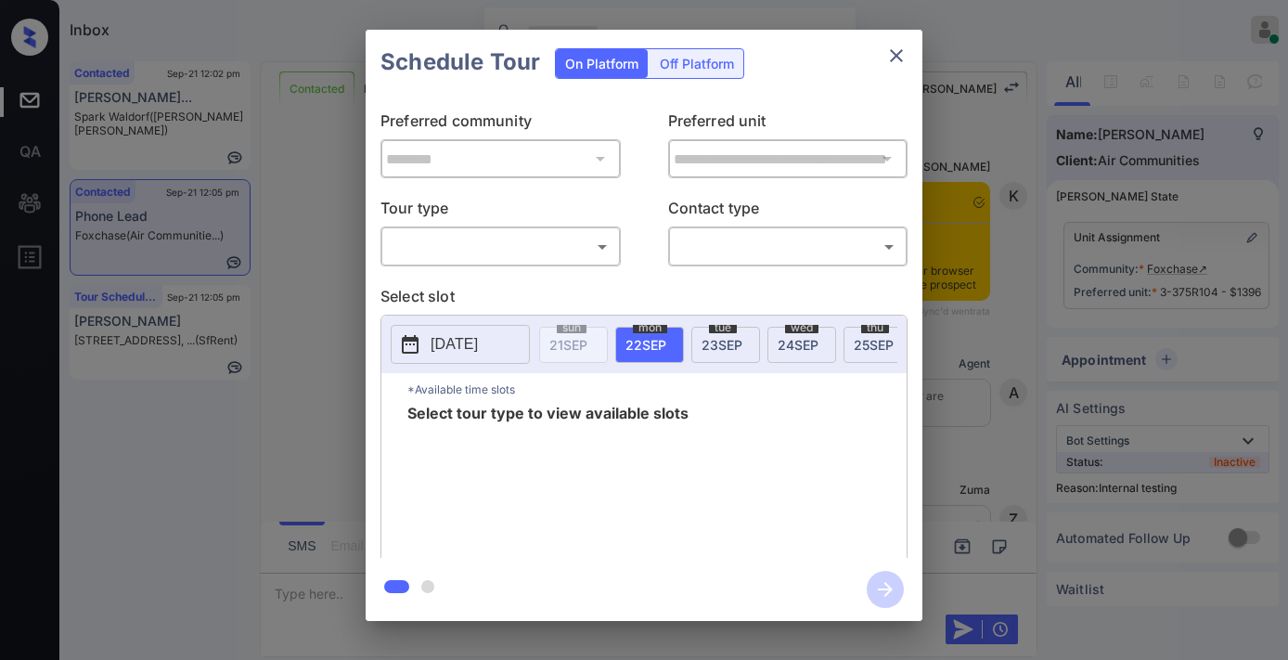
click at [542, 251] on body "Inbox [PERSON_NAME] Online Set yourself offline Set yourself on break Profile S…" at bounding box center [644, 330] width 1288 height 660
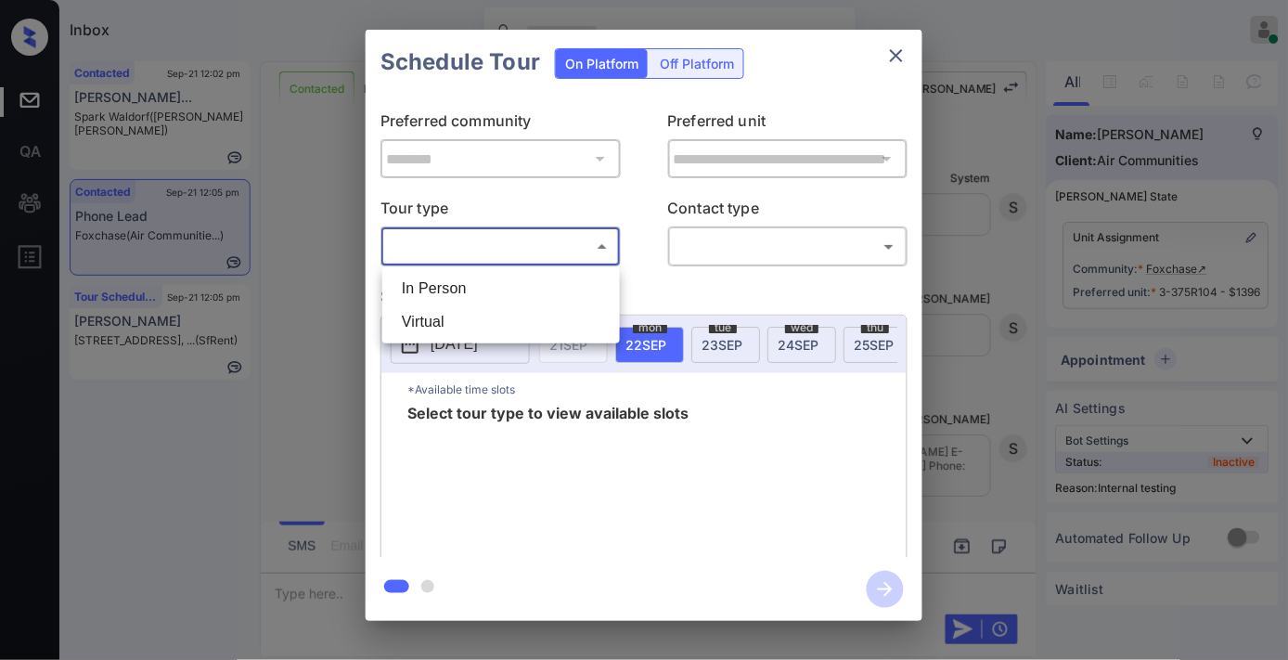
click at [538, 291] on li "In Person" at bounding box center [501, 288] width 228 height 33
type input "********"
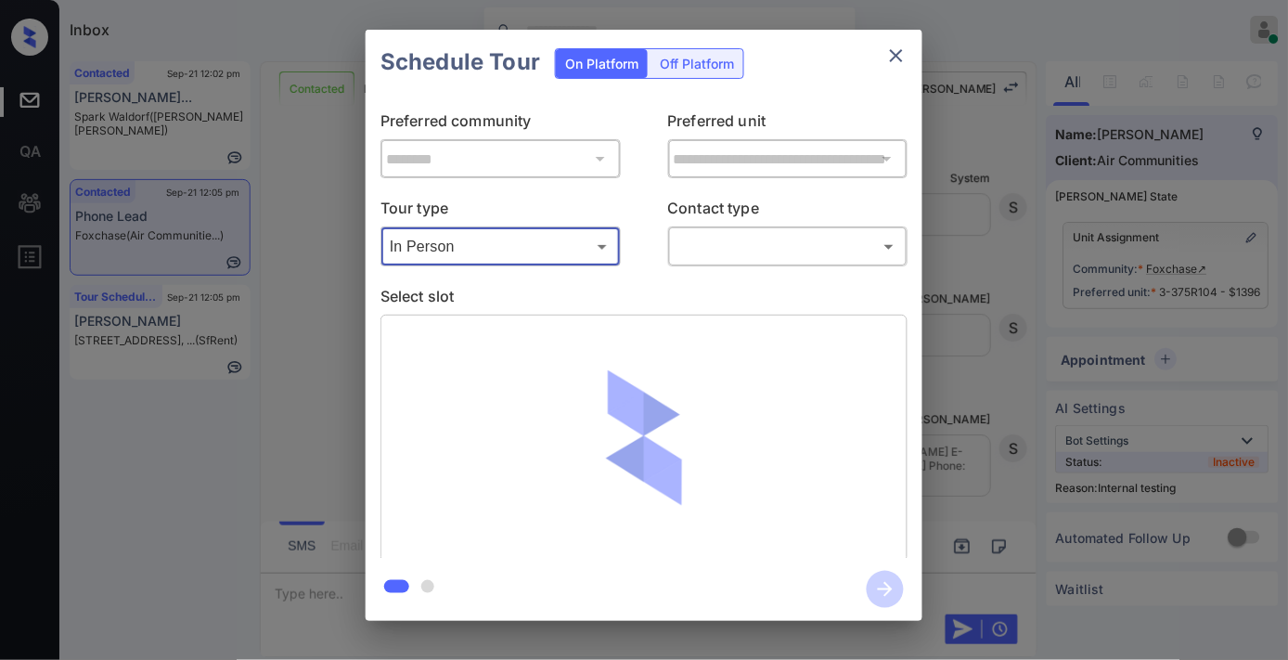
click at [734, 228] on div "​ ​" at bounding box center [788, 246] width 240 height 40
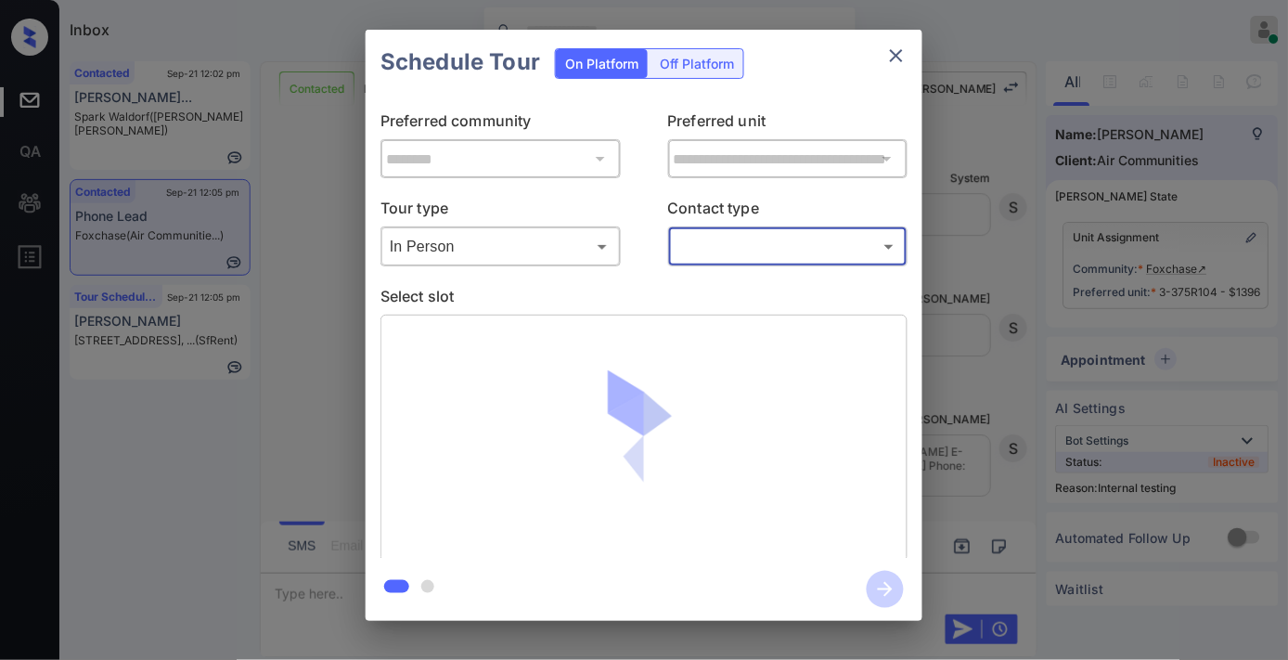
click at [739, 249] on body "Inbox [PERSON_NAME] Online Set yourself offline Set yourself on break Profile S…" at bounding box center [644, 330] width 1288 height 660
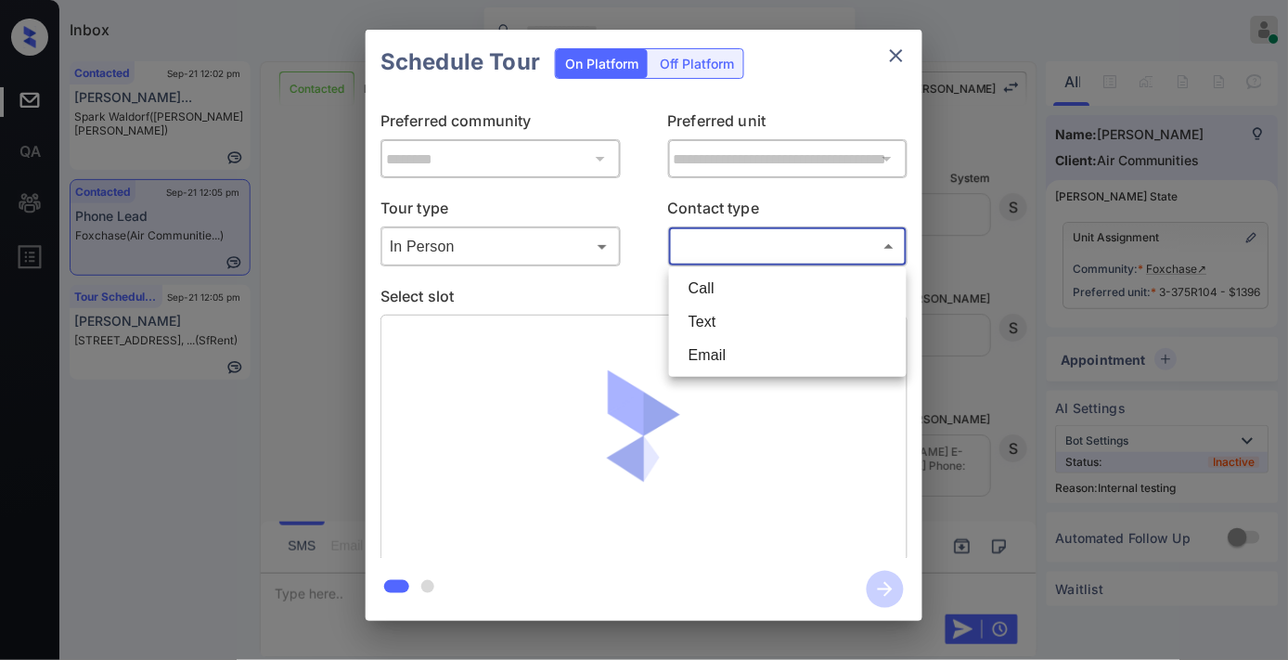
click at [721, 322] on li "Text" at bounding box center [788, 321] width 228 height 33
type input "****"
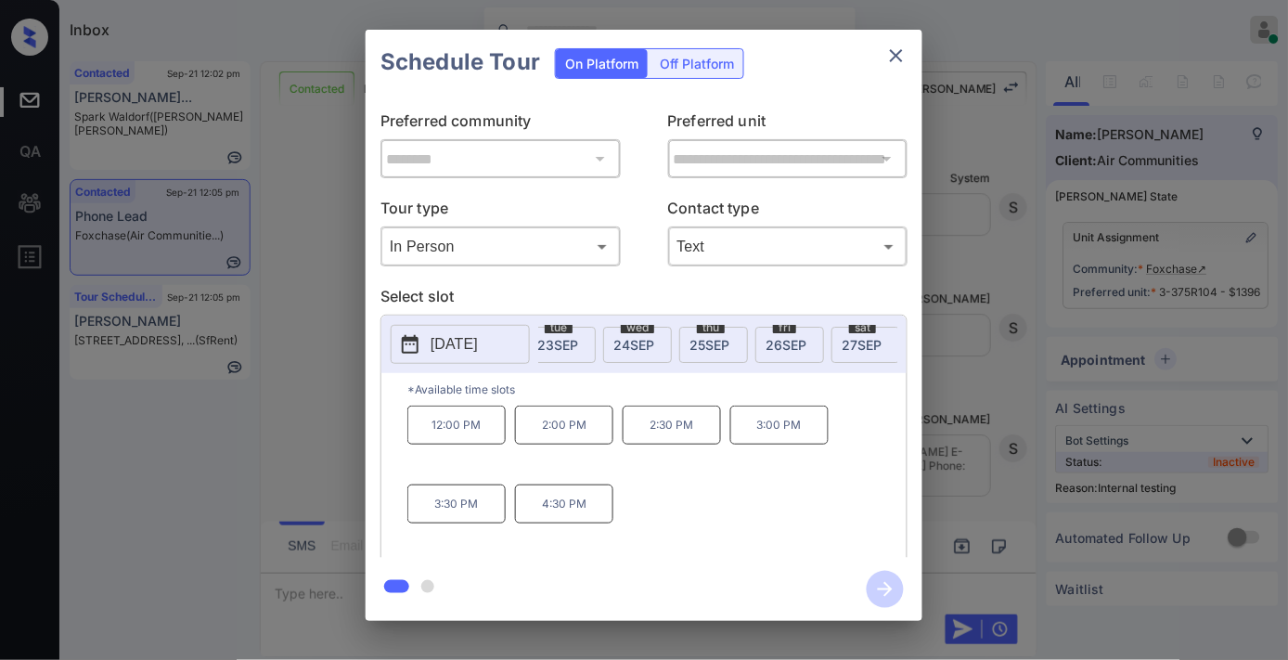
scroll to position [0, 206]
click at [808, 345] on span "27 SEP" at bounding box center [820, 345] width 40 height 16
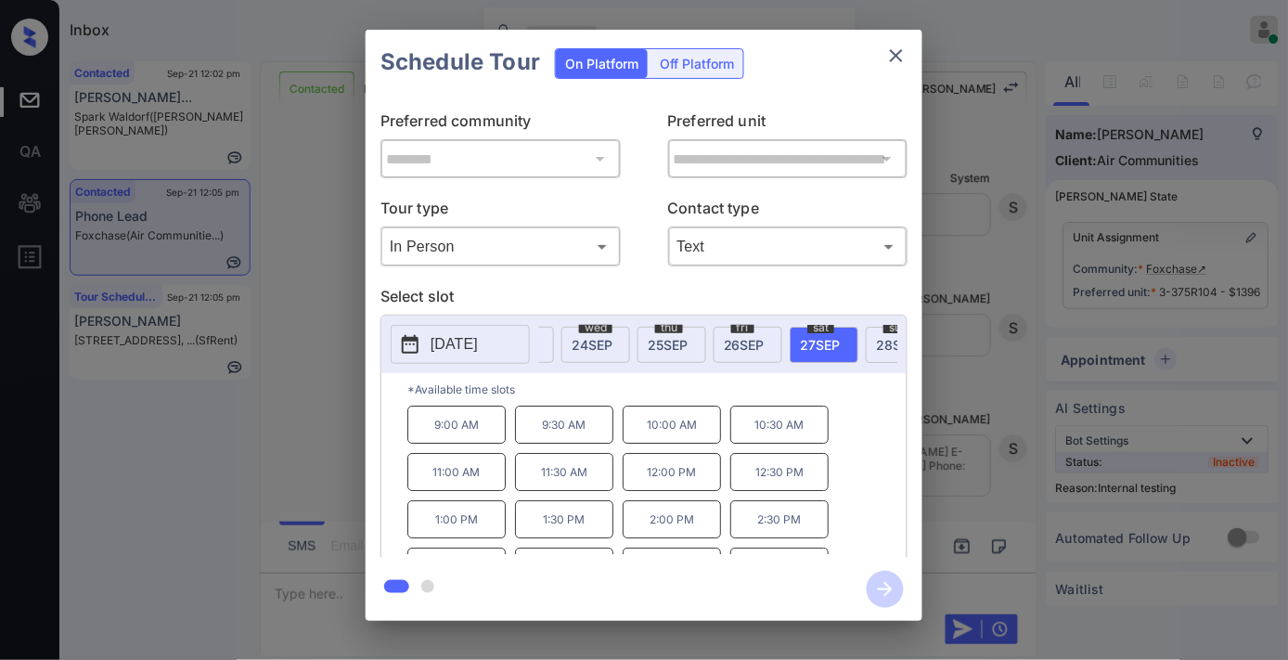
click at [669, 532] on p "2:00 PM" at bounding box center [672, 519] width 98 height 38
click at [879, 581] on icon "button" at bounding box center [885, 589] width 37 height 37
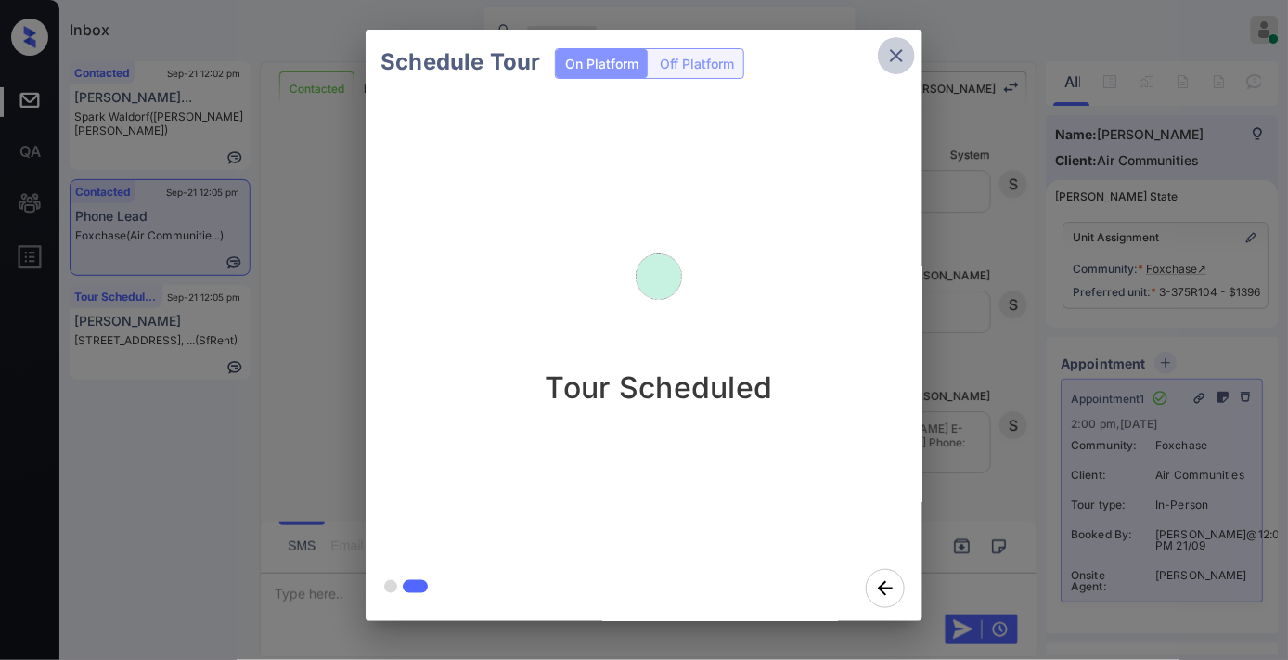
click at [889, 49] on icon "close" at bounding box center [896, 56] width 22 height 22
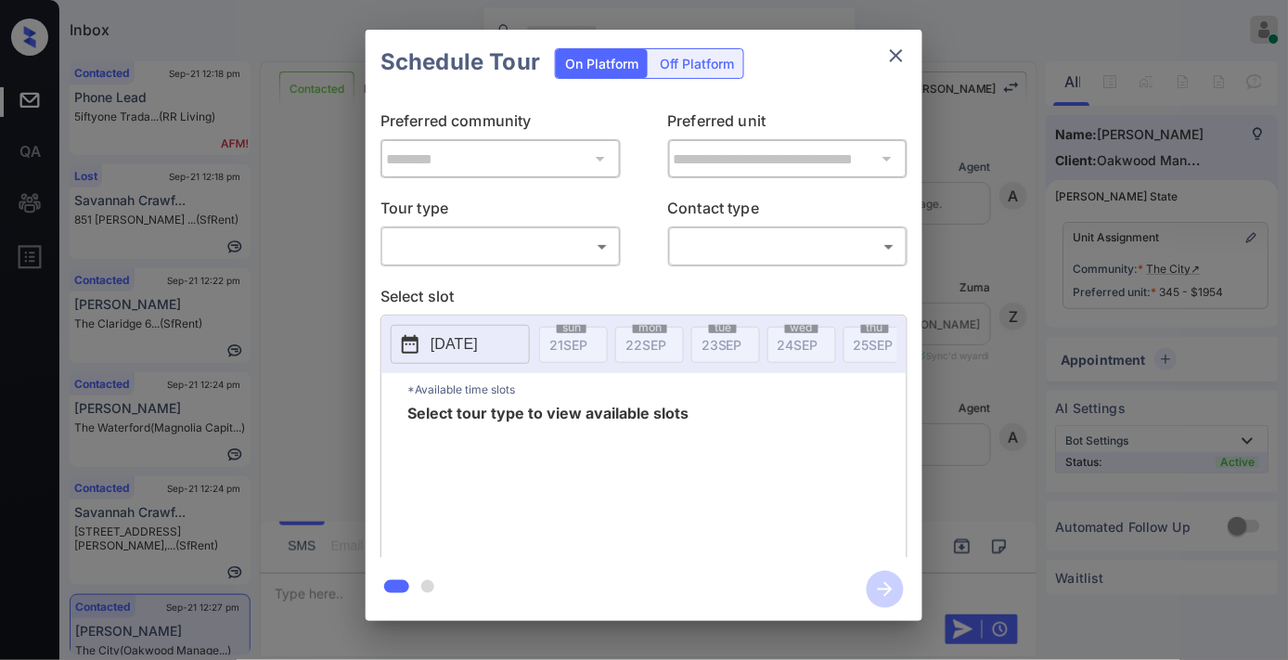
click at [501, 236] on body "Inbox [PERSON_NAME] Online Set yourself offline Set yourself on break Profile S…" at bounding box center [644, 330] width 1288 height 660
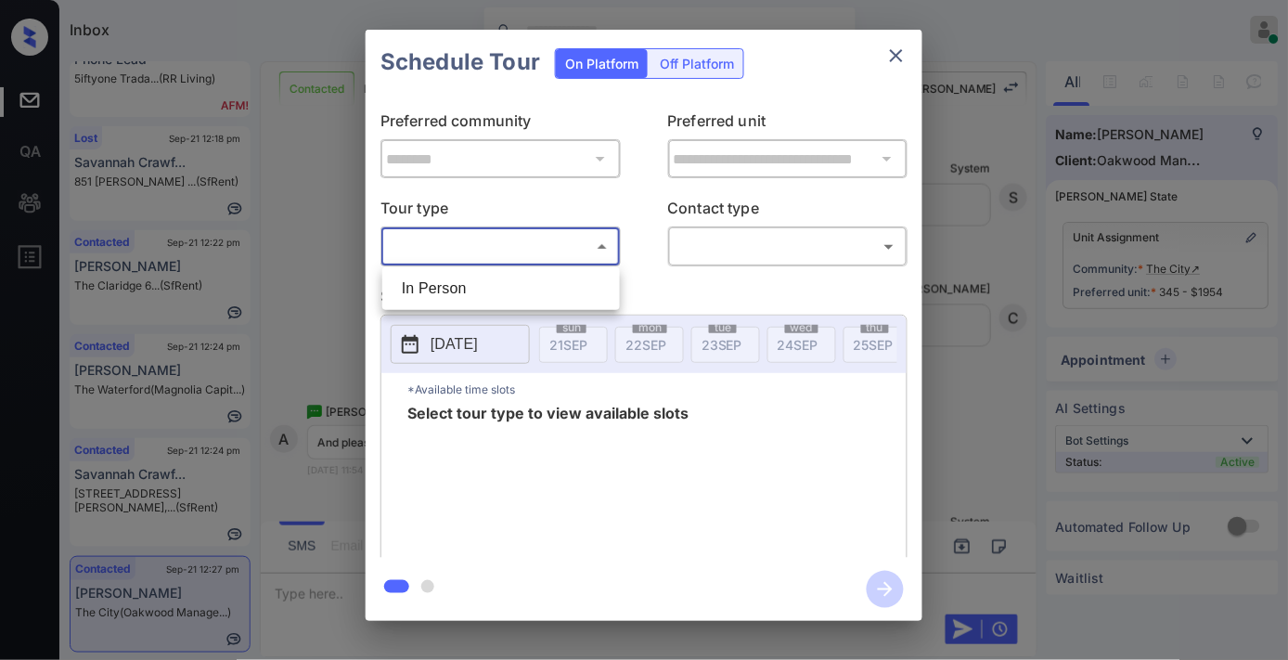
click at [531, 282] on li "In Person" at bounding box center [501, 288] width 228 height 33
type input "********"
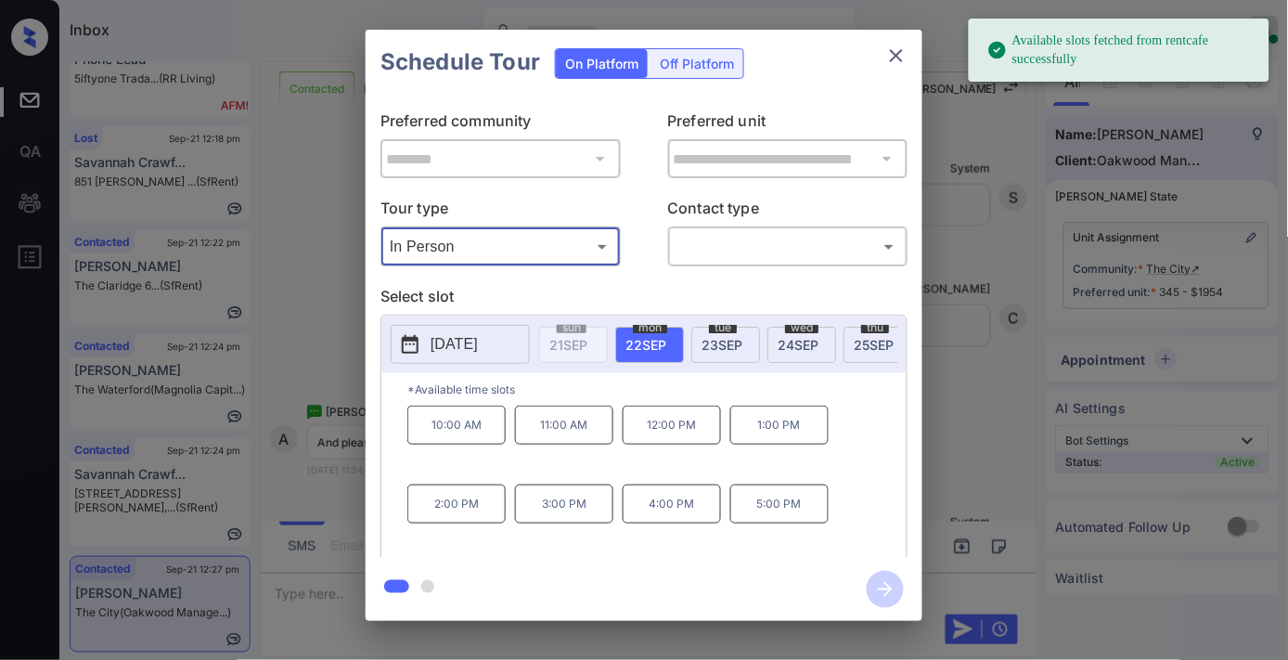
click at [471, 339] on p "[DATE]" at bounding box center [453, 344] width 47 height 22
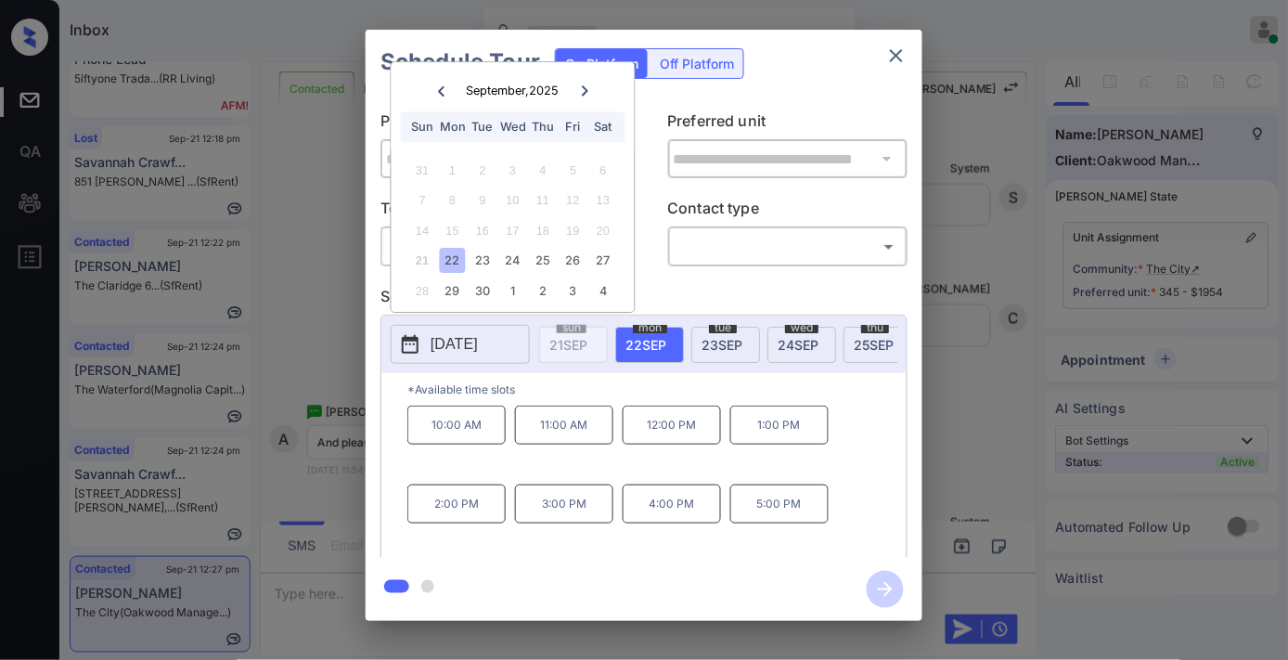
click at [748, 356] on div "[DATE]" at bounding box center [725, 345] width 69 height 36
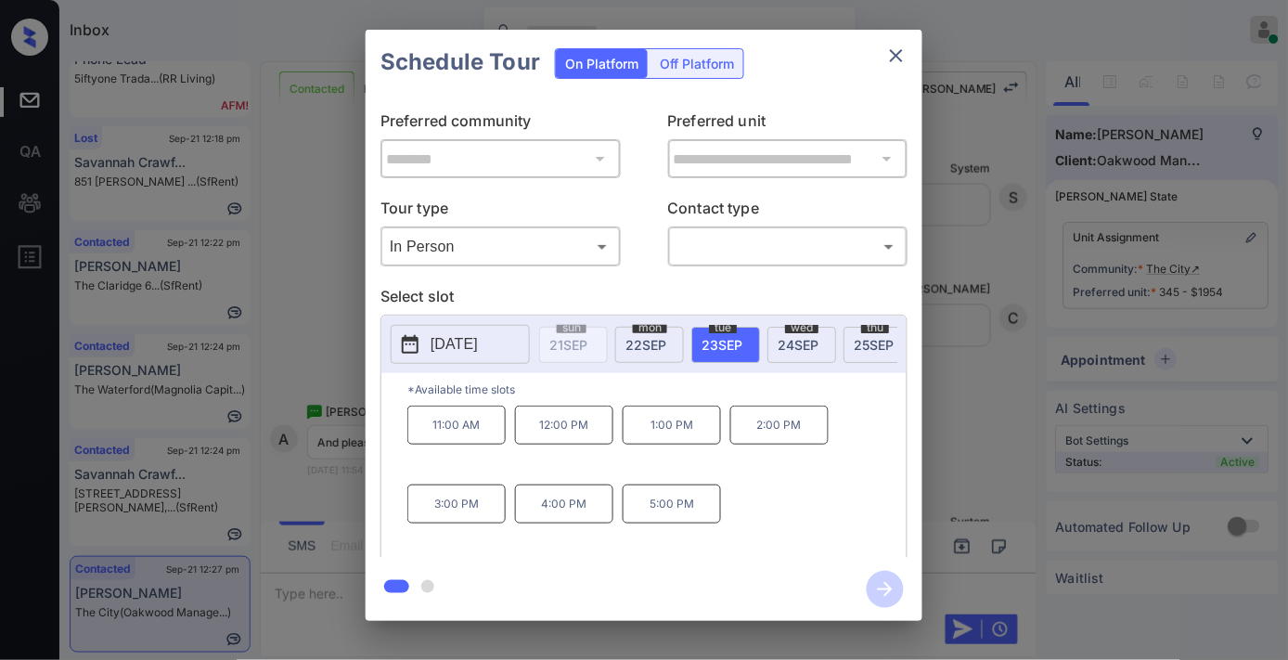
click at [475, 338] on p "[DATE]" at bounding box center [453, 344] width 47 height 22
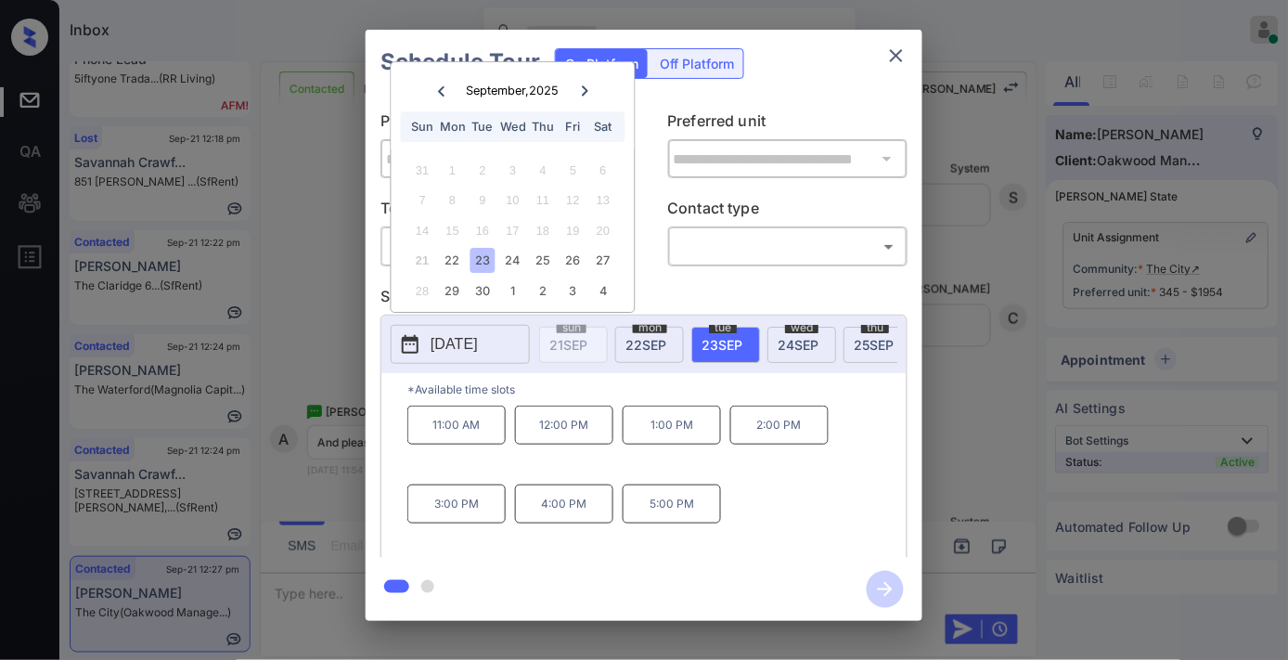
click at [585, 94] on icon at bounding box center [585, 90] width 6 height 10
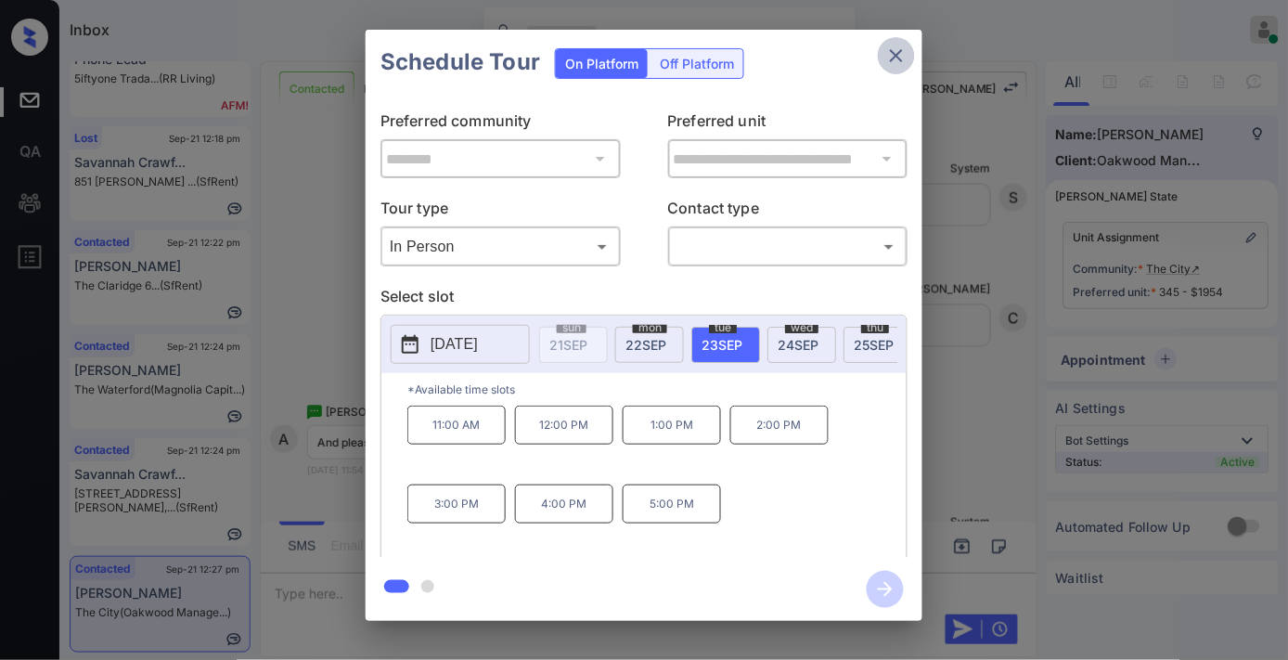
click at [896, 59] on icon "close" at bounding box center [896, 56] width 22 height 22
